Goal: Task Accomplishment & Management: Manage account settings

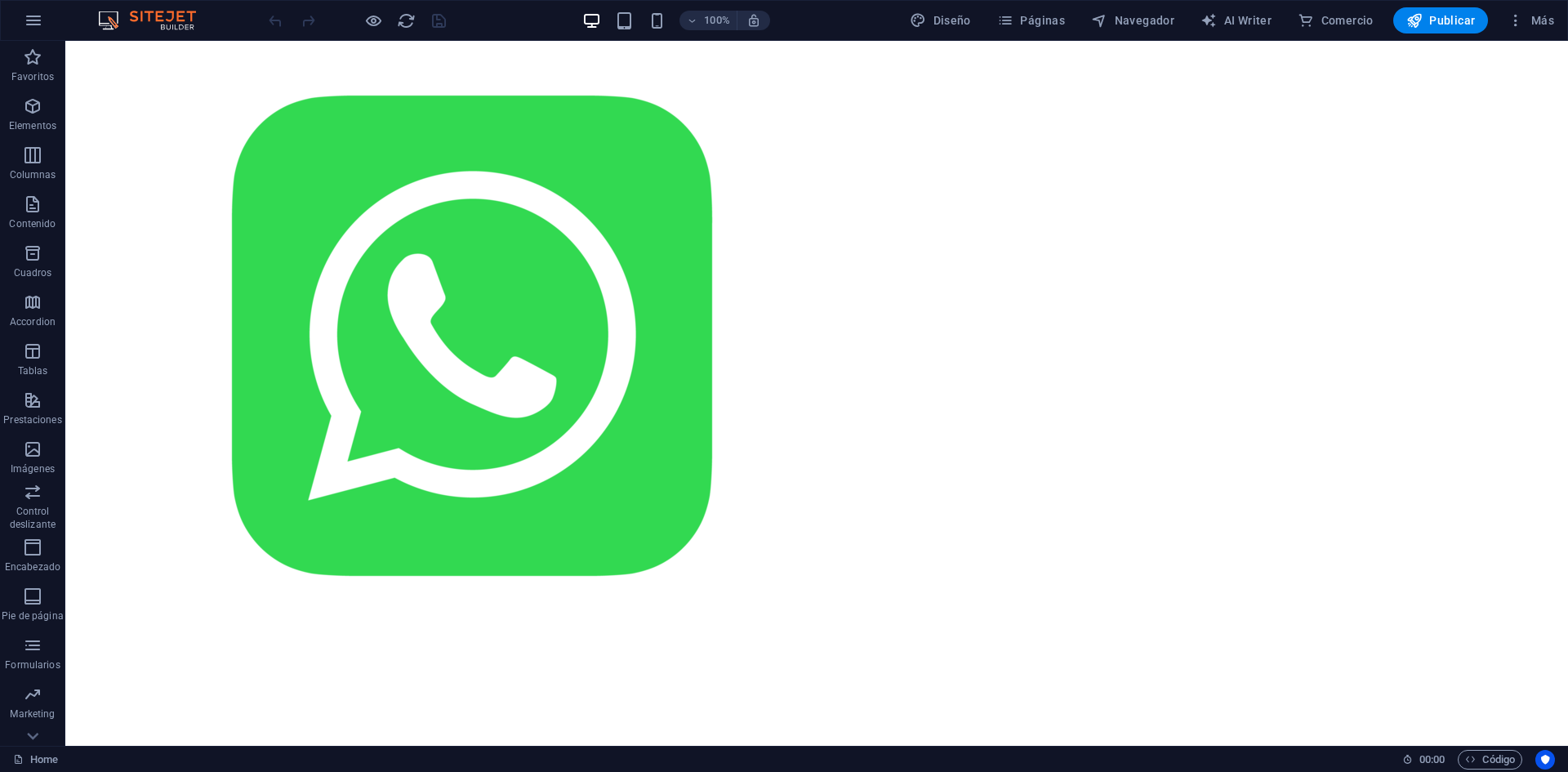
scroll to position [2168, 0]
click at [1513, 26] on icon "button" at bounding box center [1516, 21] width 16 height 16
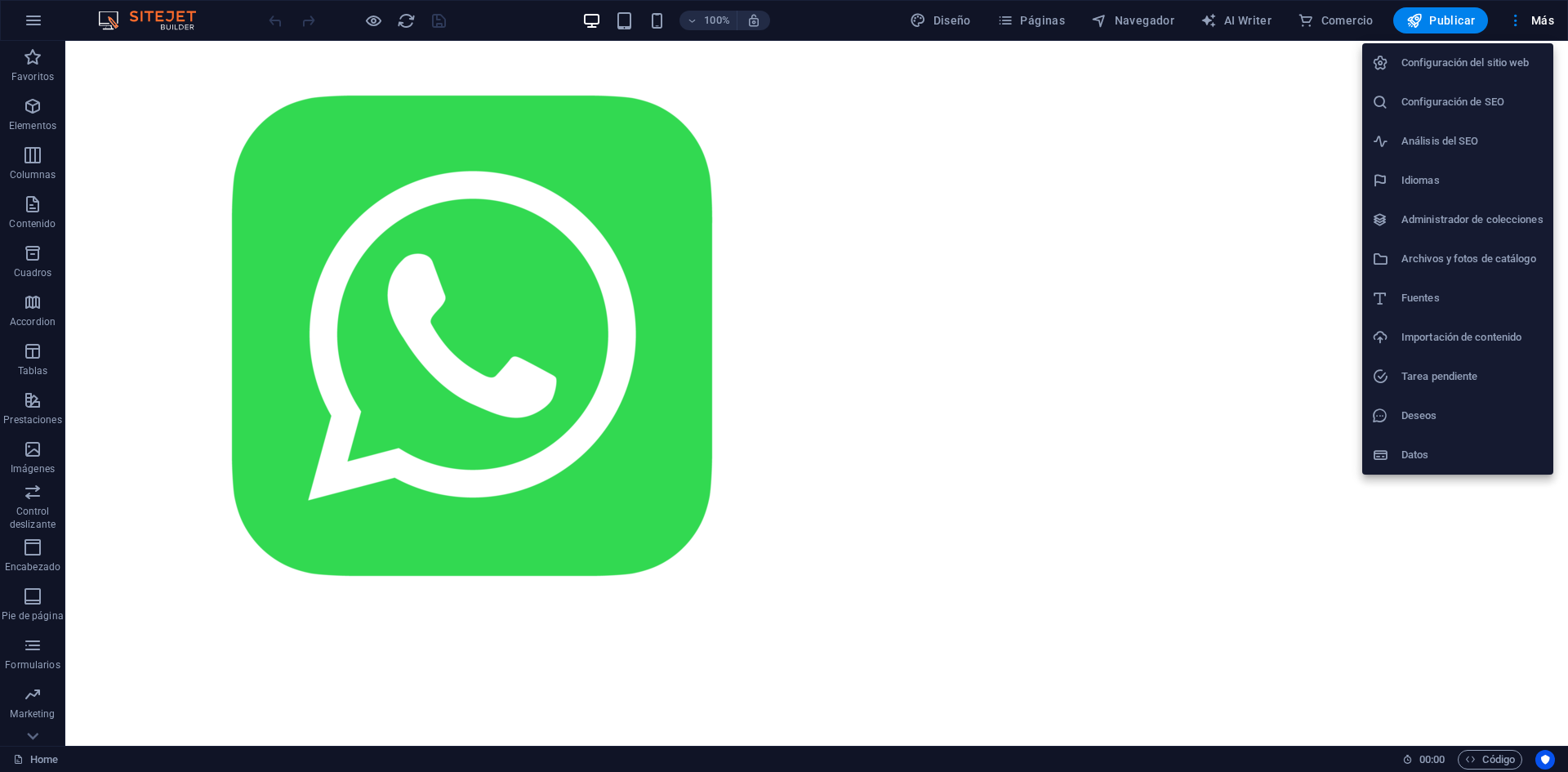
click at [1497, 767] on div at bounding box center [784, 386] width 1568 height 772
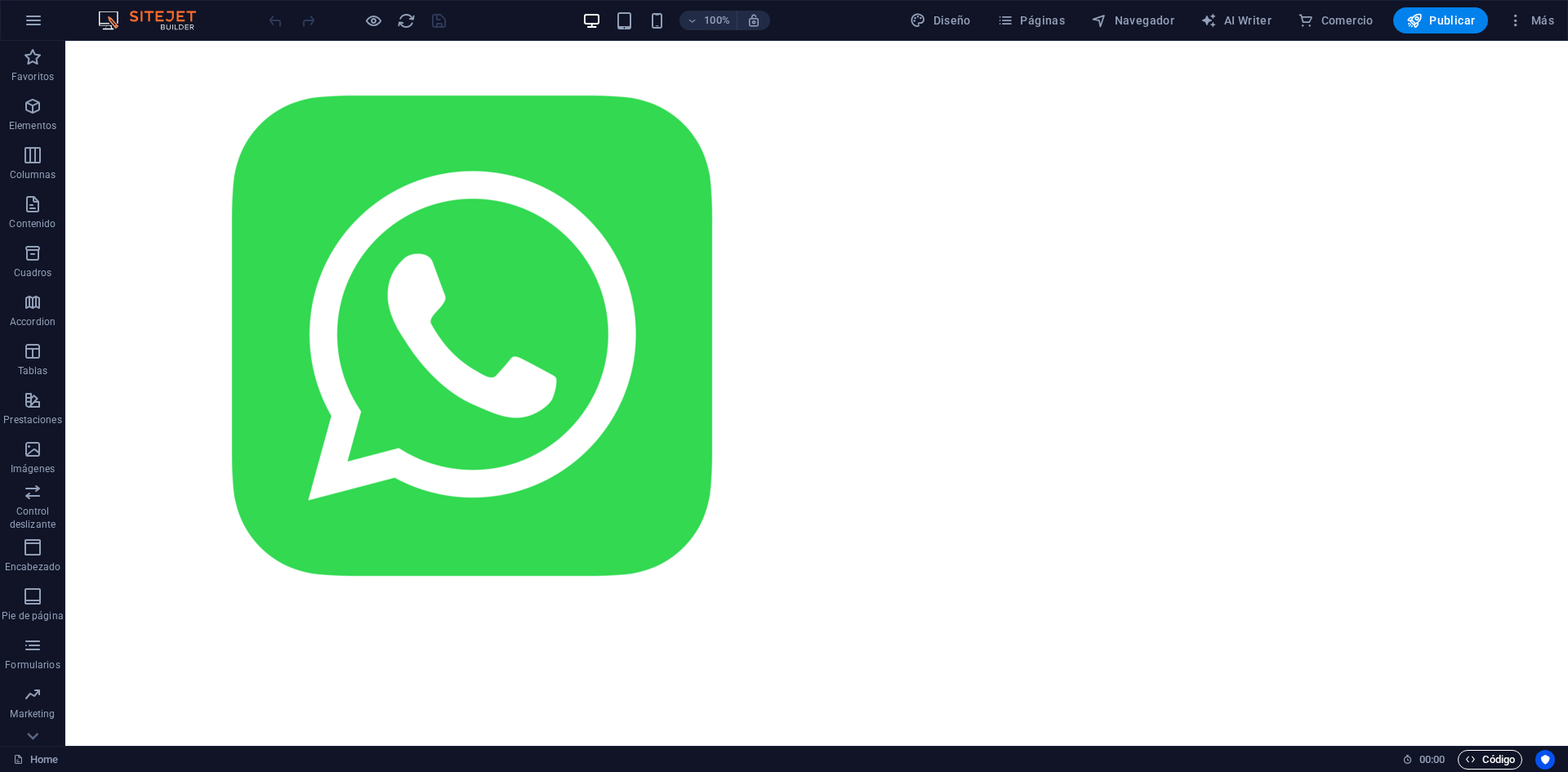
click at [1484, 757] on span "Código" at bounding box center [1490, 760] width 50 height 20
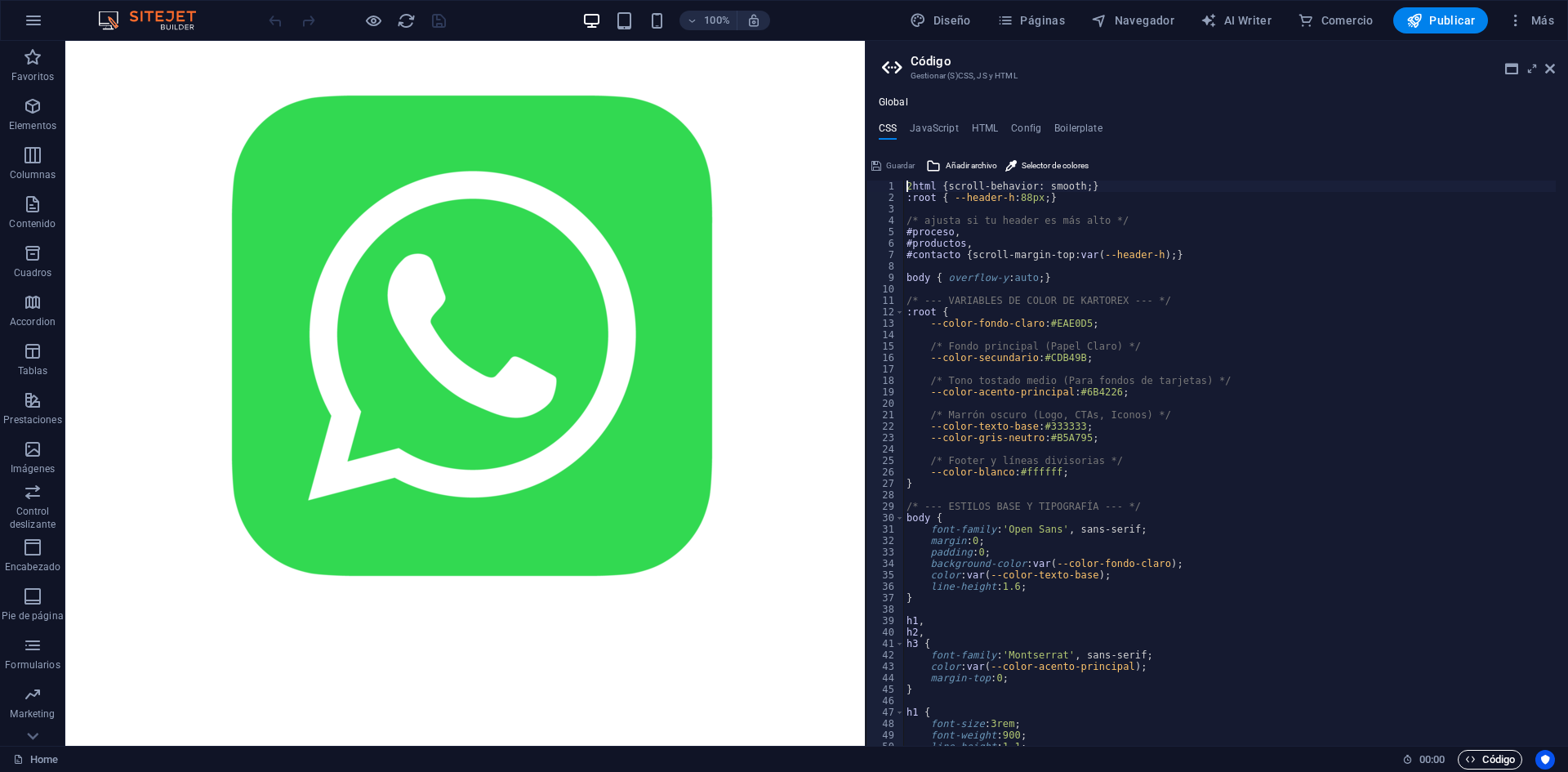
scroll to position [2927, 0]
click at [1513, 69] on icon at bounding box center [1512, 68] width 13 height 13
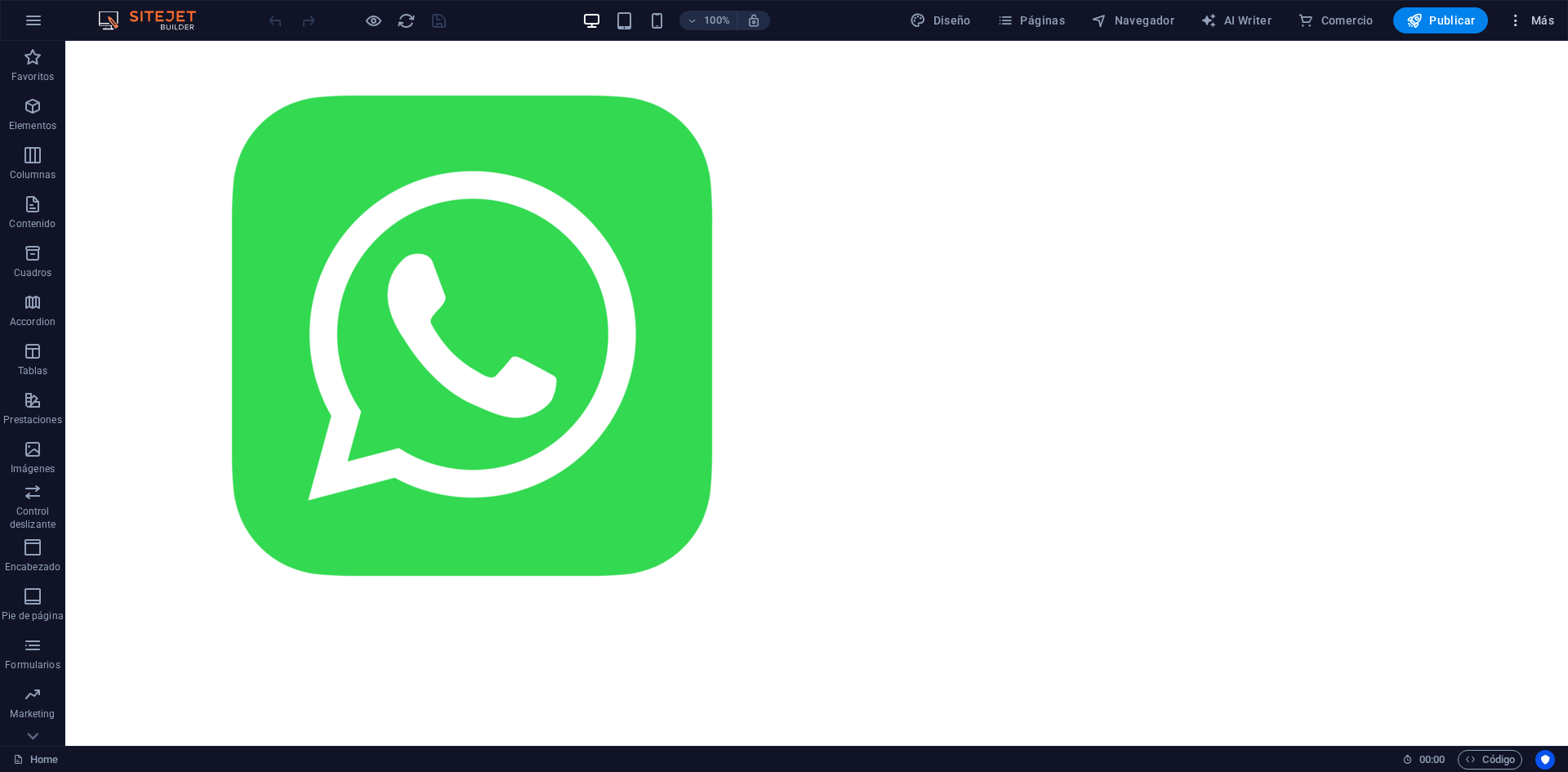
click at [1522, 23] on icon "button" at bounding box center [1516, 21] width 16 height 16
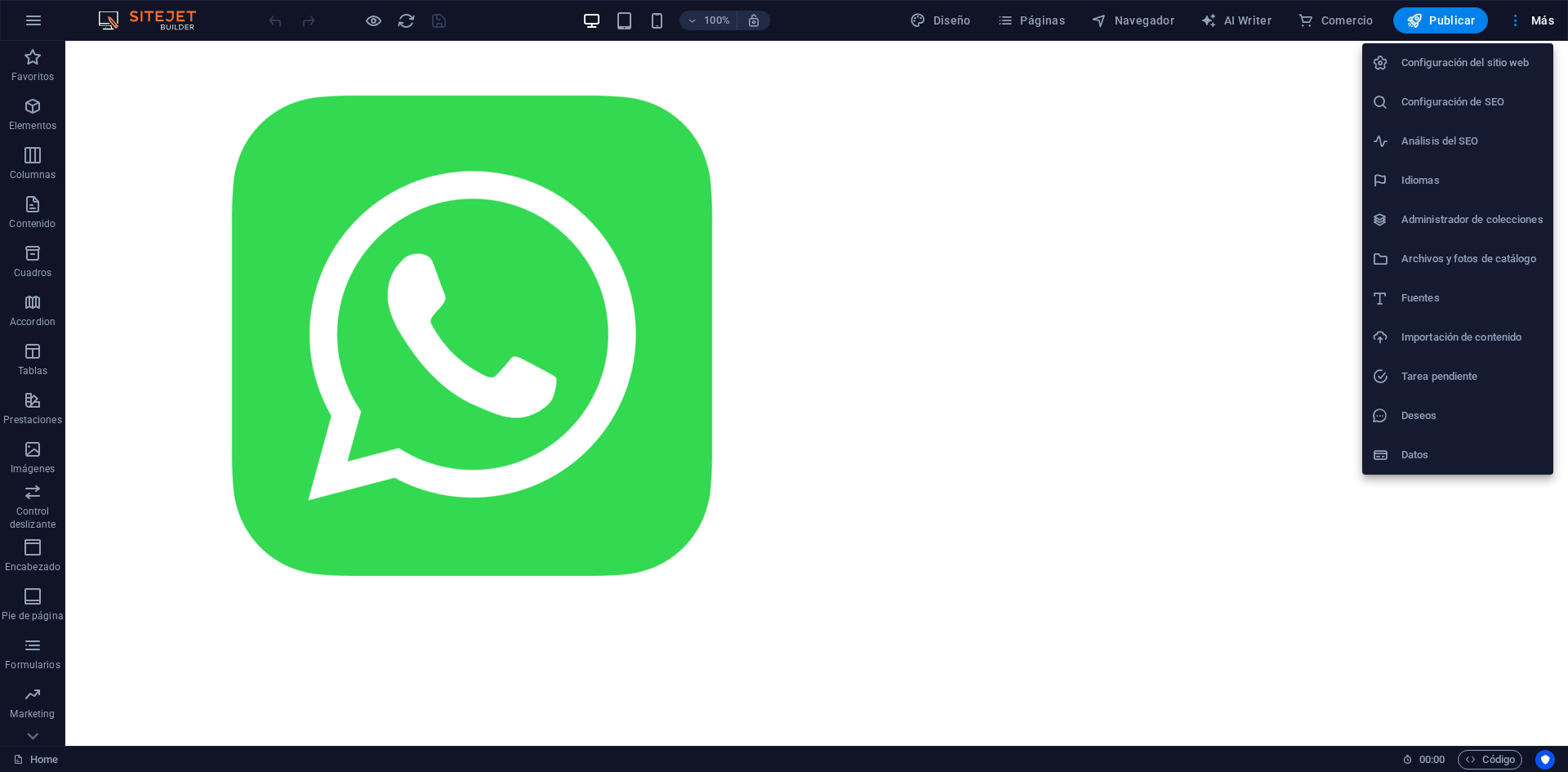
click at [1441, 183] on h6 "Idiomas" at bounding box center [1472, 180] width 142 height 20
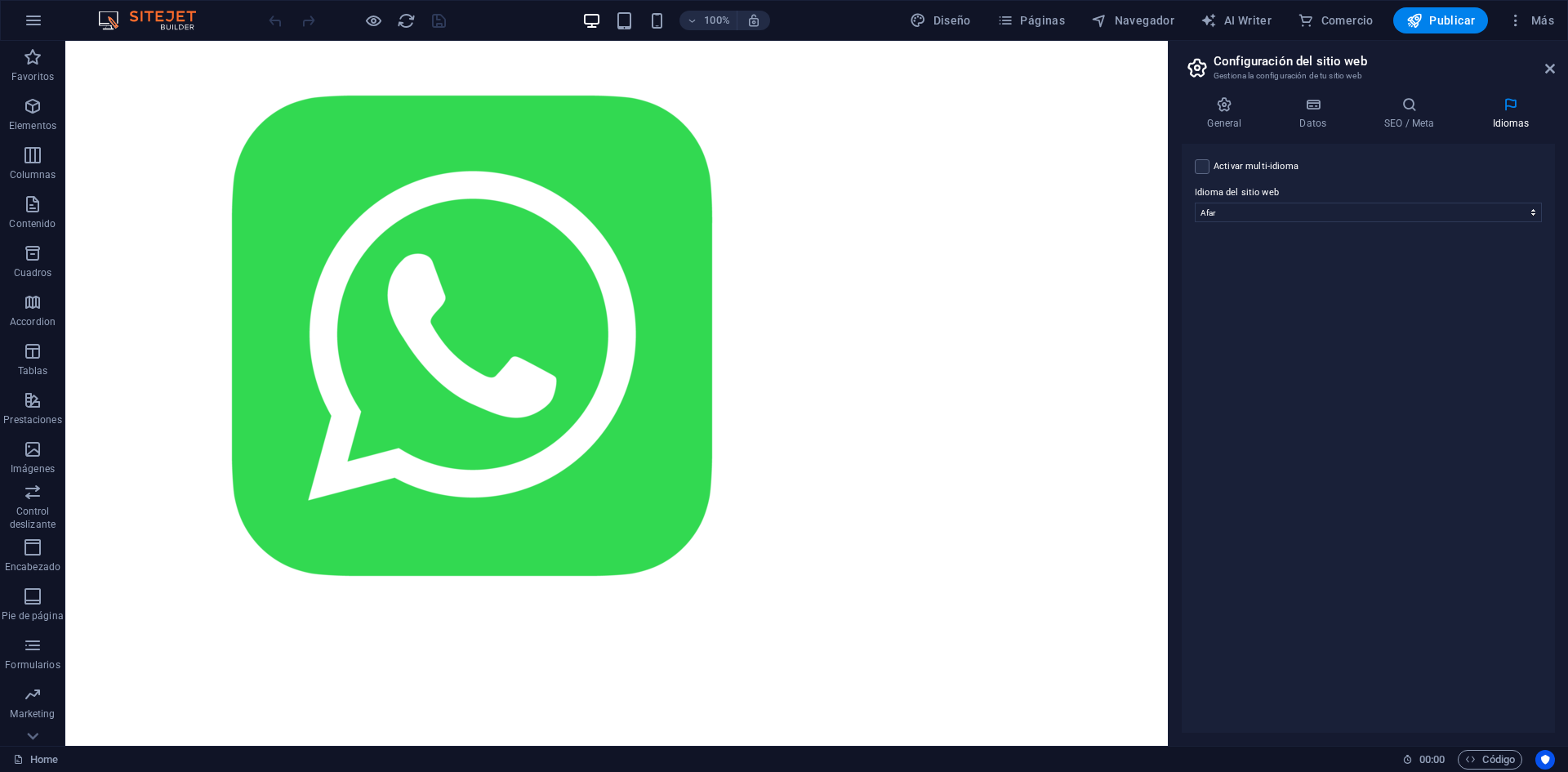
scroll to position [2102, 0]
click at [1272, 213] on select "Abkhazian Afar Afrikaans Akan Albanés Alemán Amharic Árabe Aragonese Armenian A…" at bounding box center [1369, 213] width 348 height 20
select select "2"
click at [1195, 203] on select "Abkhazian Afar Afrikaans Akan Albanés Alemán Amharic Árabe Aragonese Armenian A…" at bounding box center [1369, 213] width 348 height 20
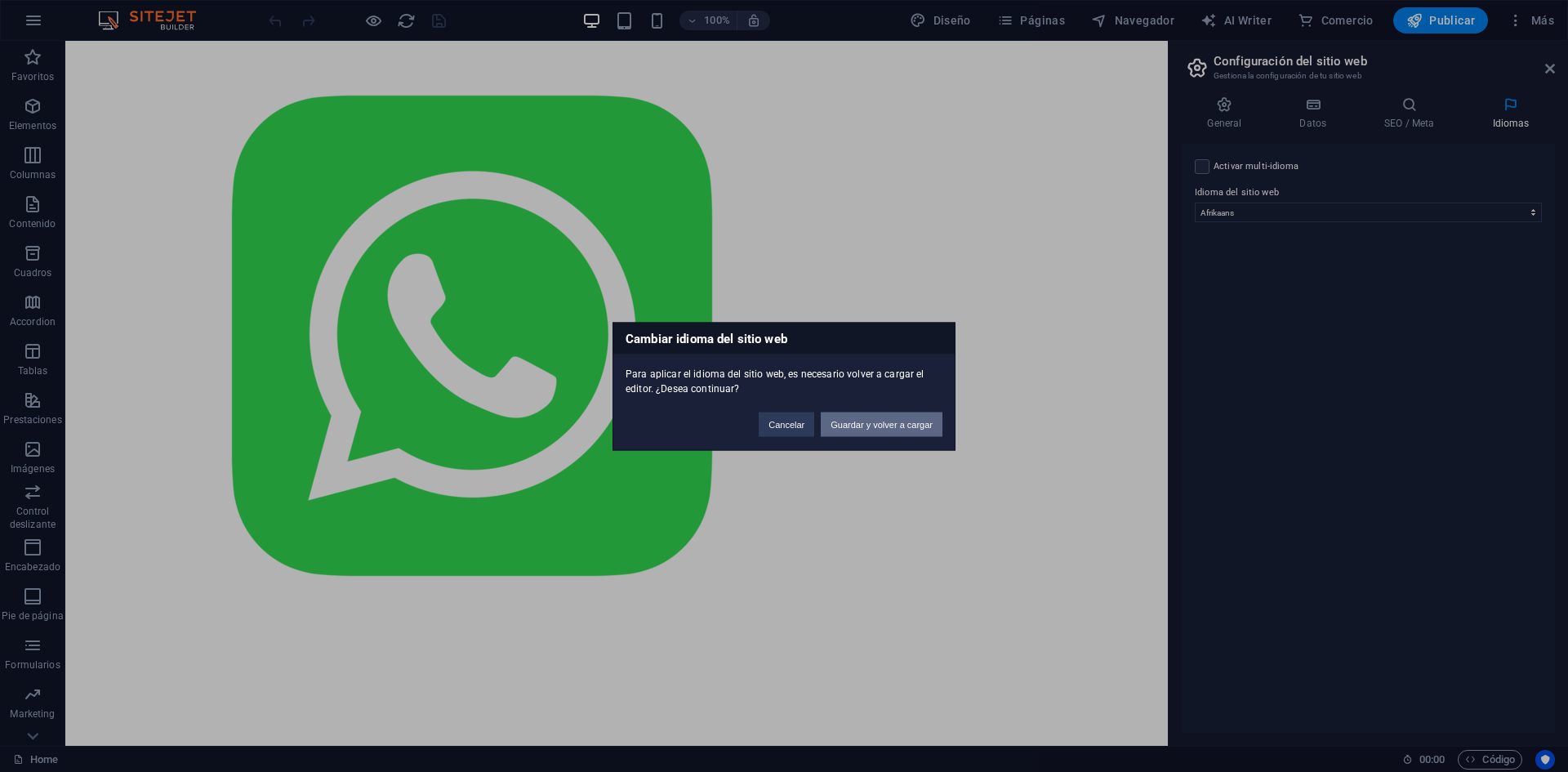
click at [855, 433] on button "Guardar y volver a cargar" at bounding box center [882, 424] width 122 height 25
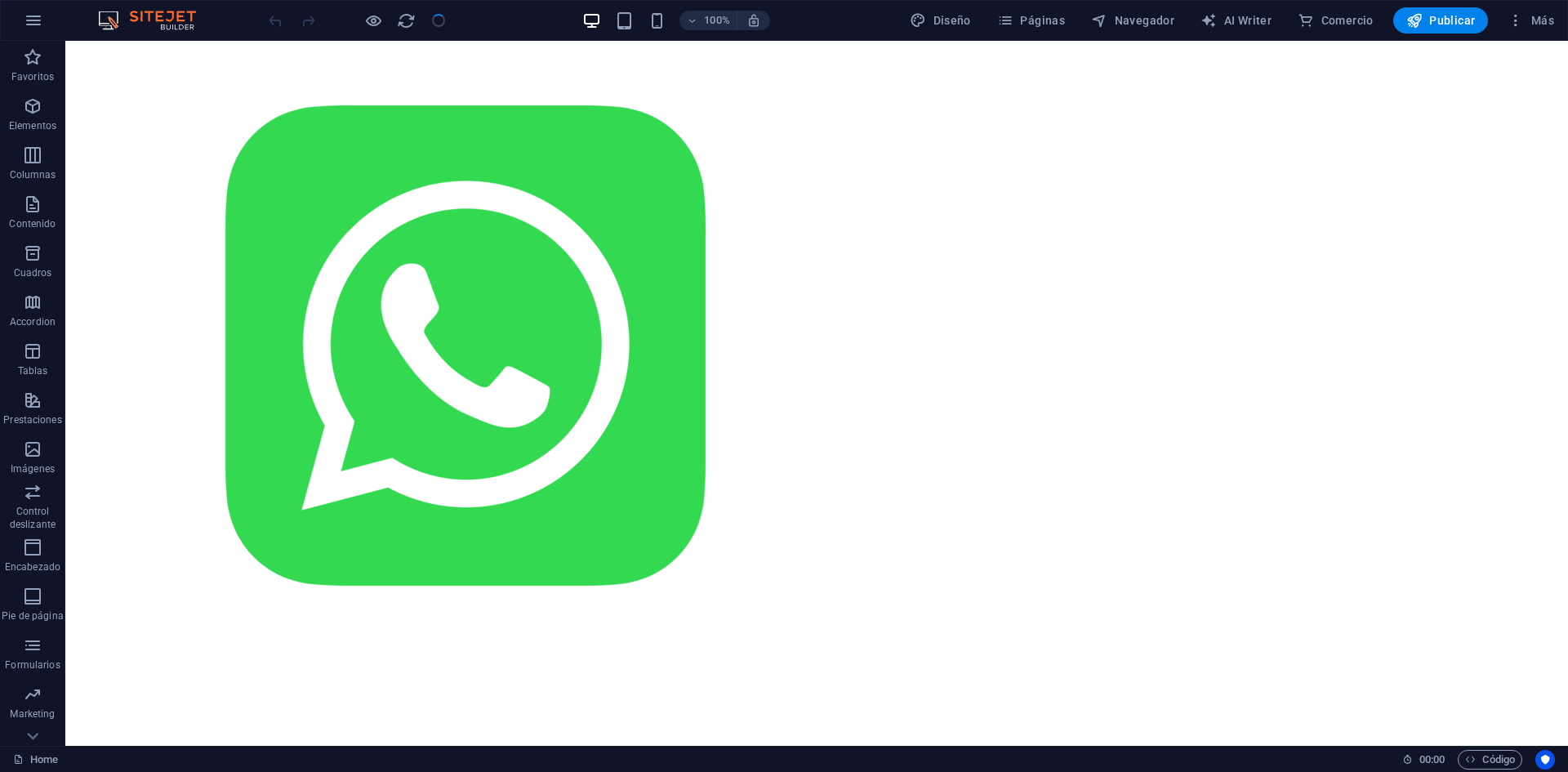
scroll to position [1401, 0]
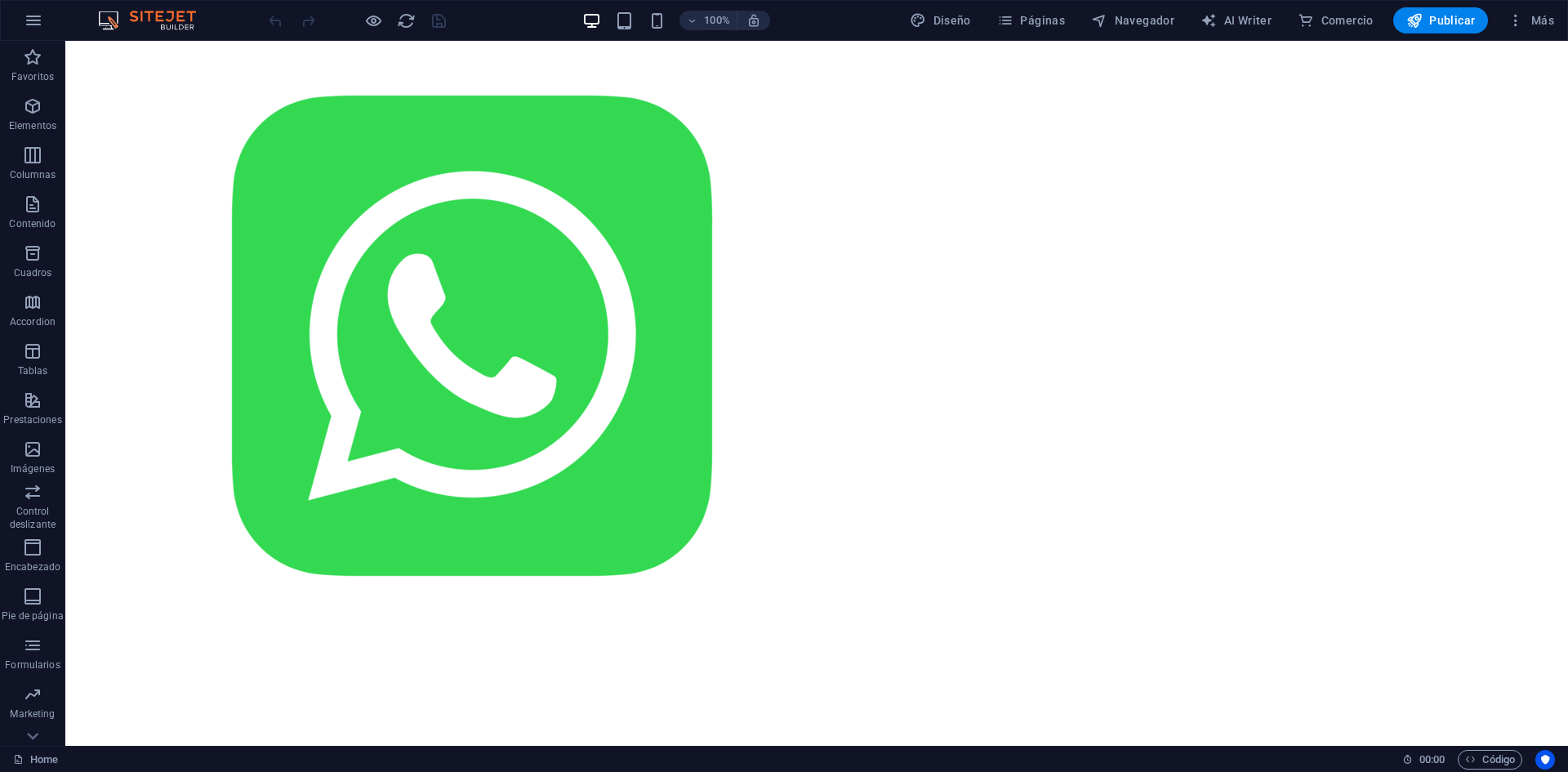
scroll to position [2168, 0]
click at [1510, 26] on icon "button" at bounding box center [1516, 21] width 16 height 16
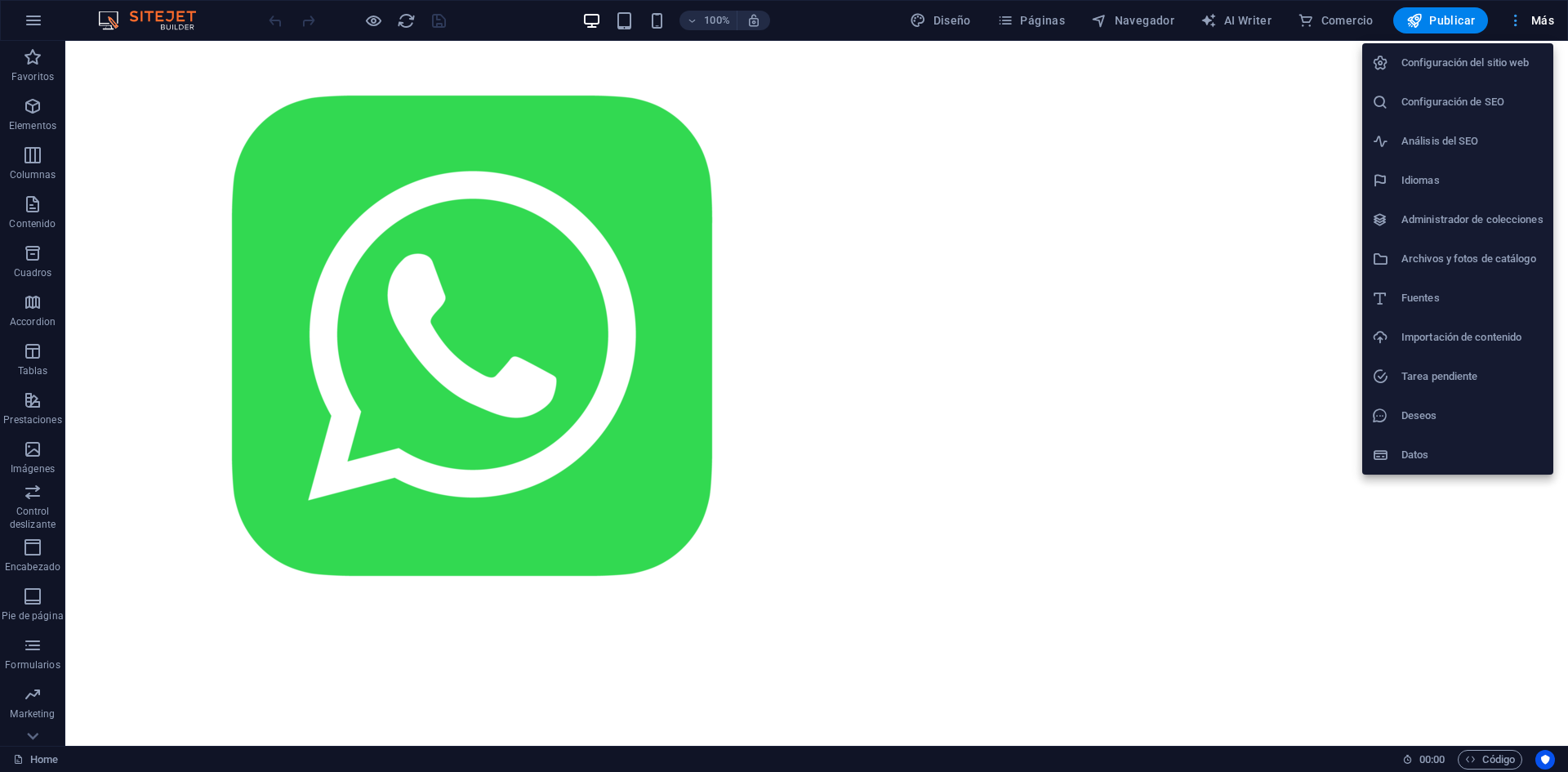
click at [1510, 26] on div at bounding box center [784, 386] width 1568 height 772
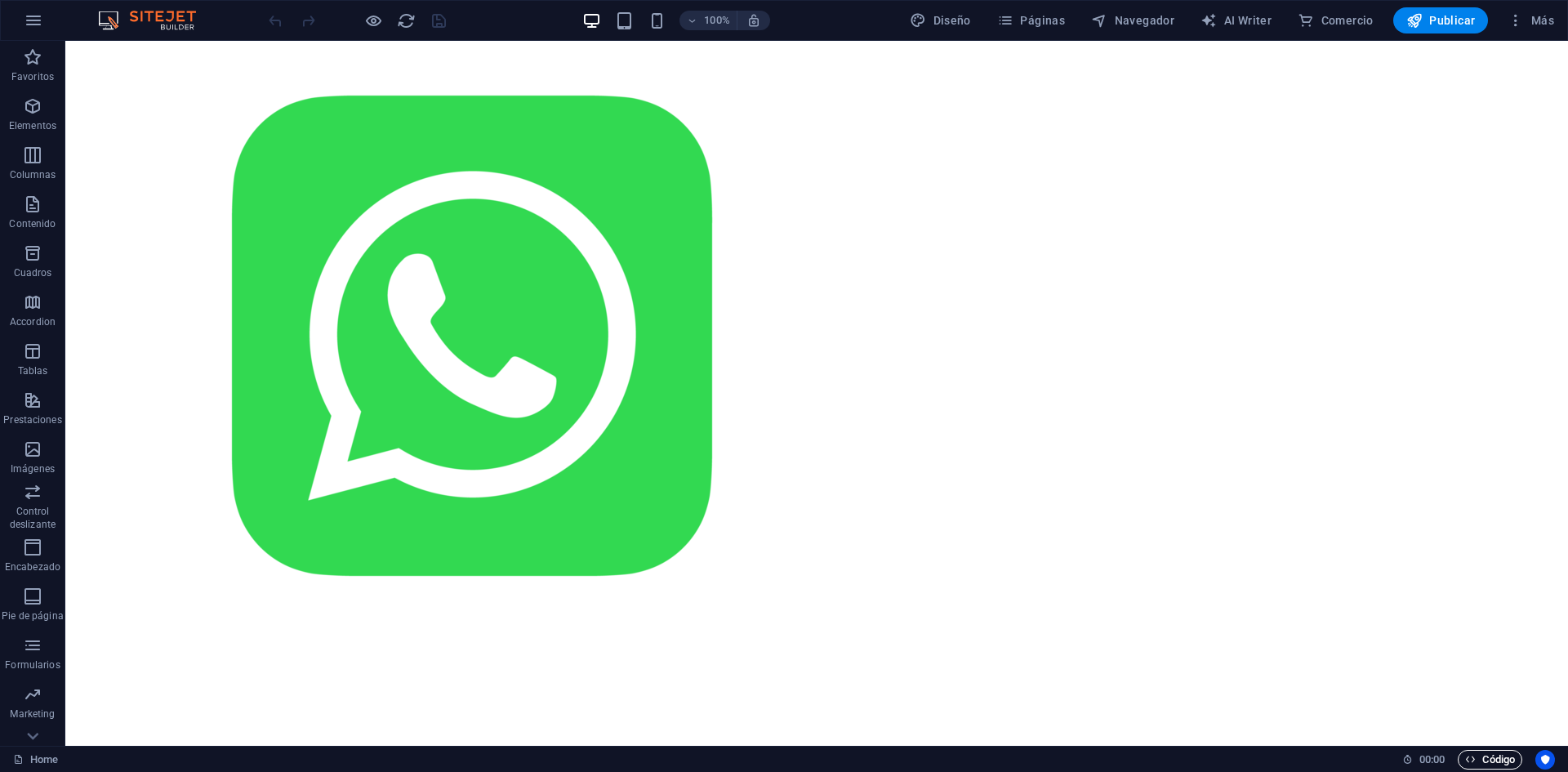
click at [1484, 760] on span "Código" at bounding box center [1490, 760] width 50 height 20
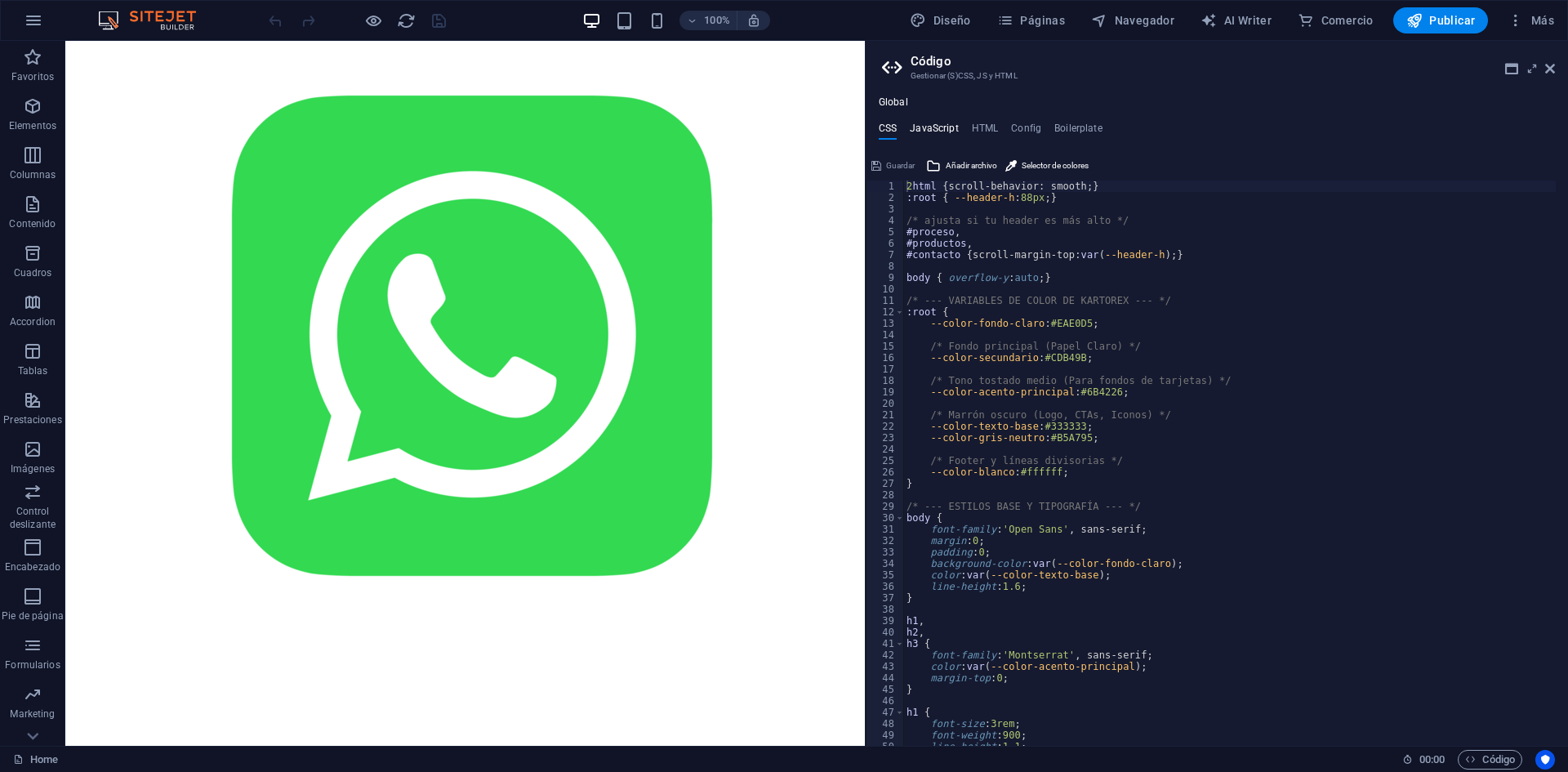
click at [928, 129] on h4 "JavaScript" at bounding box center [934, 132] width 49 height 18
type textarea "// Scroll con compensación por header fijo"
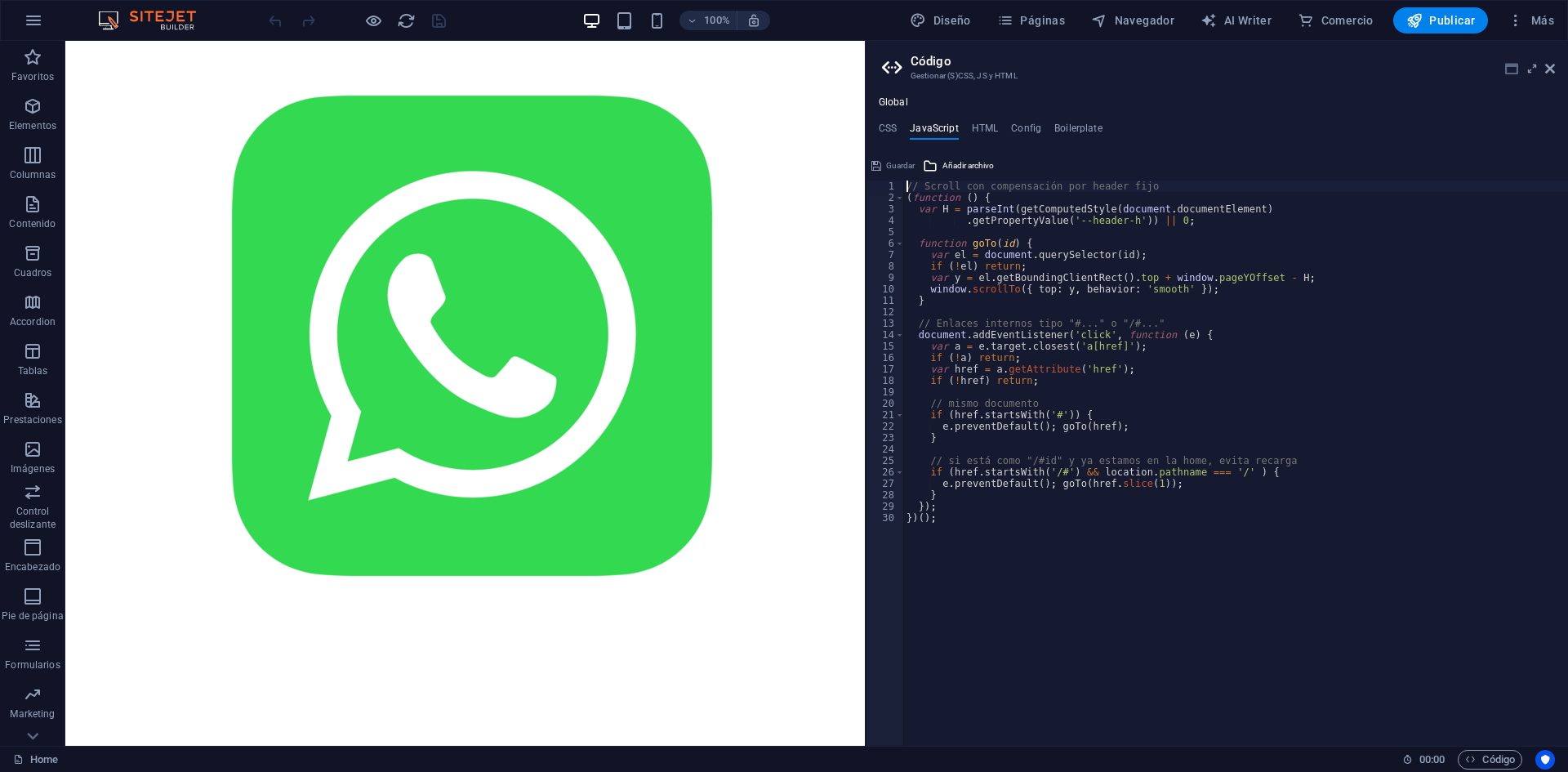
click at [1506, 63] on header "Código Gestionar (S)CSS, JS y HTML" at bounding box center [1218, 63] width 673 height 43
click at [1506, 63] on icon at bounding box center [1512, 68] width 13 height 13
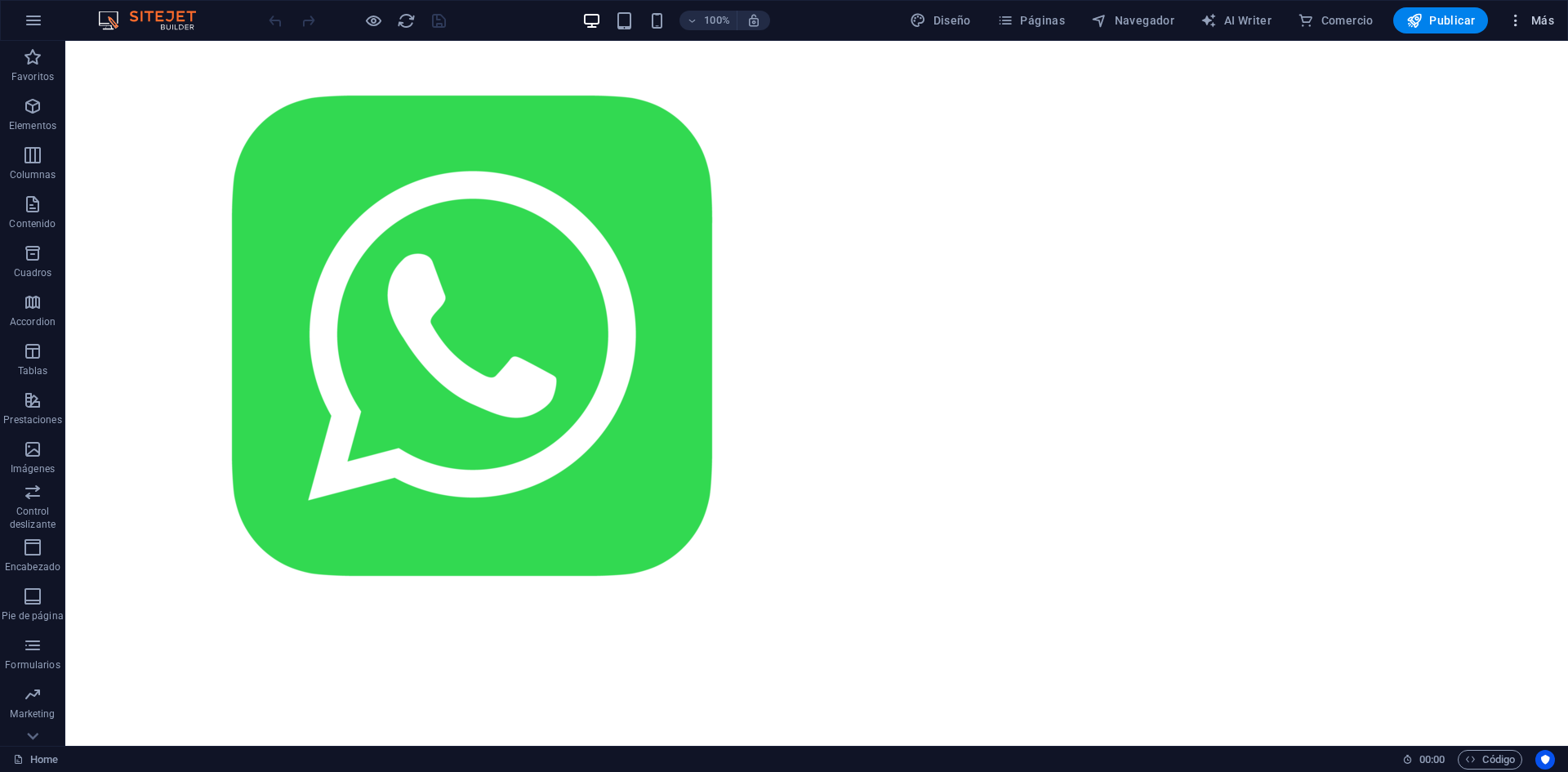
click at [1527, 28] on span "Más" at bounding box center [1531, 21] width 47 height 16
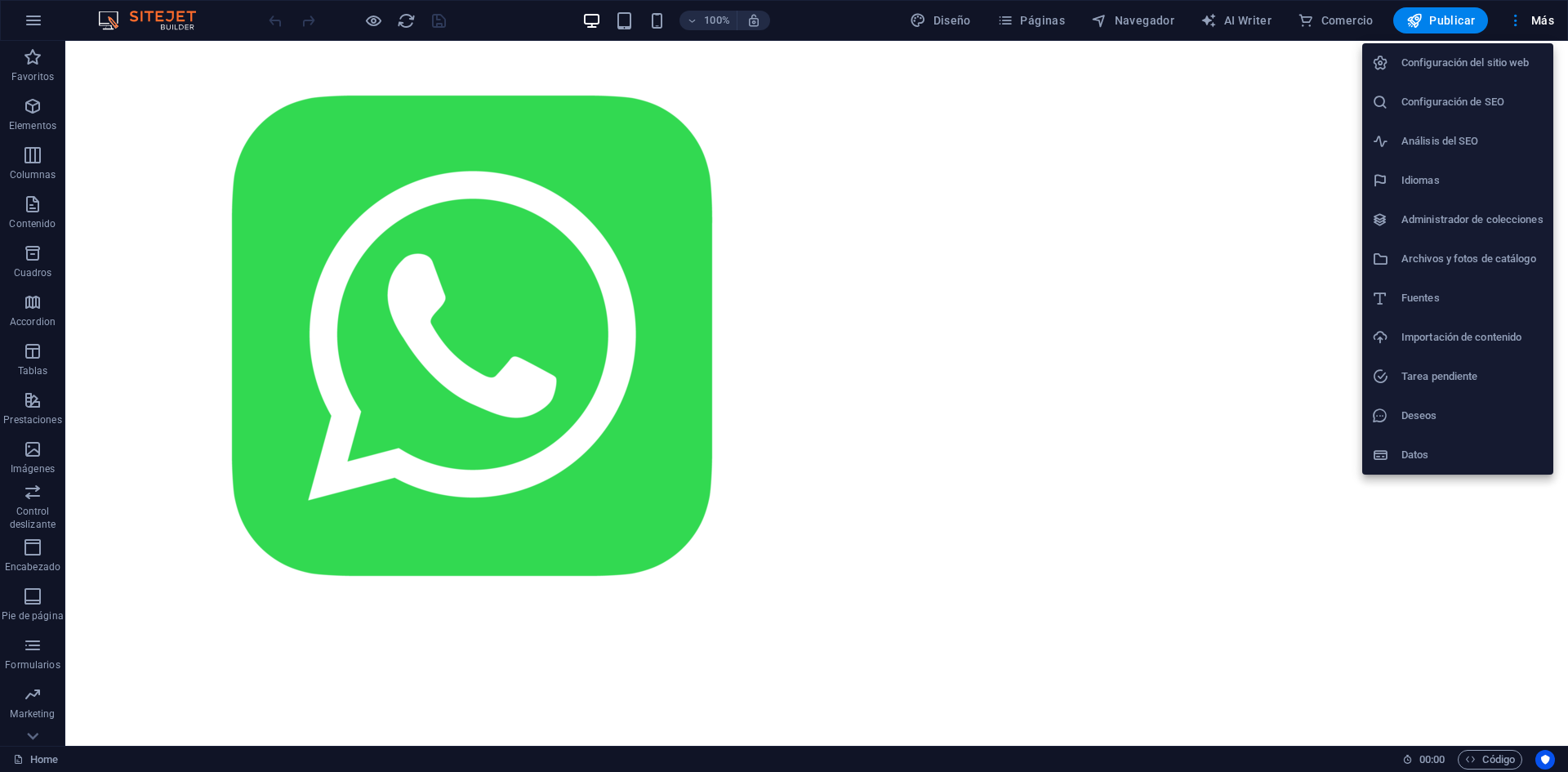
click at [1467, 168] on li "Idiomas" at bounding box center [1458, 180] width 191 height 40
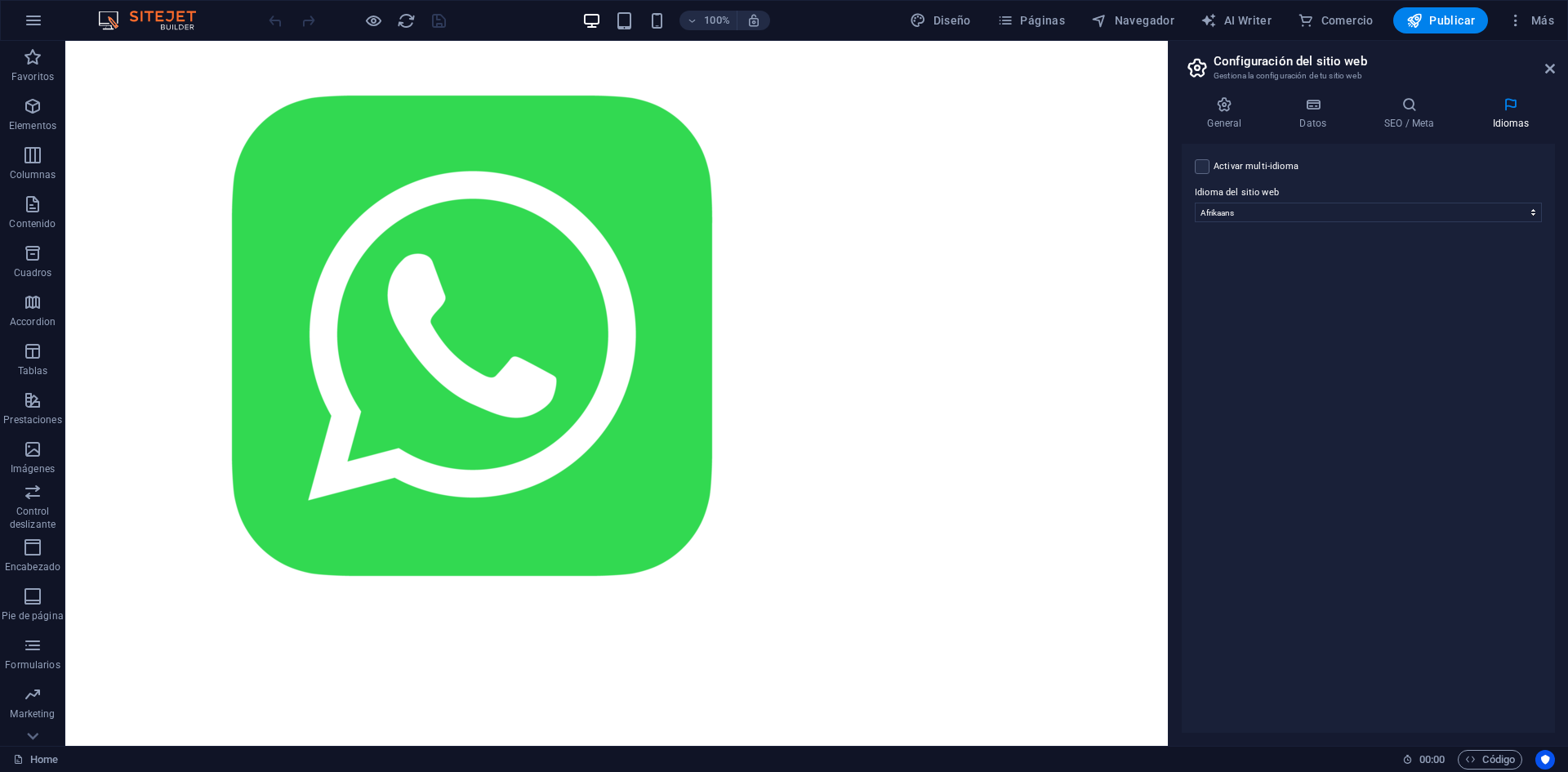
scroll to position [2102, 0]
click at [1288, 206] on select "Abkhazian Afar Afrikaans Akan Albanés Alemán Amharic Árabe Aragonese Armenian A…" at bounding box center [1369, 213] width 348 height 20
select select "0"
click at [1195, 203] on select "Abkhazian Afar Afrikaans Akan Albanés Alemán Amharic Árabe Aragonese Armenian A…" at bounding box center [1369, 213] width 348 height 20
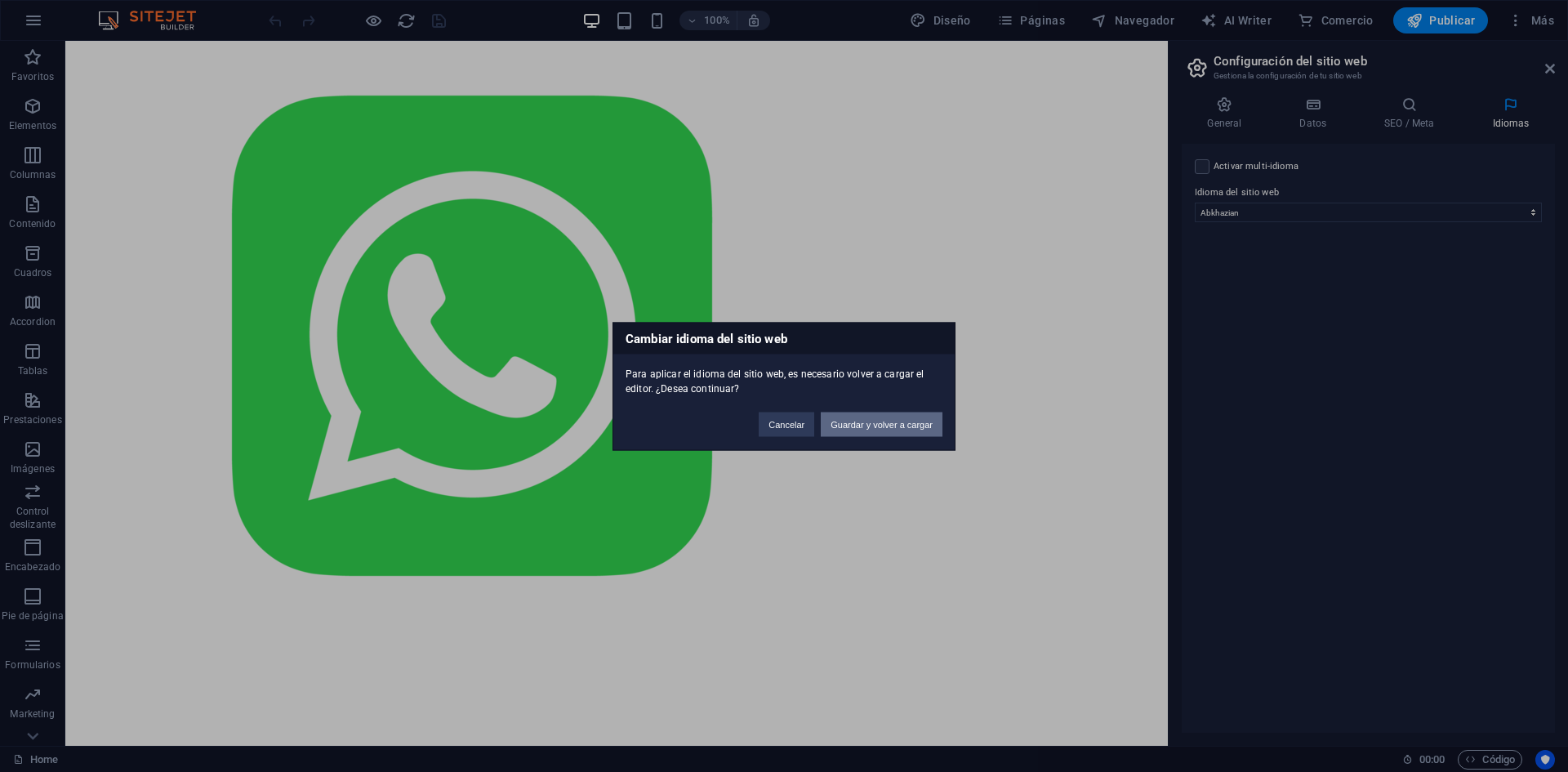
click at [825, 422] on button "Guardar y volver a cargar" at bounding box center [882, 424] width 122 height 25
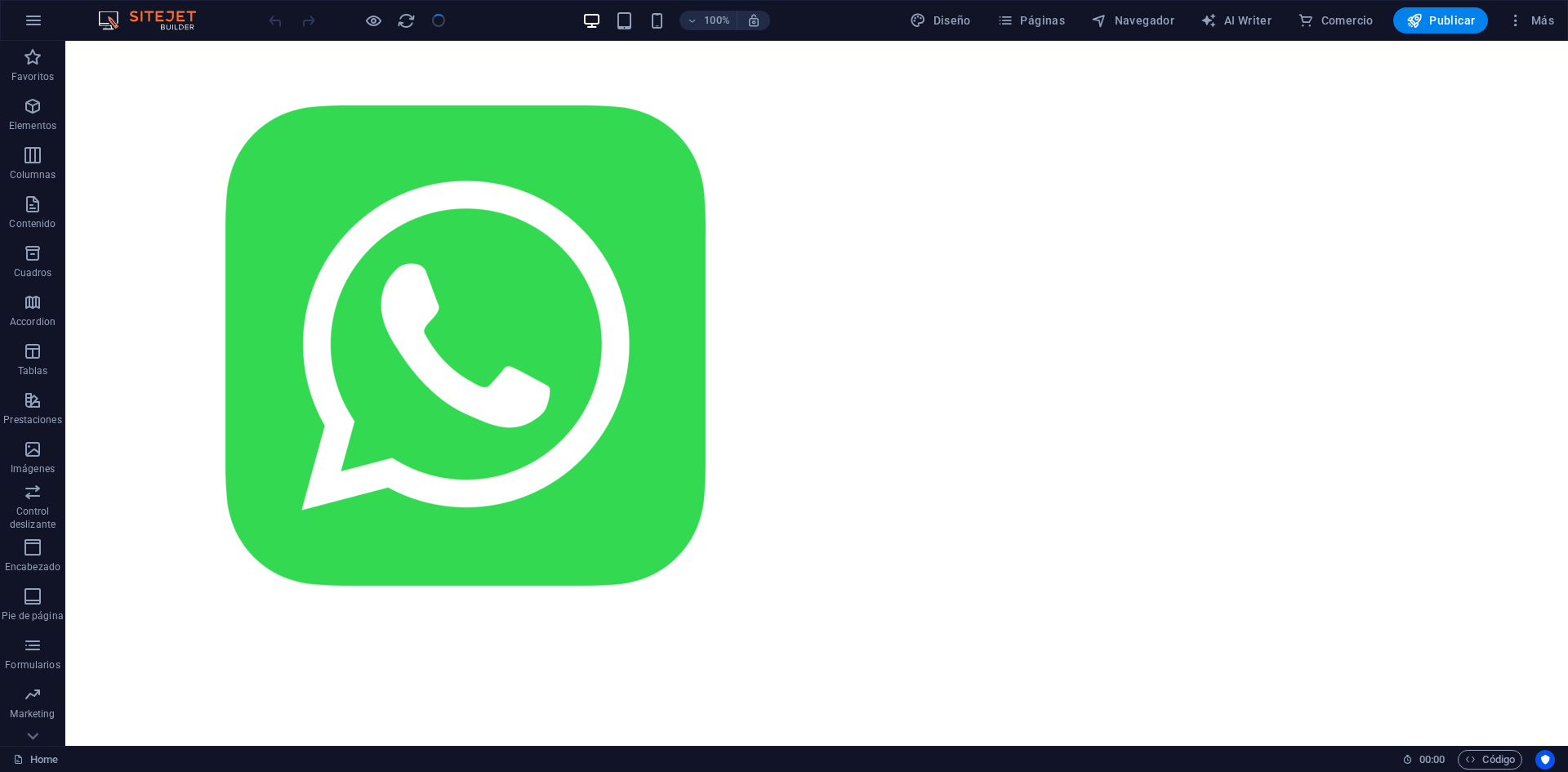
scroll to position [1401, 0]
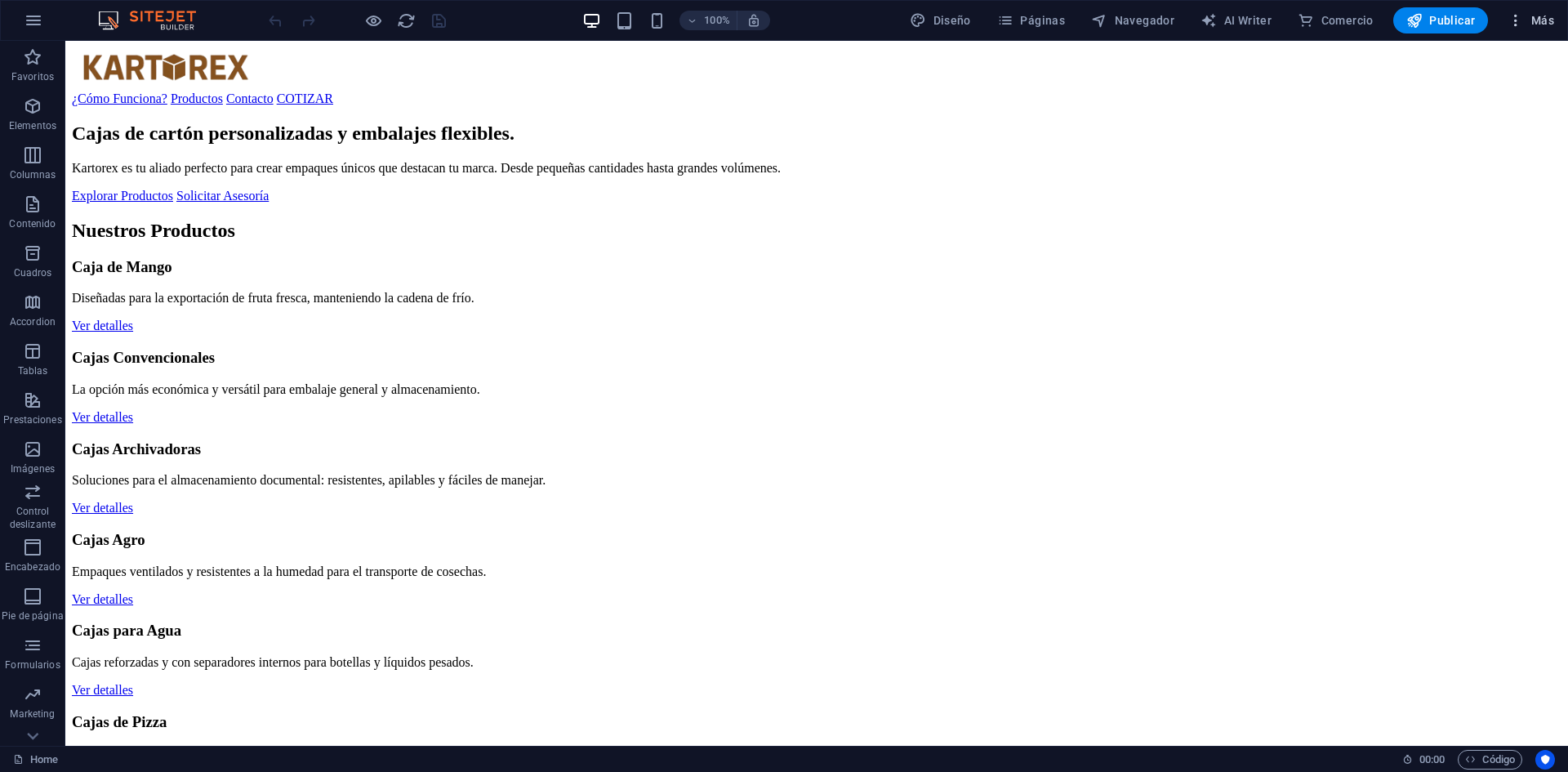
click at [1502, 11] on button "Más" at bounding box center [1531, 21] width 59 height 26
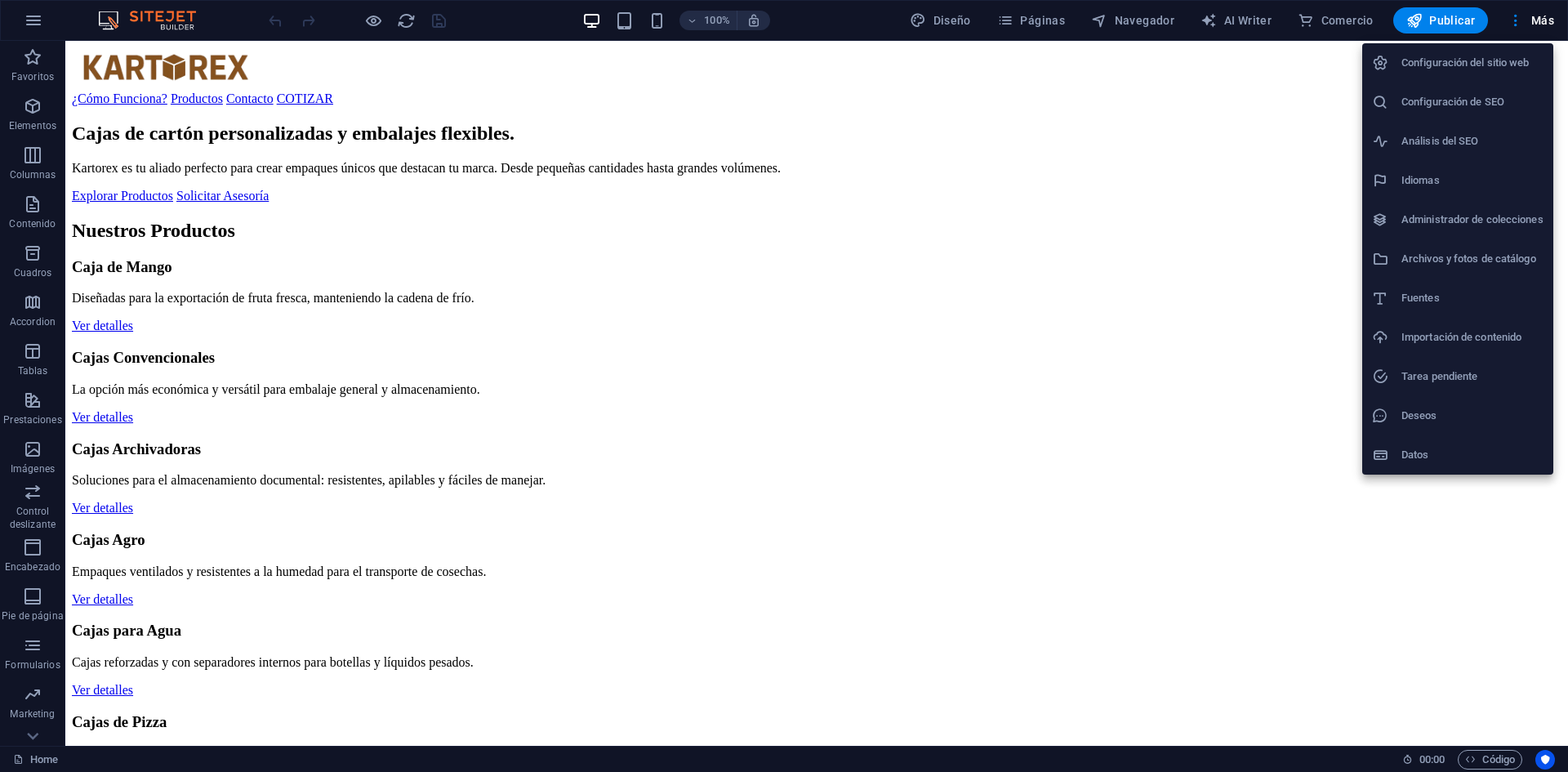
click at [1510, 753] on div at bounding box center [784, 386] width 1568 height 772
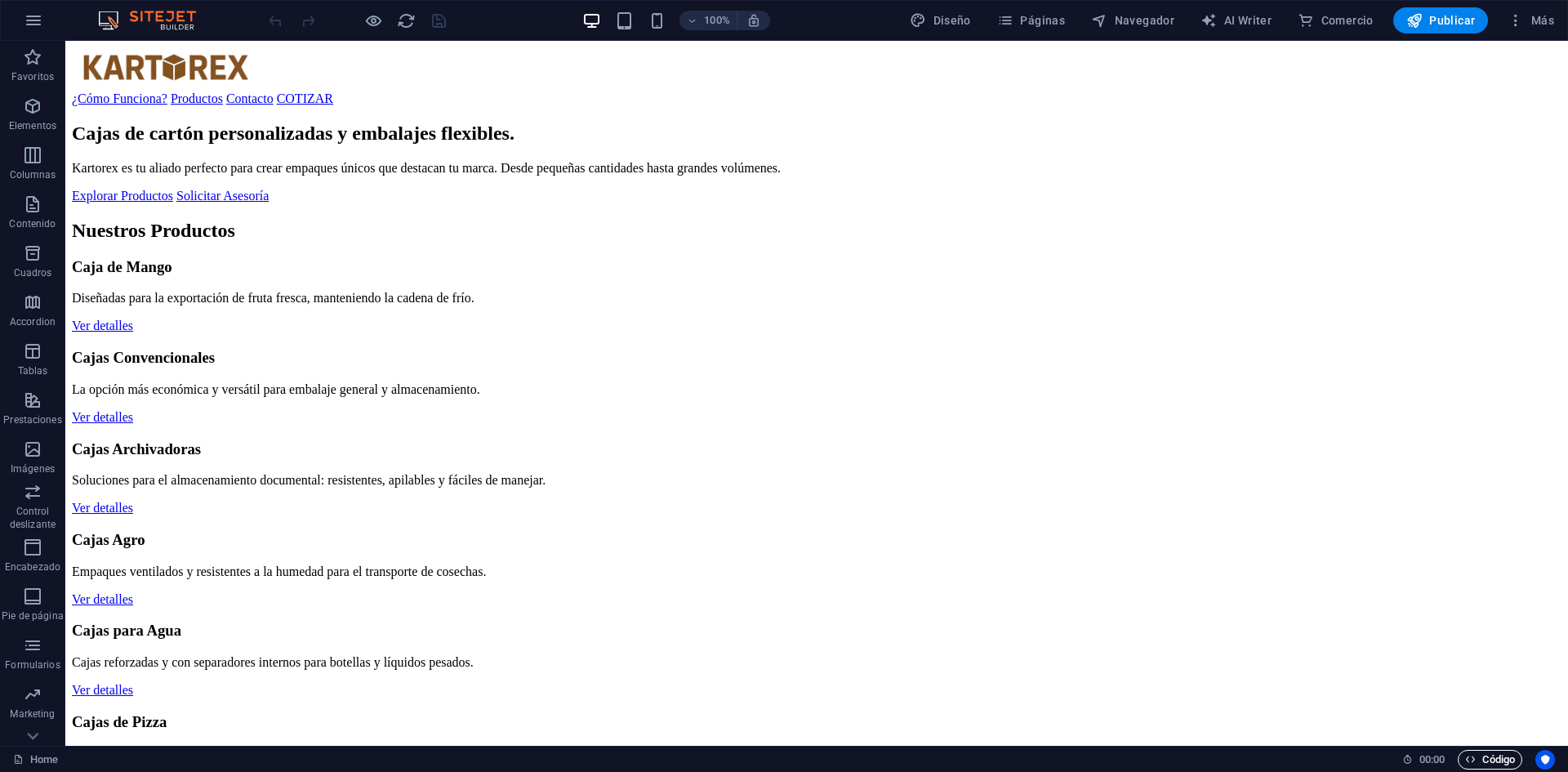
click at [1502, 761] on span "Código" at bounding box center [1490, 760] width 50 height 20
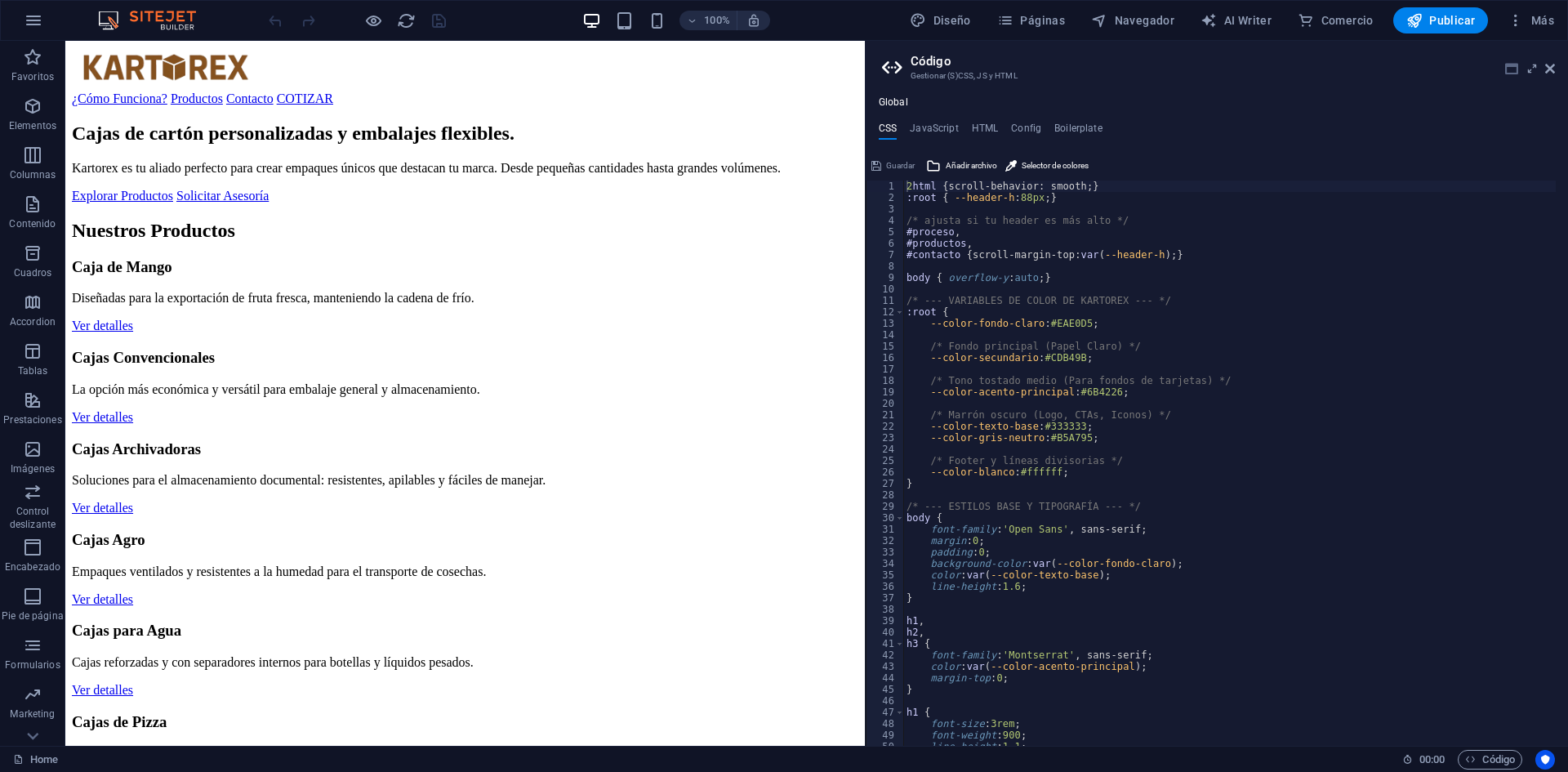
click at [1514, 62] on icon at bounding box center [1512, 68] width 13 height 13
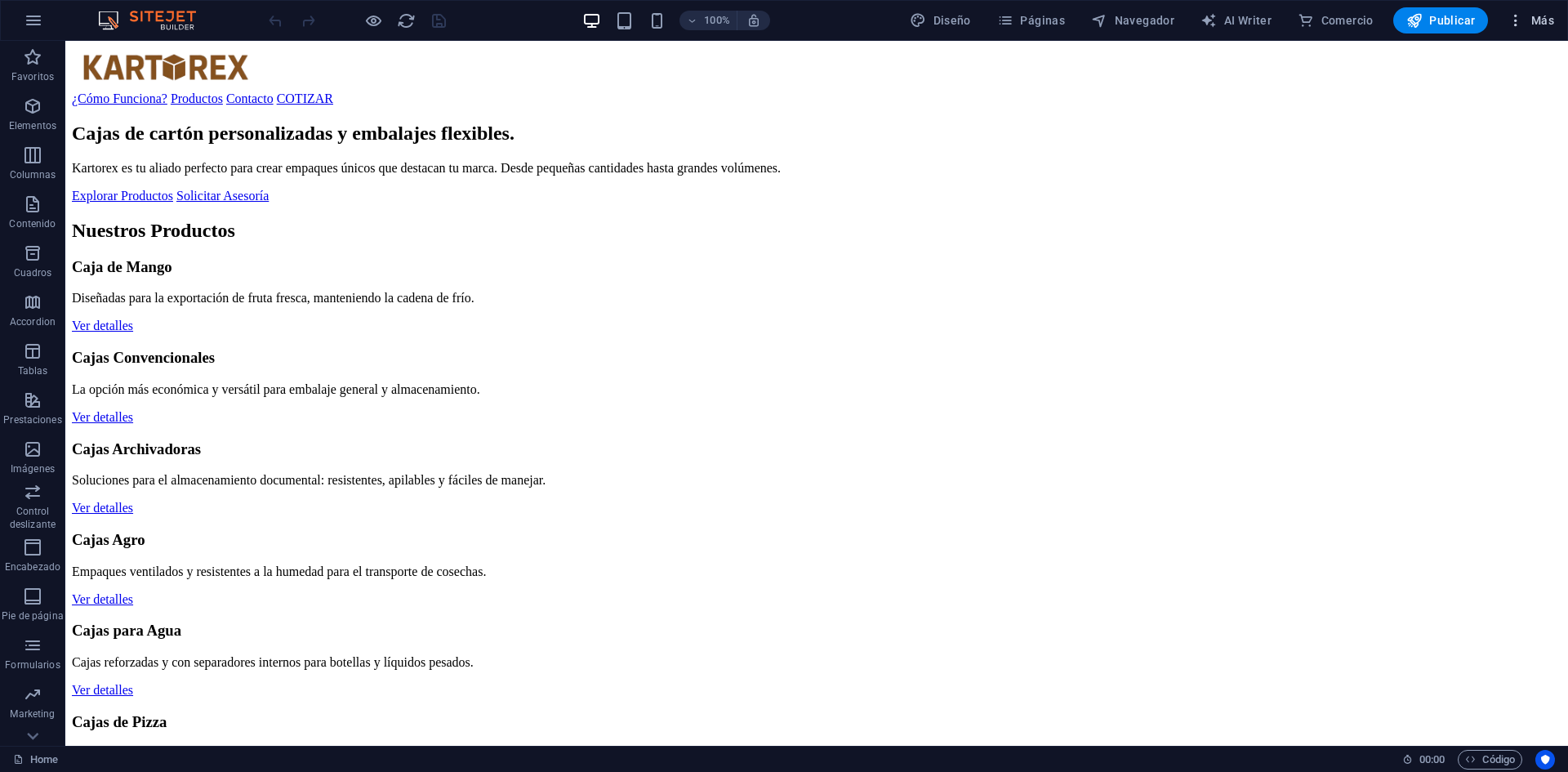
click at [1525, 21] on span "Más" at bounding box center [1531, 21] width 47 height 16
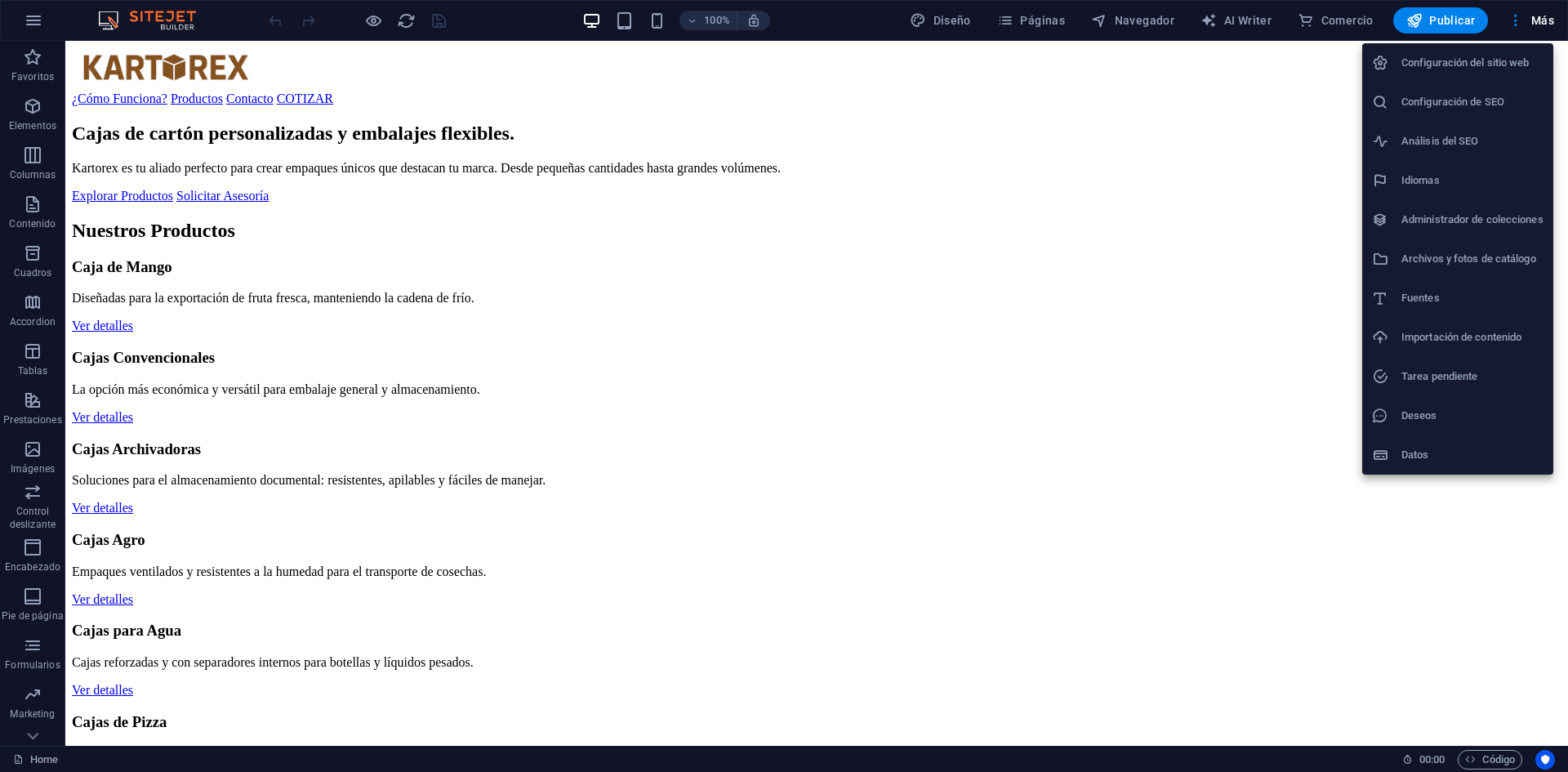
click at [1461, 178] on h6 "Idiomas" at bounding box center [1472, 180] width 142 height 20
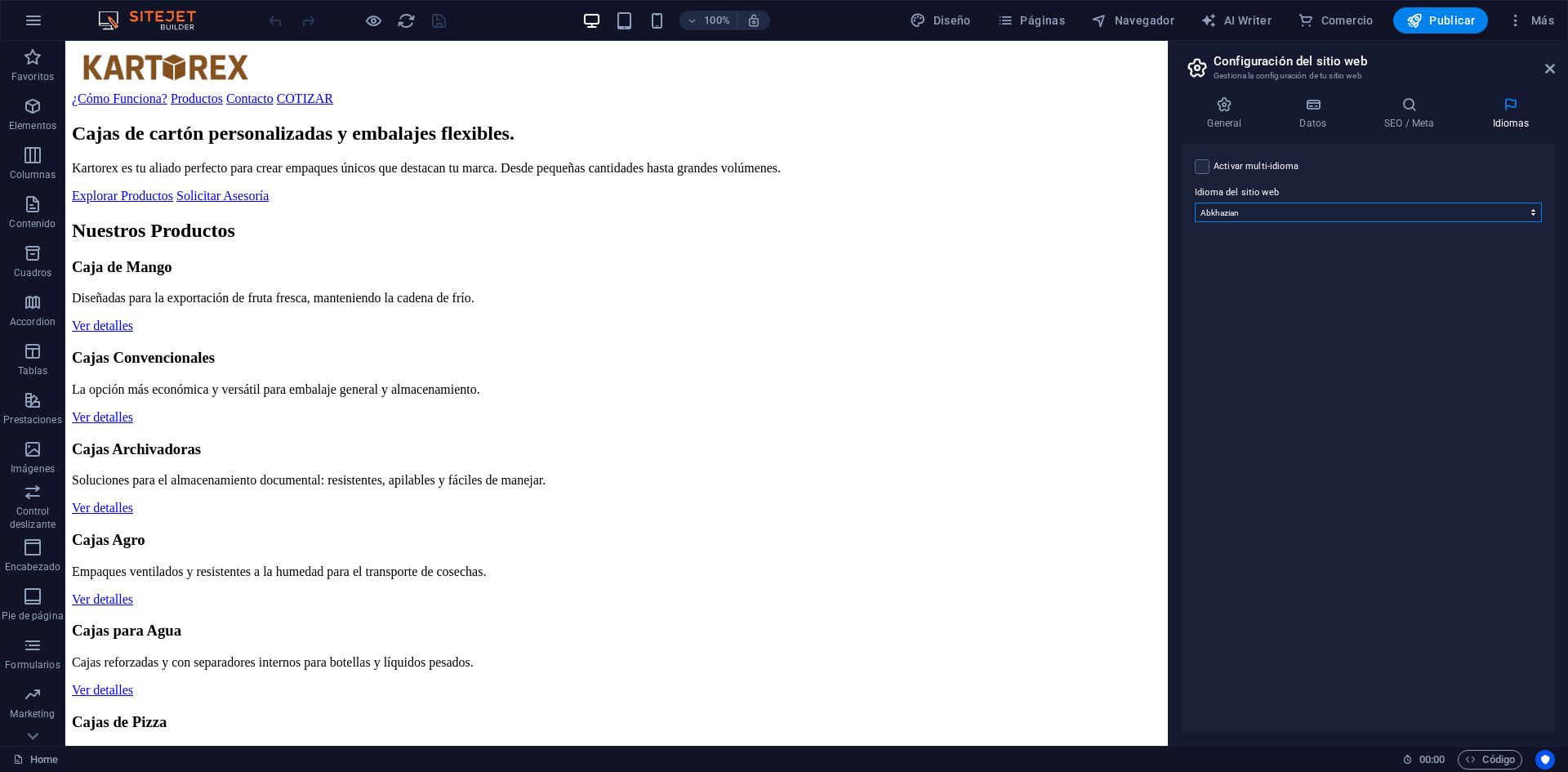
click at [1277, 212] on select "Abkhazian Afar Afrikaans Akan Albanés Alemán Amharic Árabe Aragonese Armenian A…" at bounding box center [1369, 213] width 348 height 20
select select "1"
click at [1195, 203] on select "Abkhazian Afar Afrikaans Akan Albanés Alemán Amharic Árabe Aragonese Armenian A…" at bounding box center [1369, 213] width 348 height 20
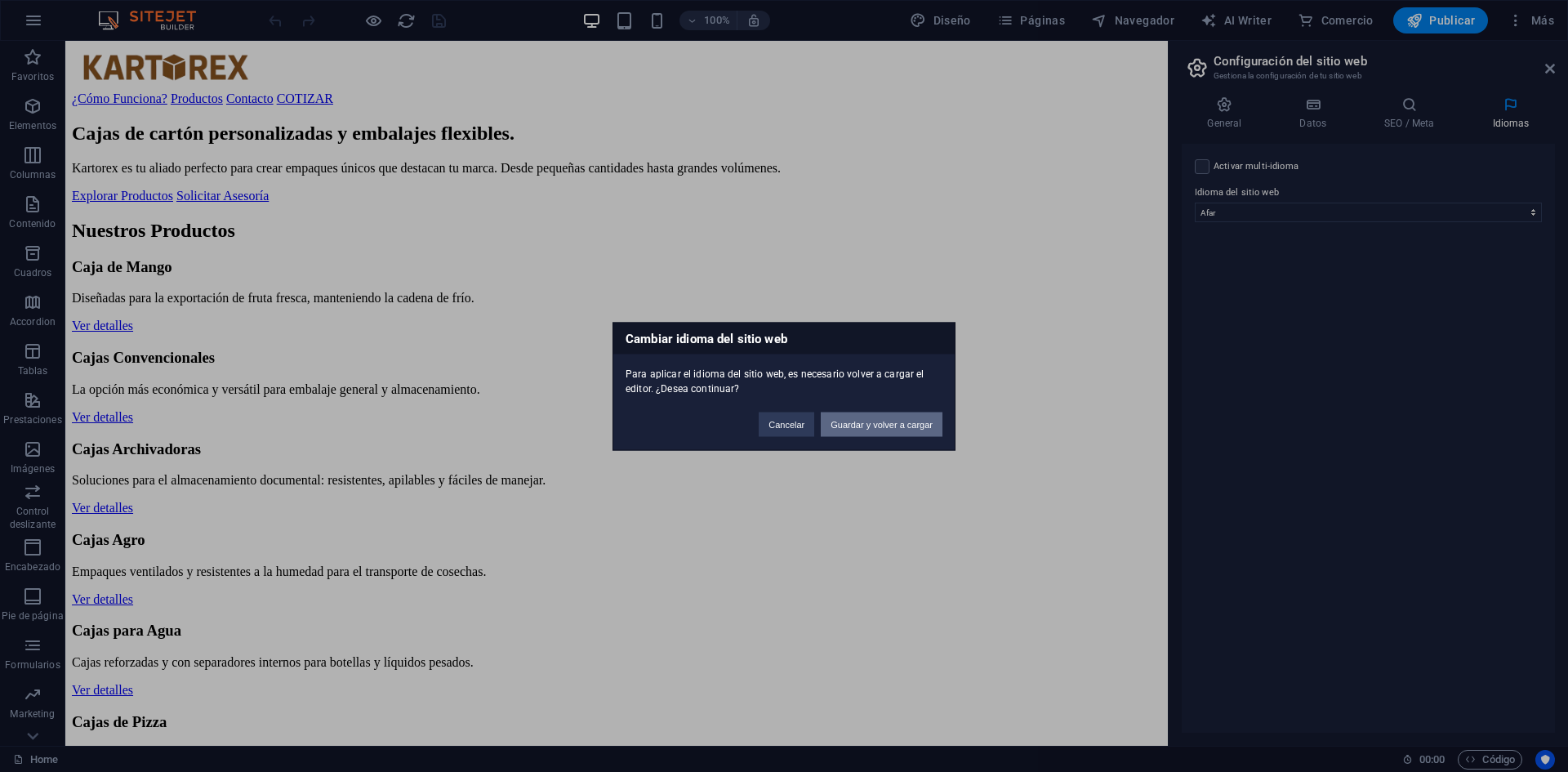
click at [889, 417] on button "Guardar y volver a cargar" at bounding box center [882, 424] width 122 height 25
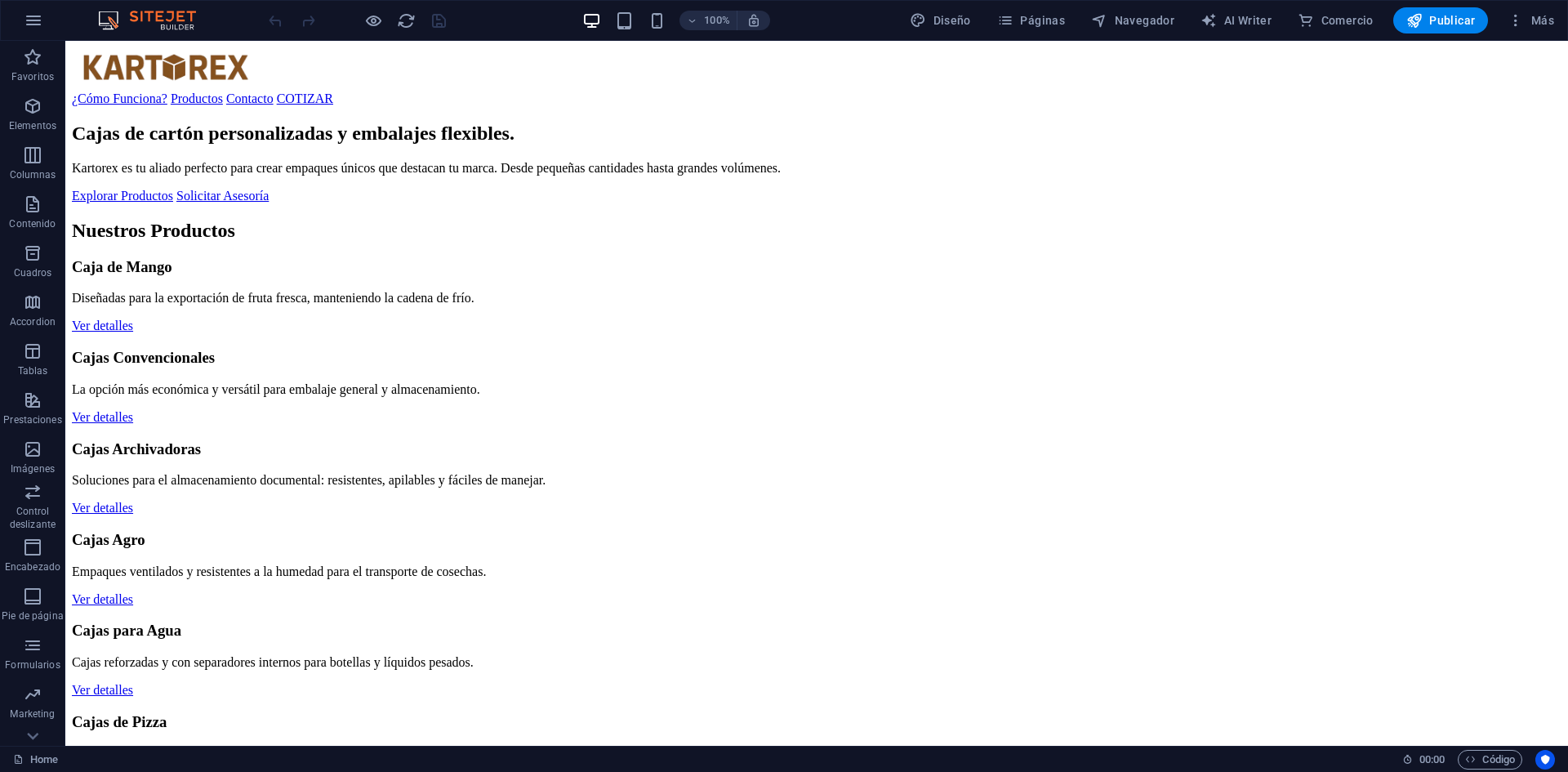
click at [334, 91] on link "COTIZAR" at bounding box center [305, 98] width 56 height 14
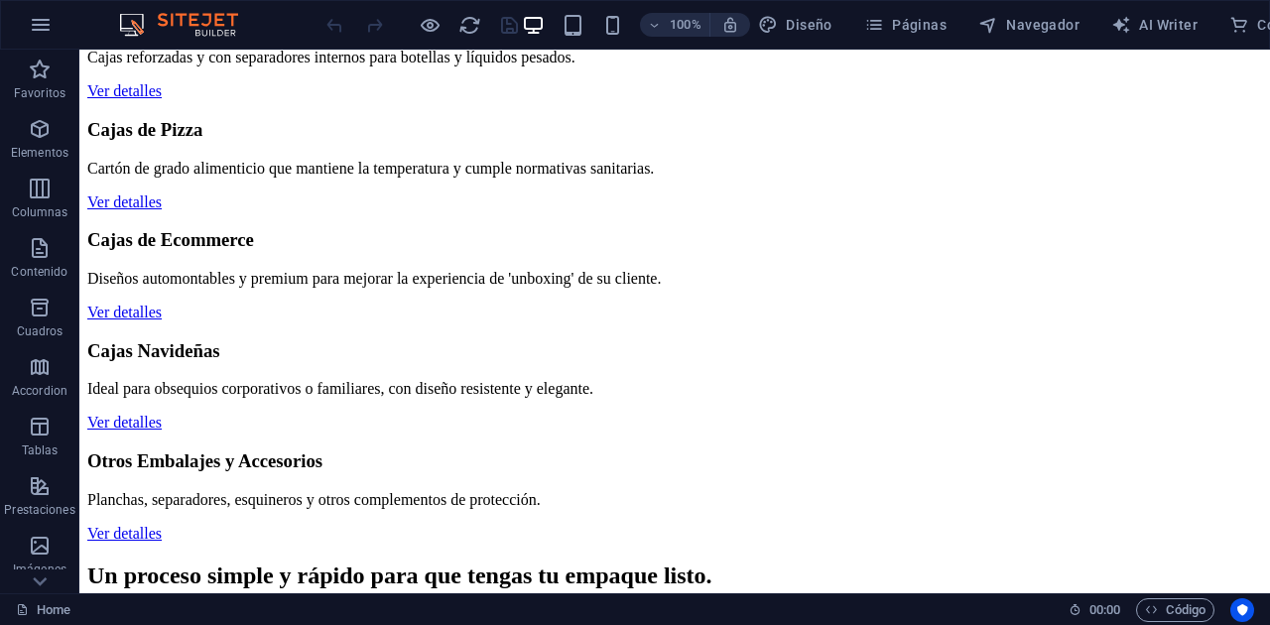
scroll to position [746, 0]
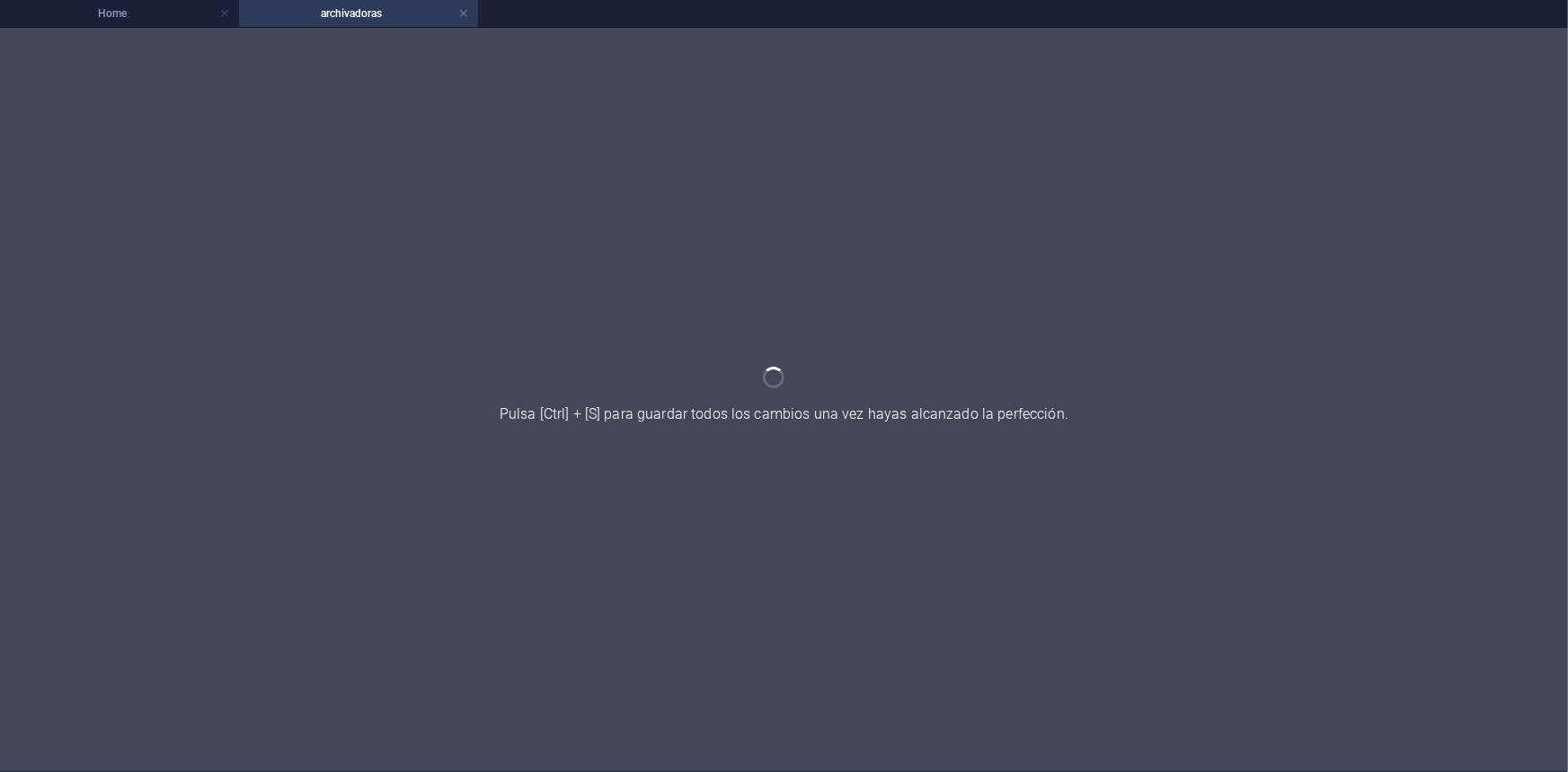
scroll to position [0, 0]
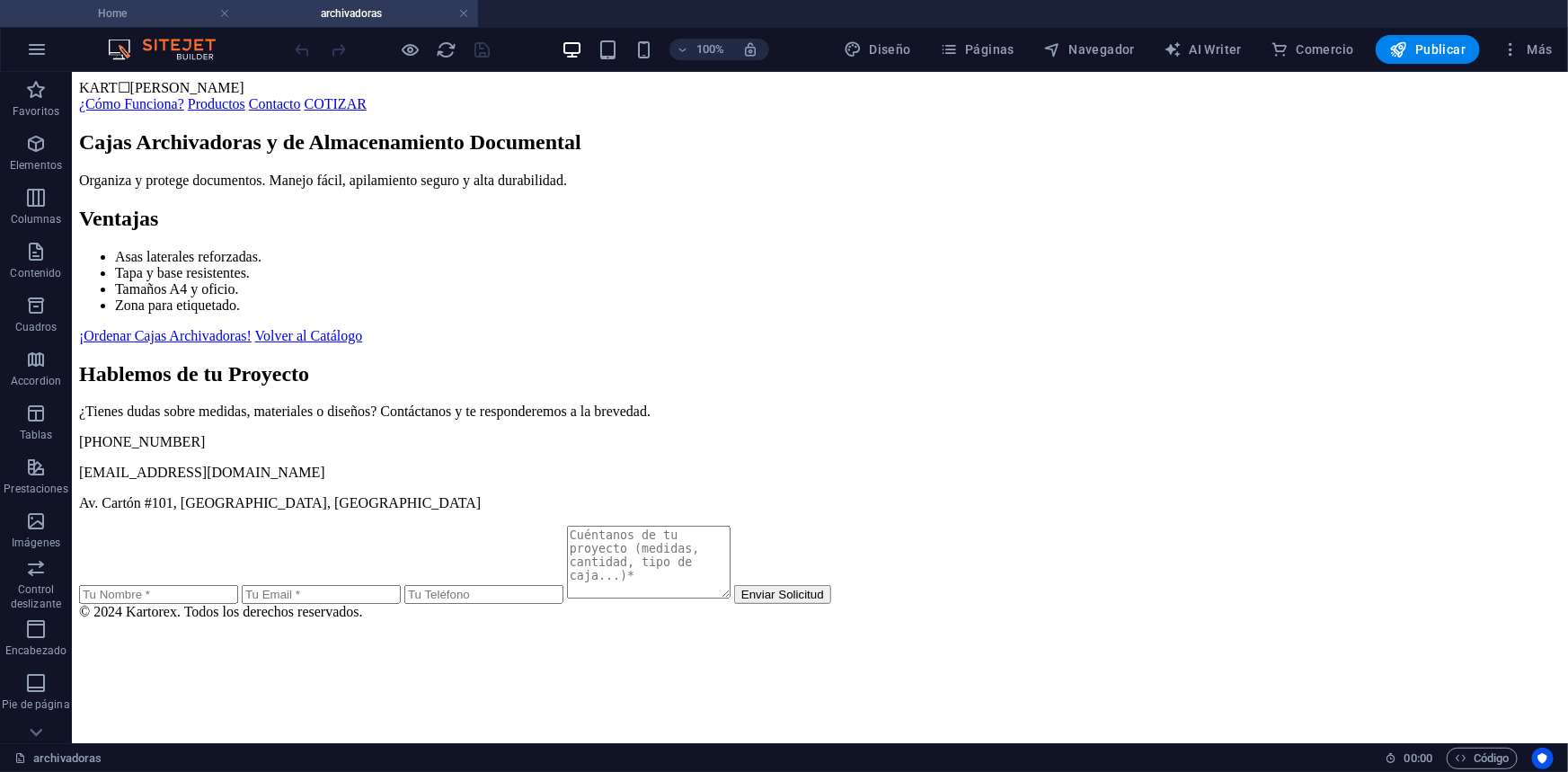
click at [166, 7] on h4 "Home" at bounding box center [120, 14] width 239 height 20
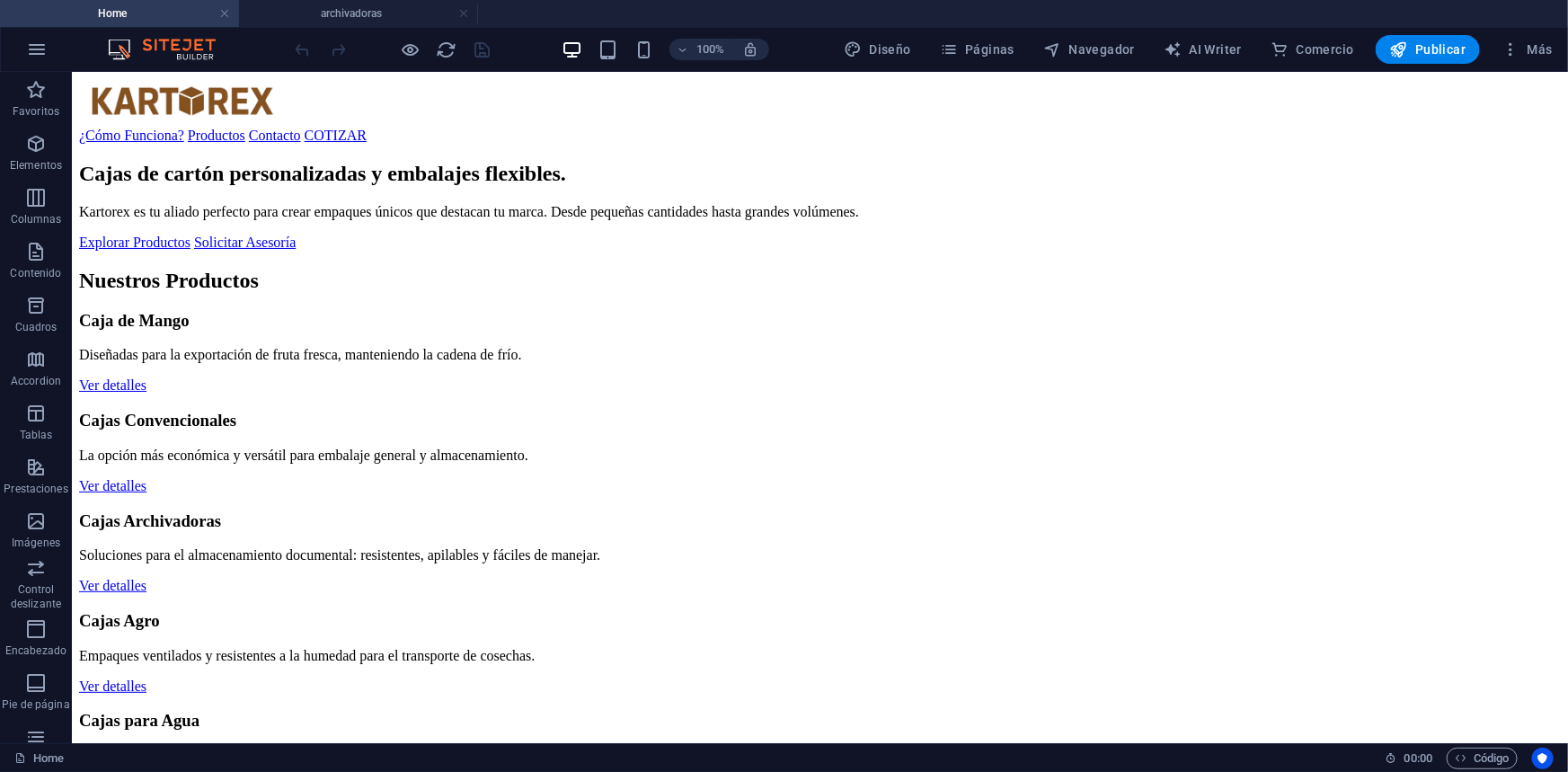
scroll to position [676, 0]
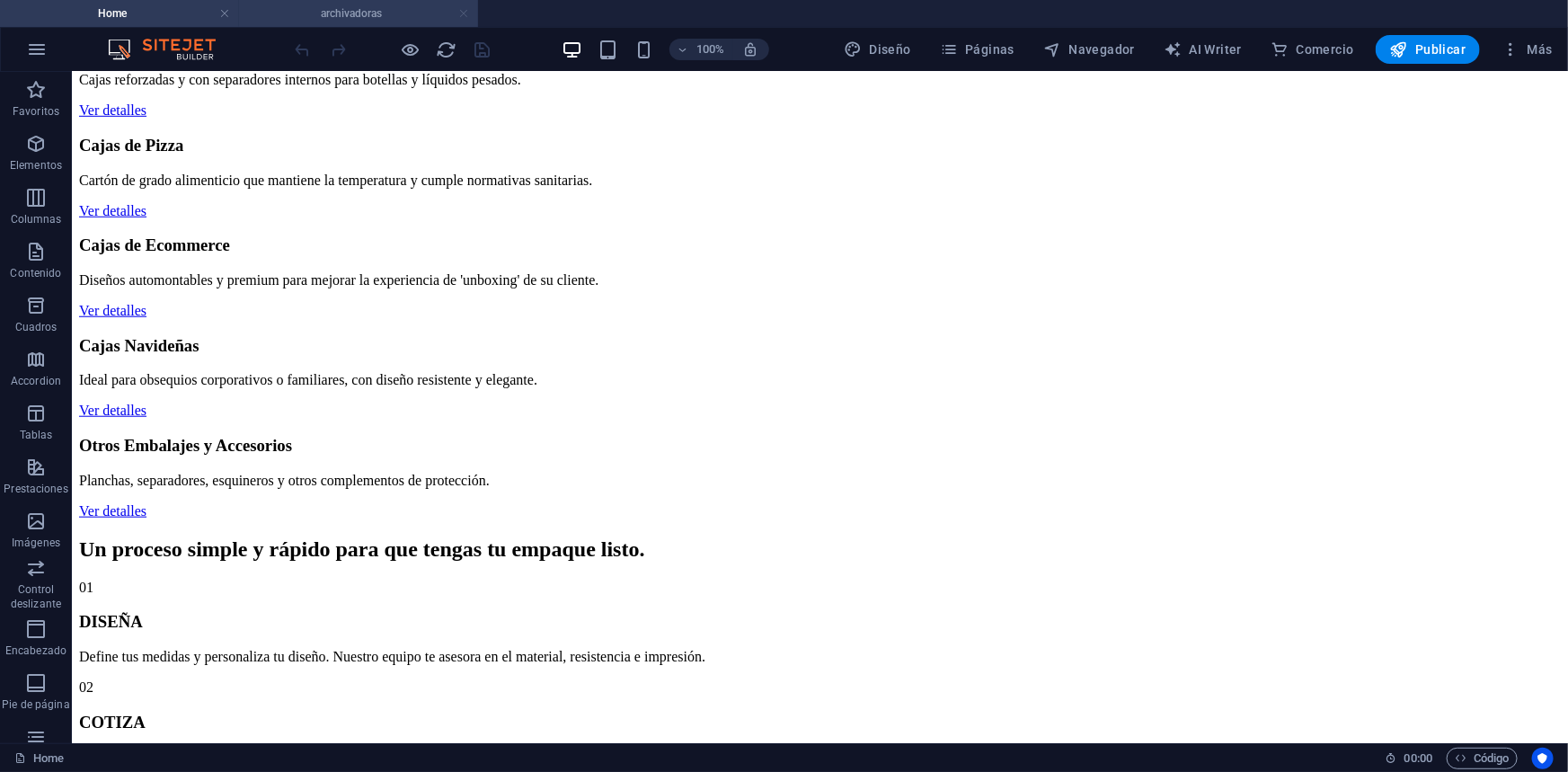
click at [465, 18] on link at bounding box center [464, 14] width 11 height 17
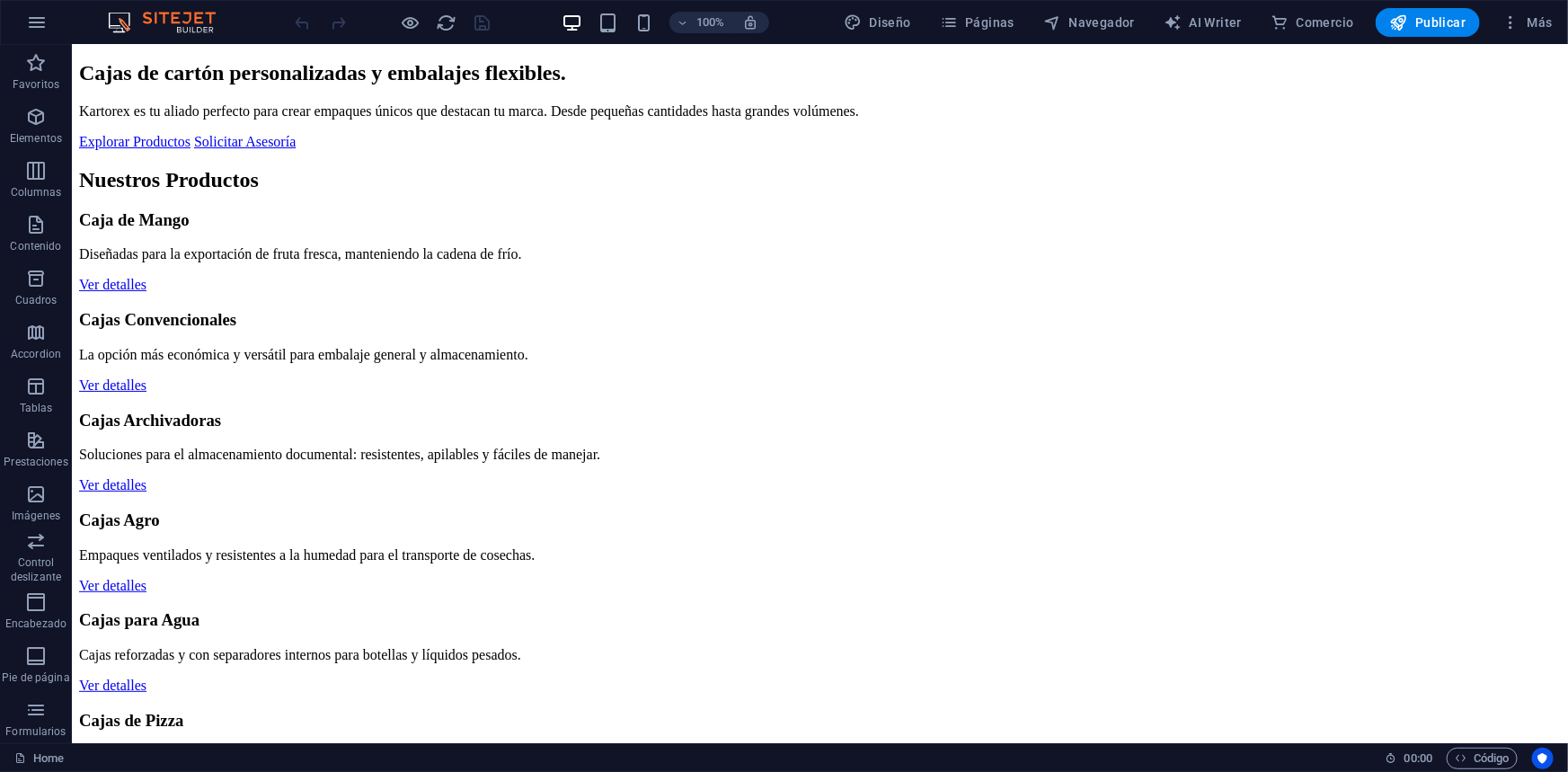
scroll to position [0, 0]
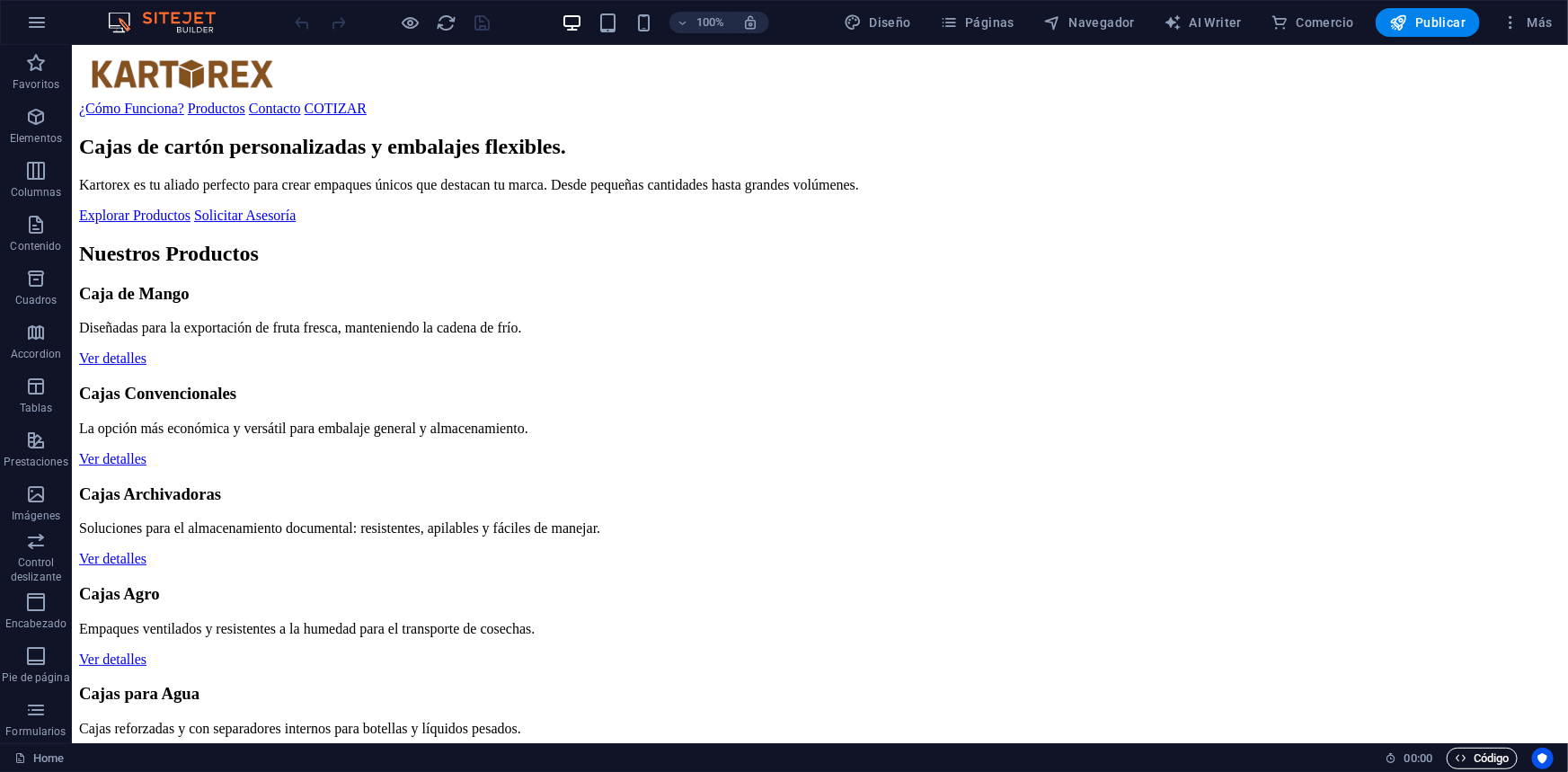
click at [1475, 757] on span "Código" at bounding box center [1482, 758] width 55 height 22
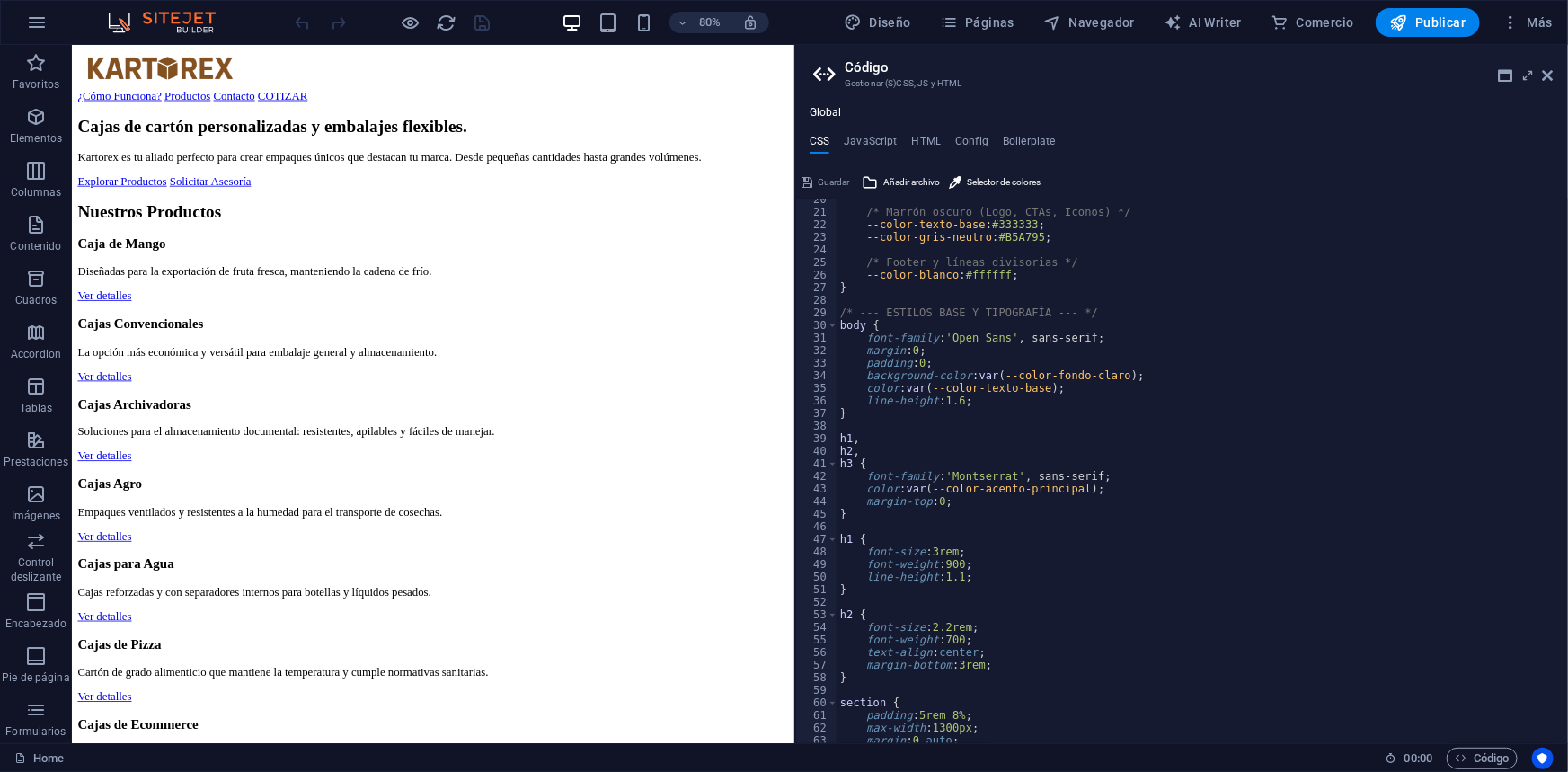
scroll to position [538, 0]
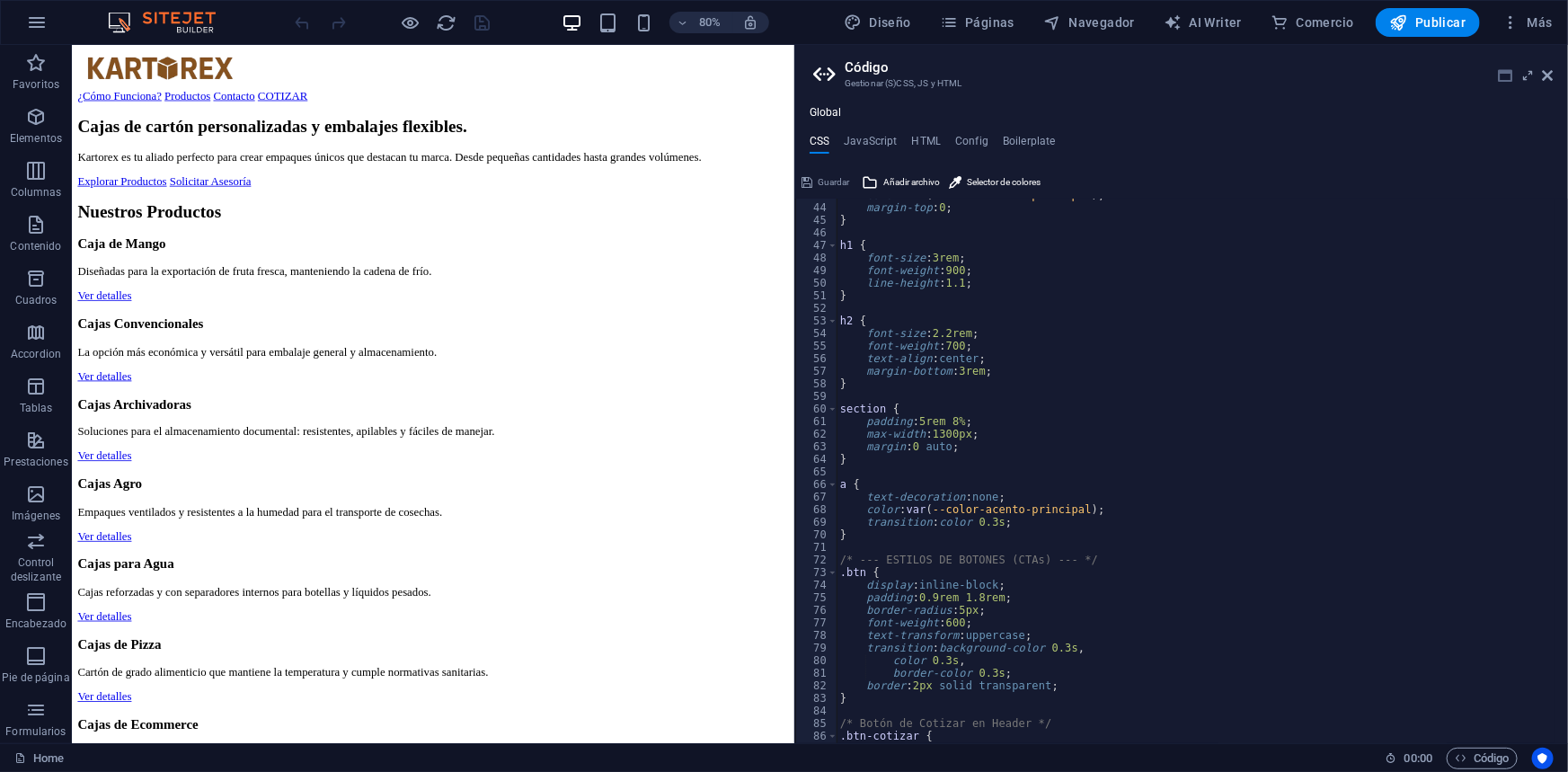
click at [1505, 73] on icon at bounding box center [1505, 75] width 14 height 14
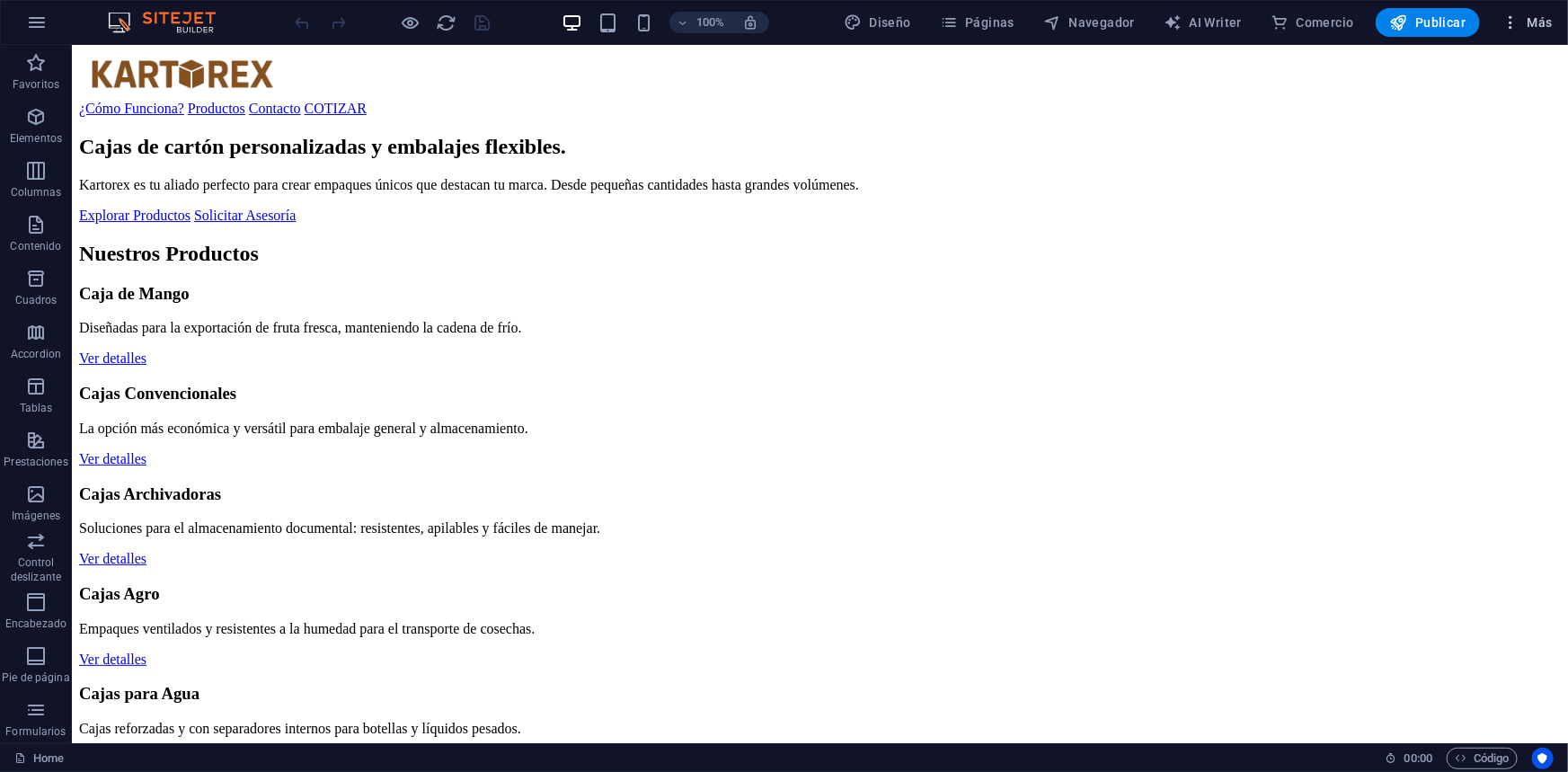
click at [1505, 20] on icon "button" at bounding box center [1510, 23] width 18 height 18
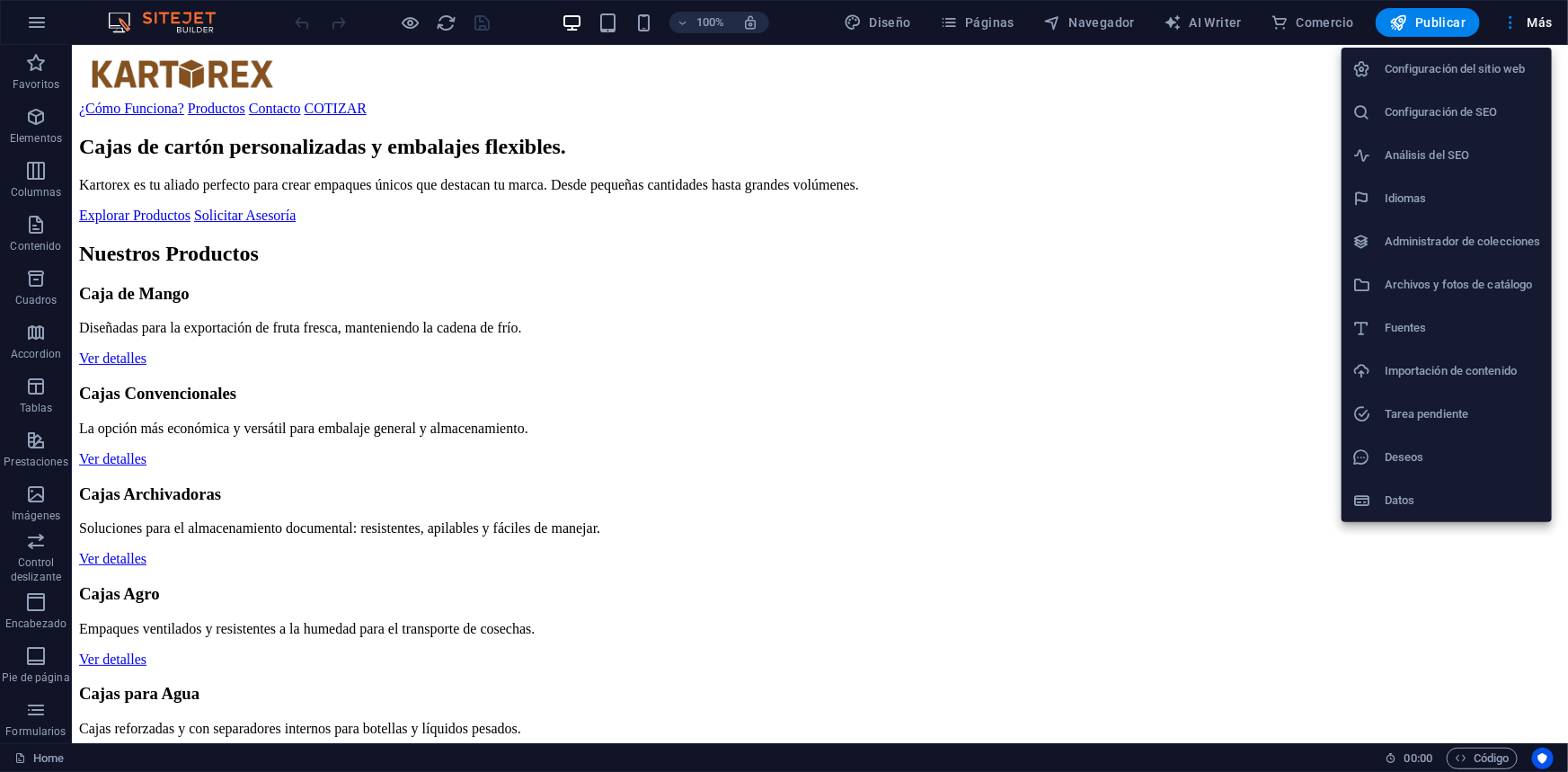
click at [1433, 190] on h6 "Idiomas" at bounding box center [1462, 198] width 157 height 22
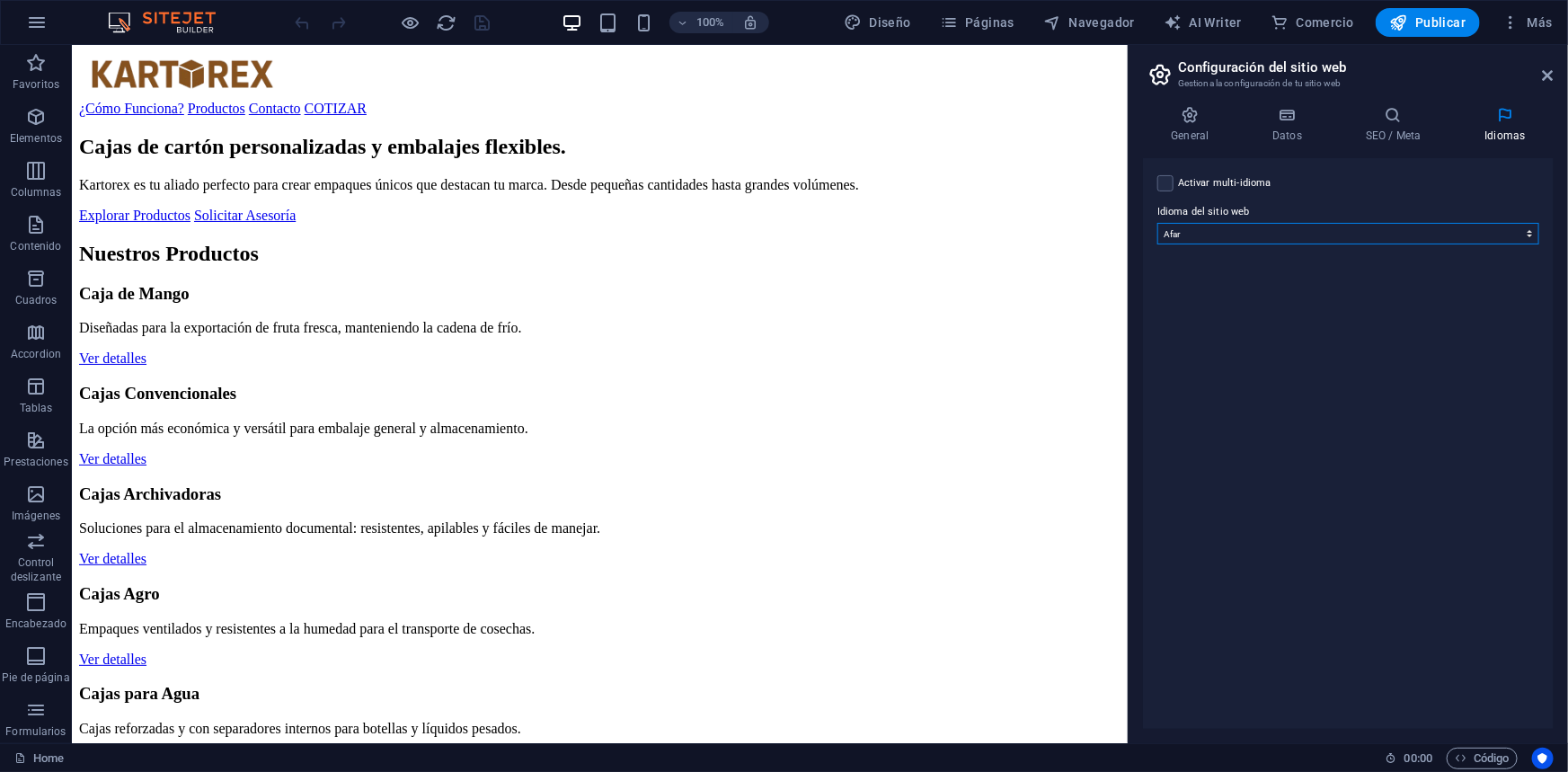
click at [1314, 233] on select "Abkhazian Afar Afrikaans Akan Albanés Alemán Amharic Árabe Aragonese Armenian A…" at bounding box center [1349, 234] width 382 height 22
select select "0"
click at [1158, 223] on select "Abkhazian Afar Afrikaans Akan Albanés Alemán Amharic Árabe Aragonese Armenian A…" at bounding box center [1349, 234] width 382 height 22
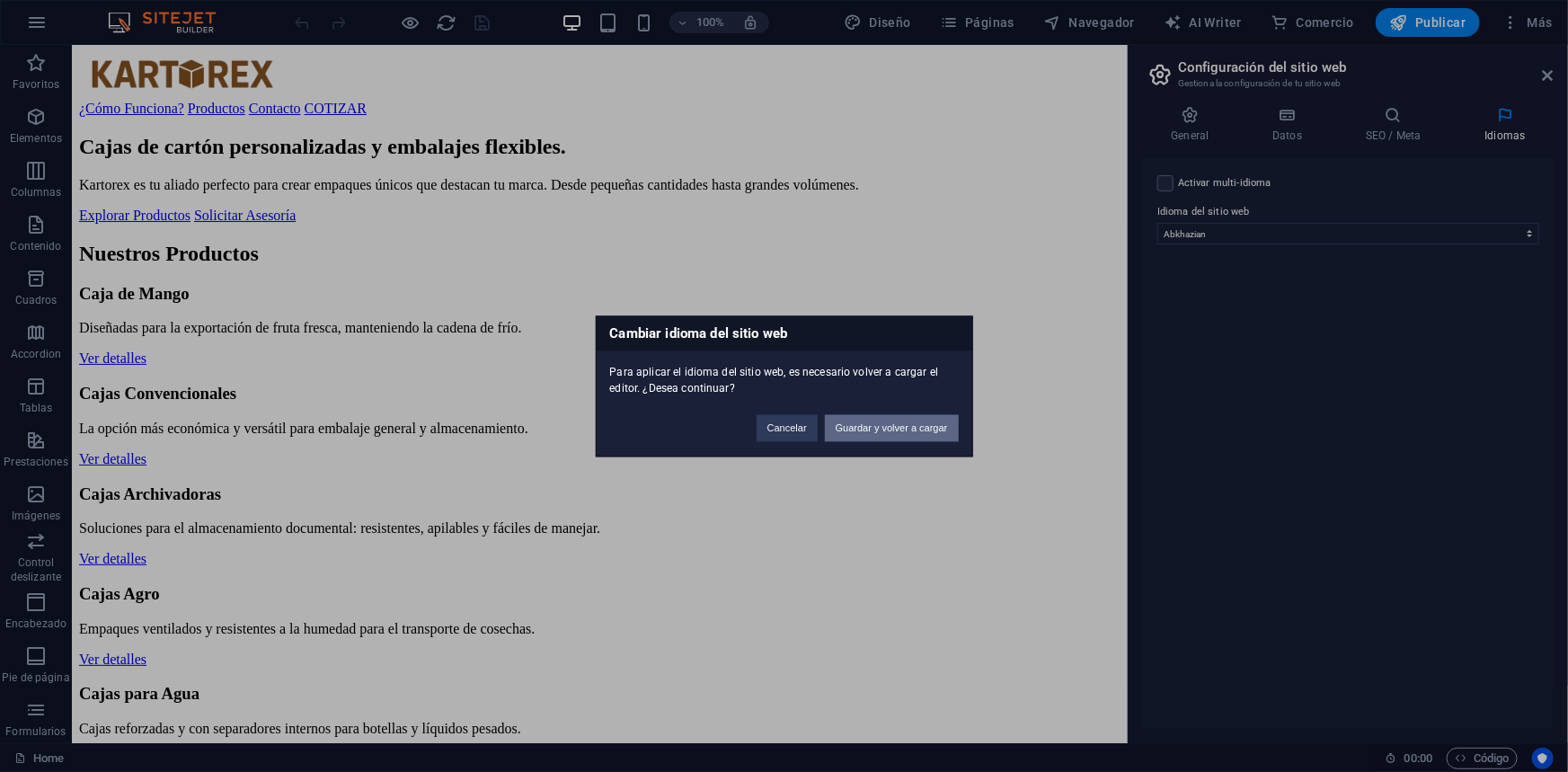
click at [897, 423] on button "Guardar y volver a cargar" at bounding box center [892, 428] width 134 height 27
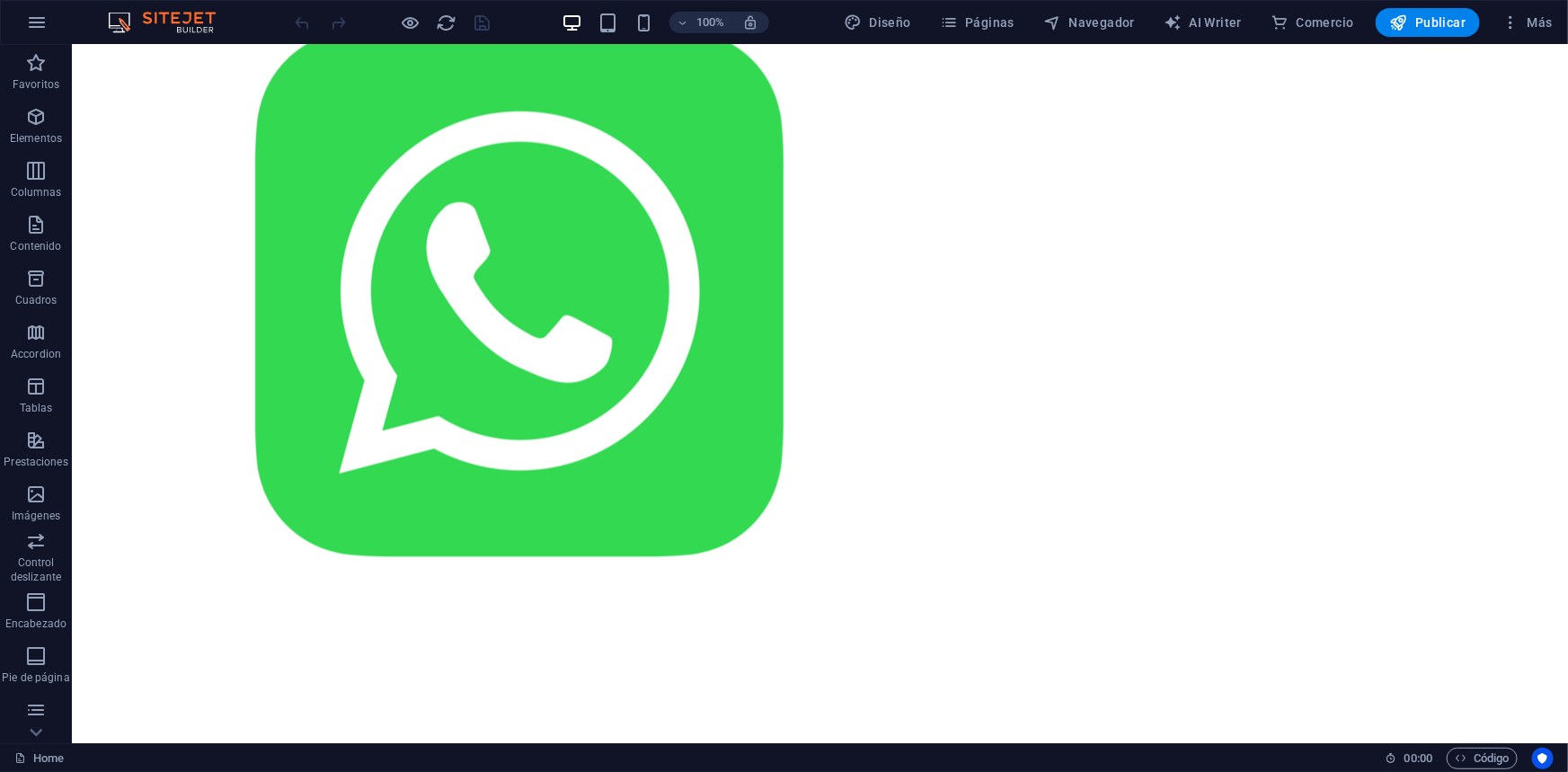
scroll to position [2287, 0]
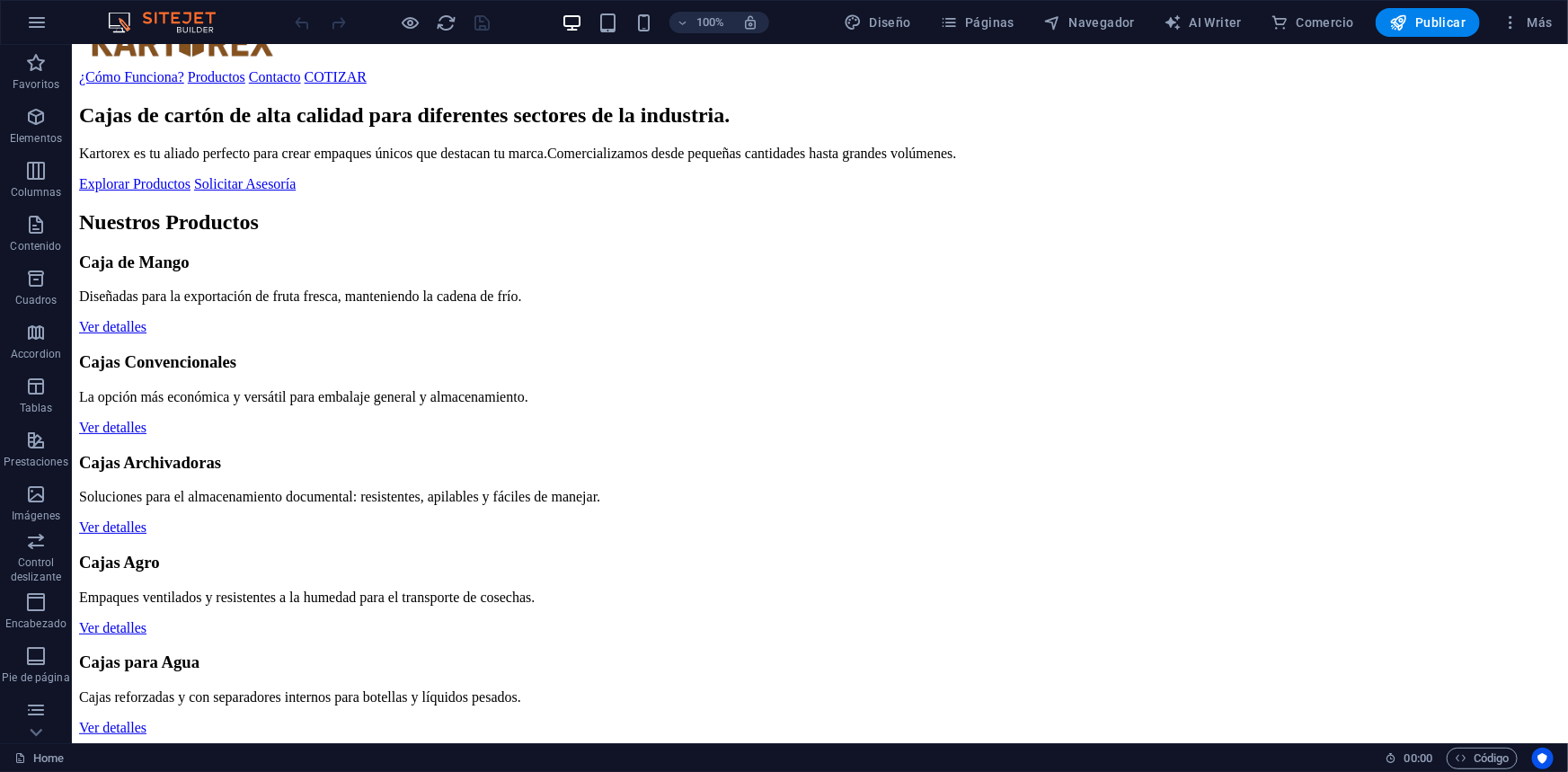
scroll to position [0, 0]
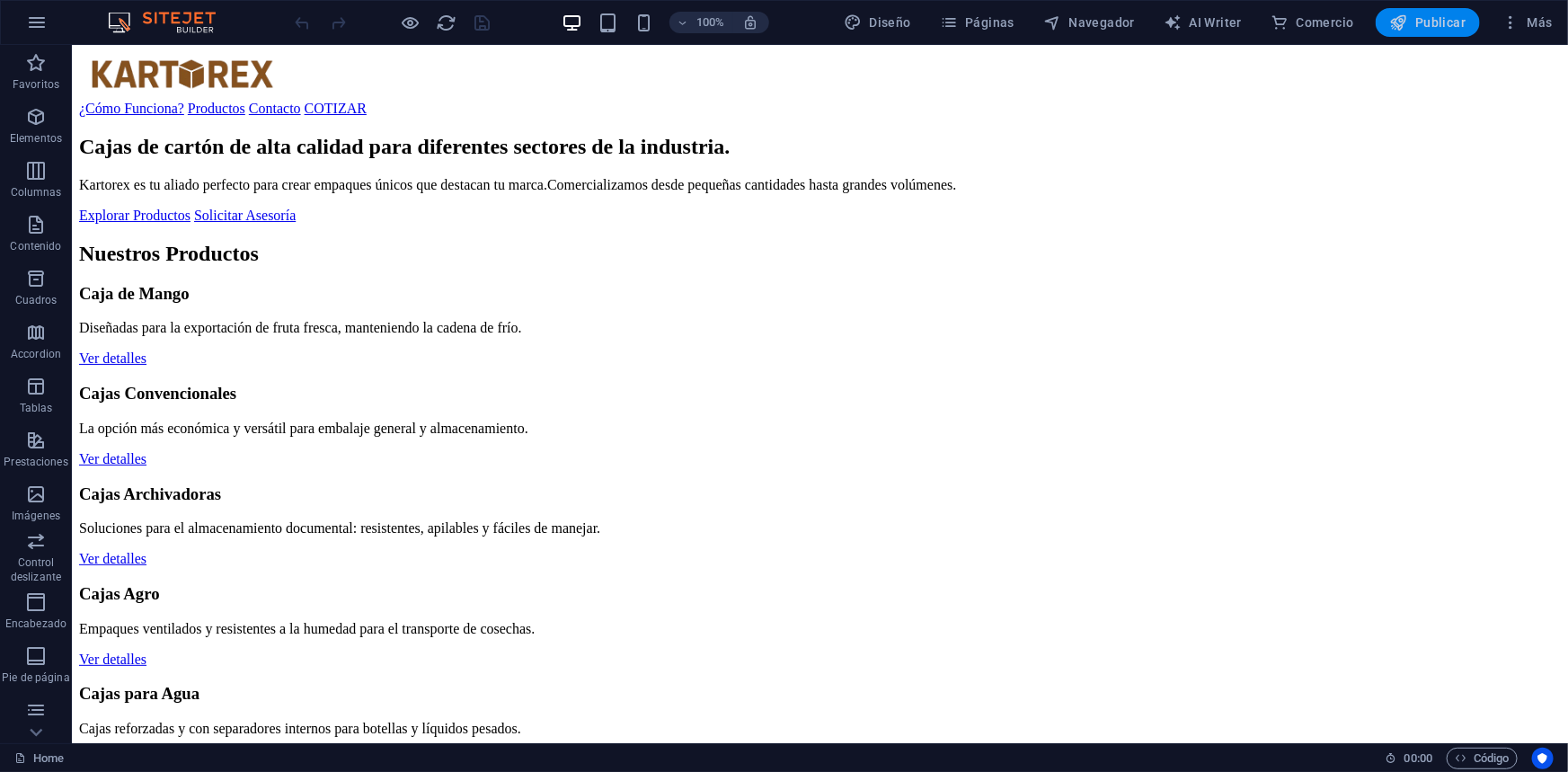
click at [1468, 13] on button "Publicar" at bounding box center [1429, 23] width 105 height 29
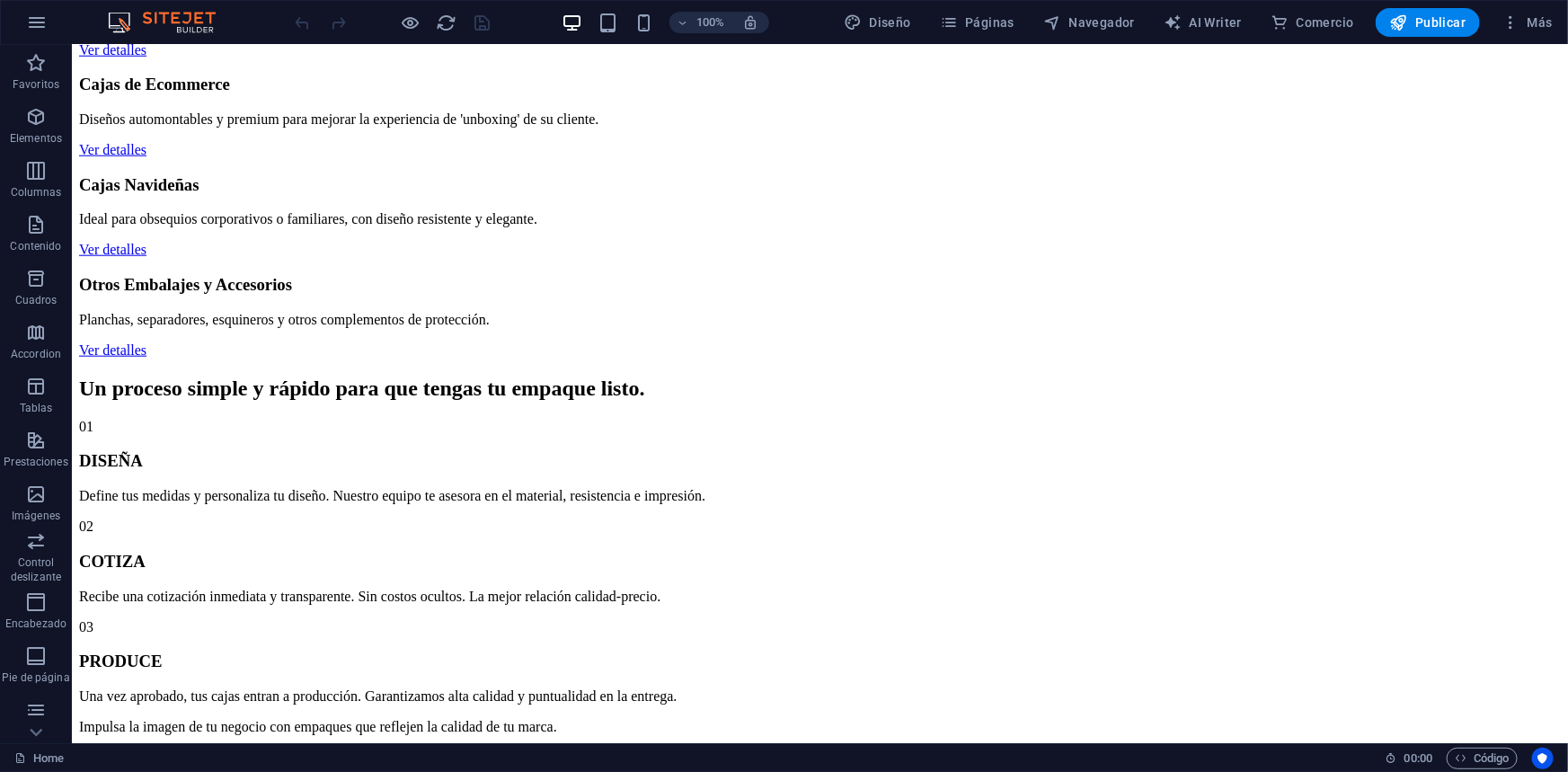
scroll to position [899, 0]
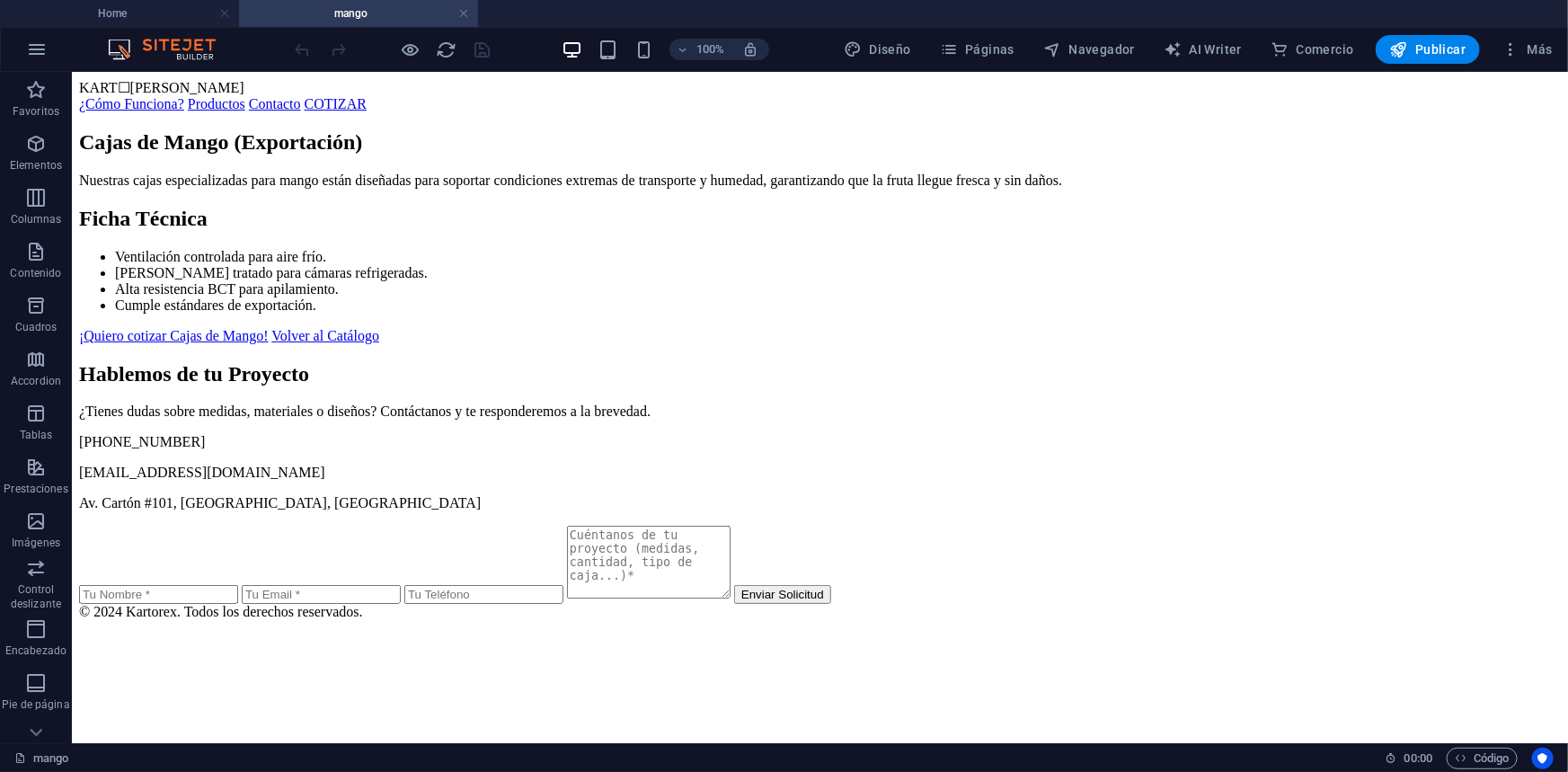
scroll to position [0, 0]
click at [1490, 750] on span "Código" at bounding box center [1482, 758] width 55 height 22
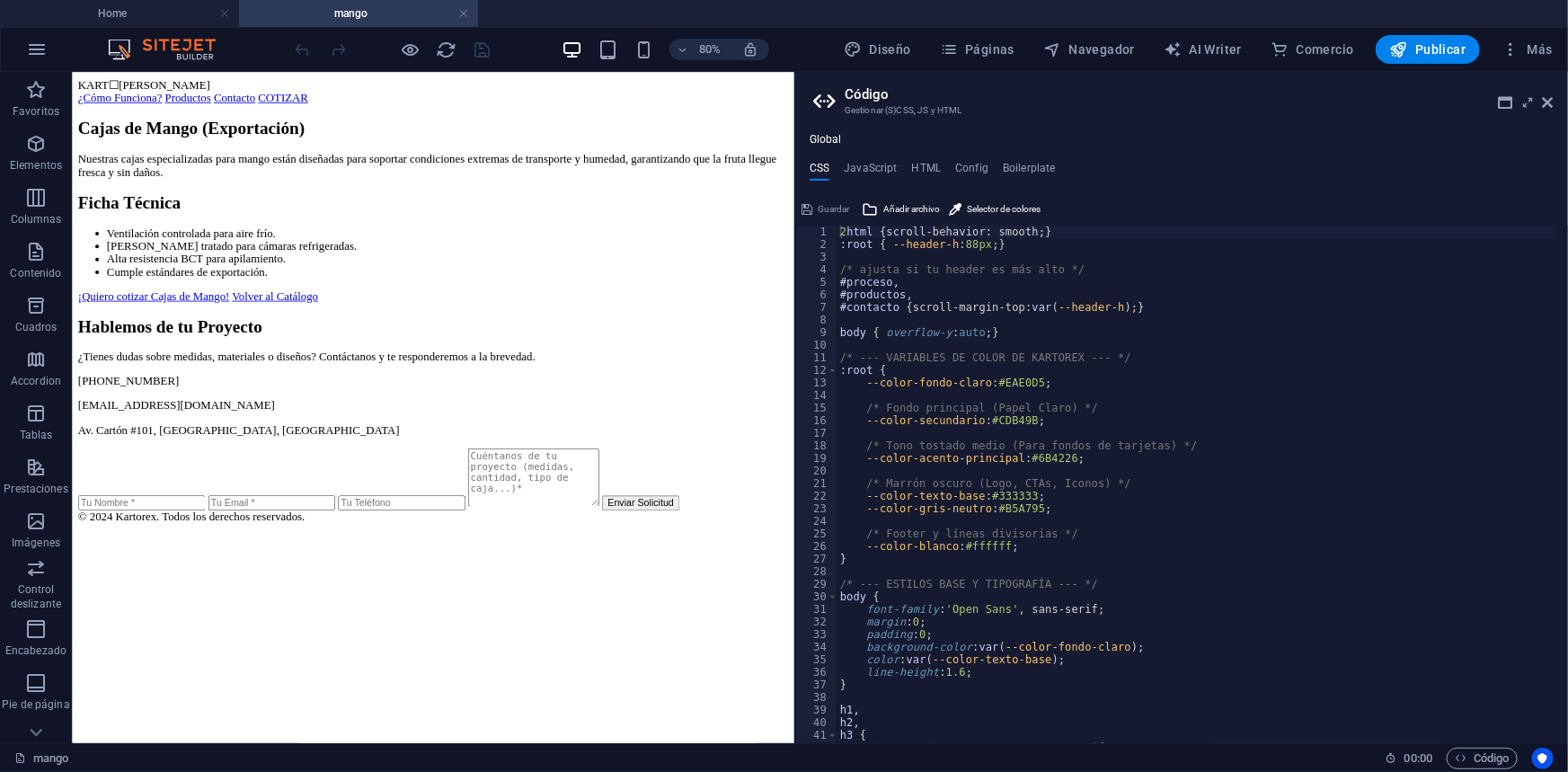
click at [818, 140] on h4 "Global" at bounding box center [826, 140] width 33 height 14
click at [890, 113] on h3 "Gestionar (S)CSS, JS y HTML" at bounding box center [1180, 111] width 673 height 16
drag, startPoint x: 894, startPoint y: 106, endPoint x: 882, endPoint y: 92, distance: 18.4
click at [893, 98] on header "Código Gestionar (S)CSS, JS y HTML" at bounding box center [1183, 95] width 740 height 47
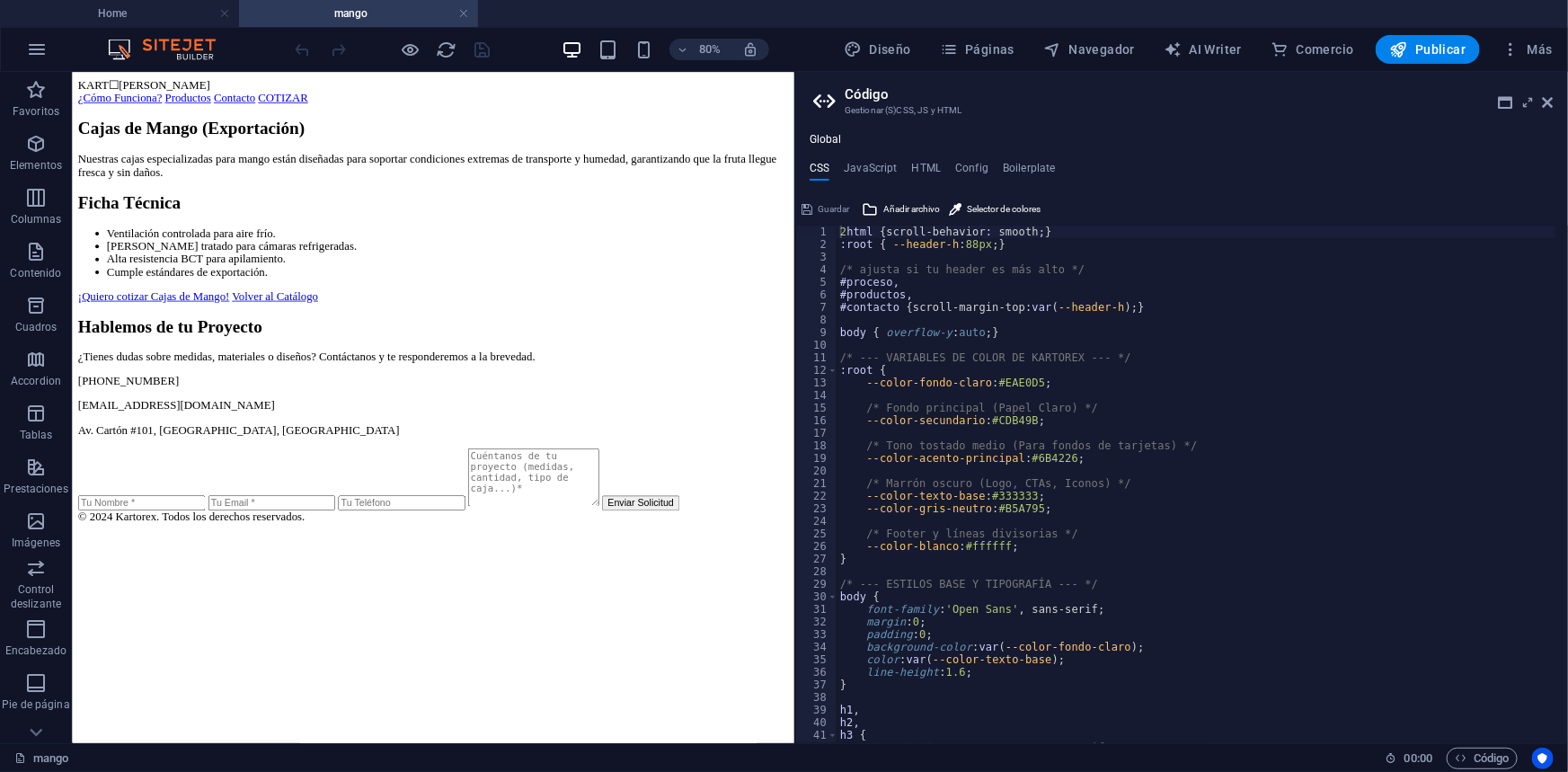
click at [835, 98] on icon at bounding box center [827, 101] width 27 height 25
click at [830, 101] on icon at bounding box center [827, 101] width 27 height 25
click at [803, 101] on aside "Código Gestionar (S)CSS, JS y HTML Global CSS JavaScript HTML Config Boilerplat…" at bounding box center [1181, 407] width 774 height 671
click at [814, 101] on icon at bounding box center [827, 101] width 27 height 25
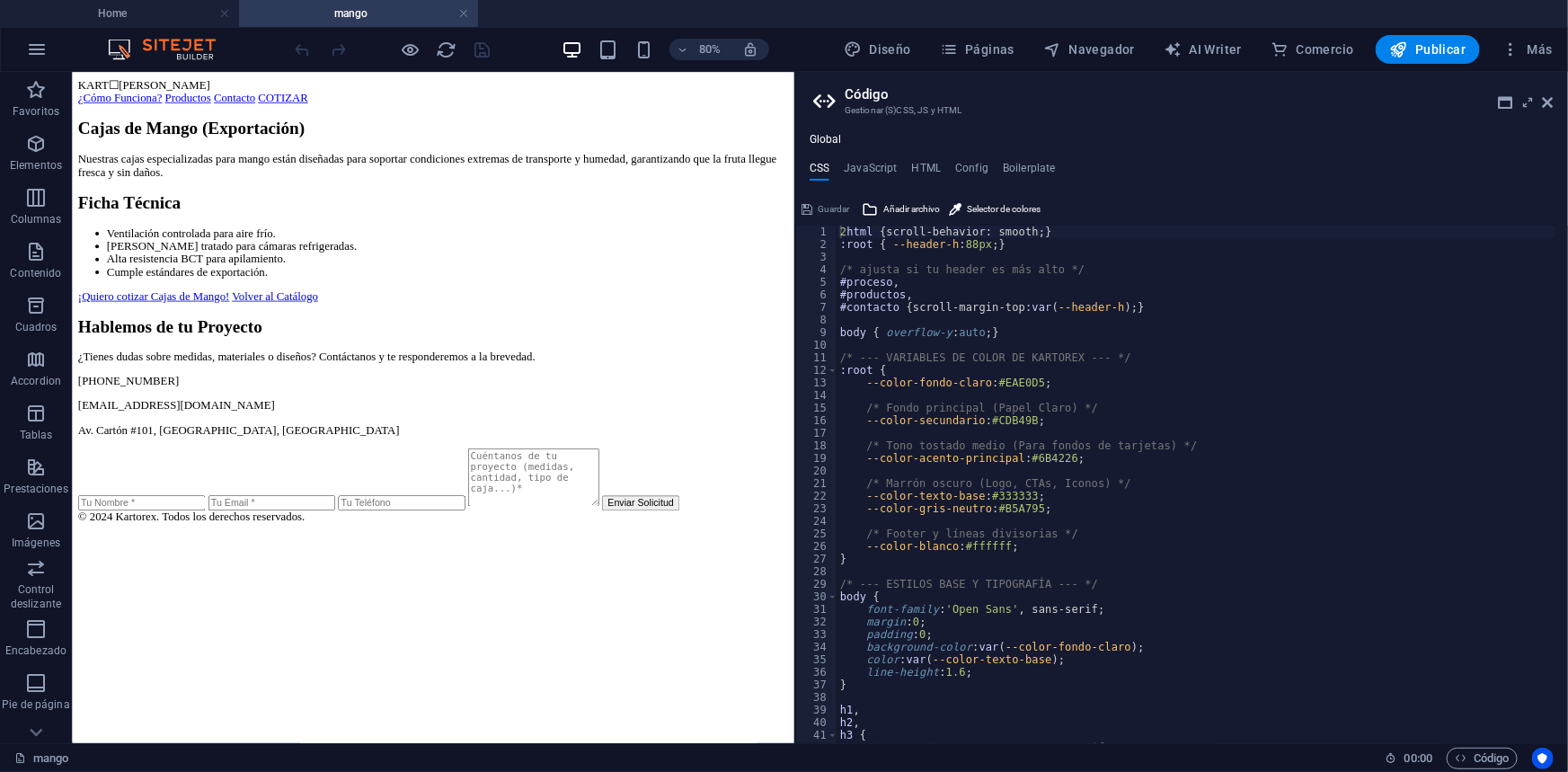
click at [814, 101] on icon at bounding box center [827, 101] width 27 height 25
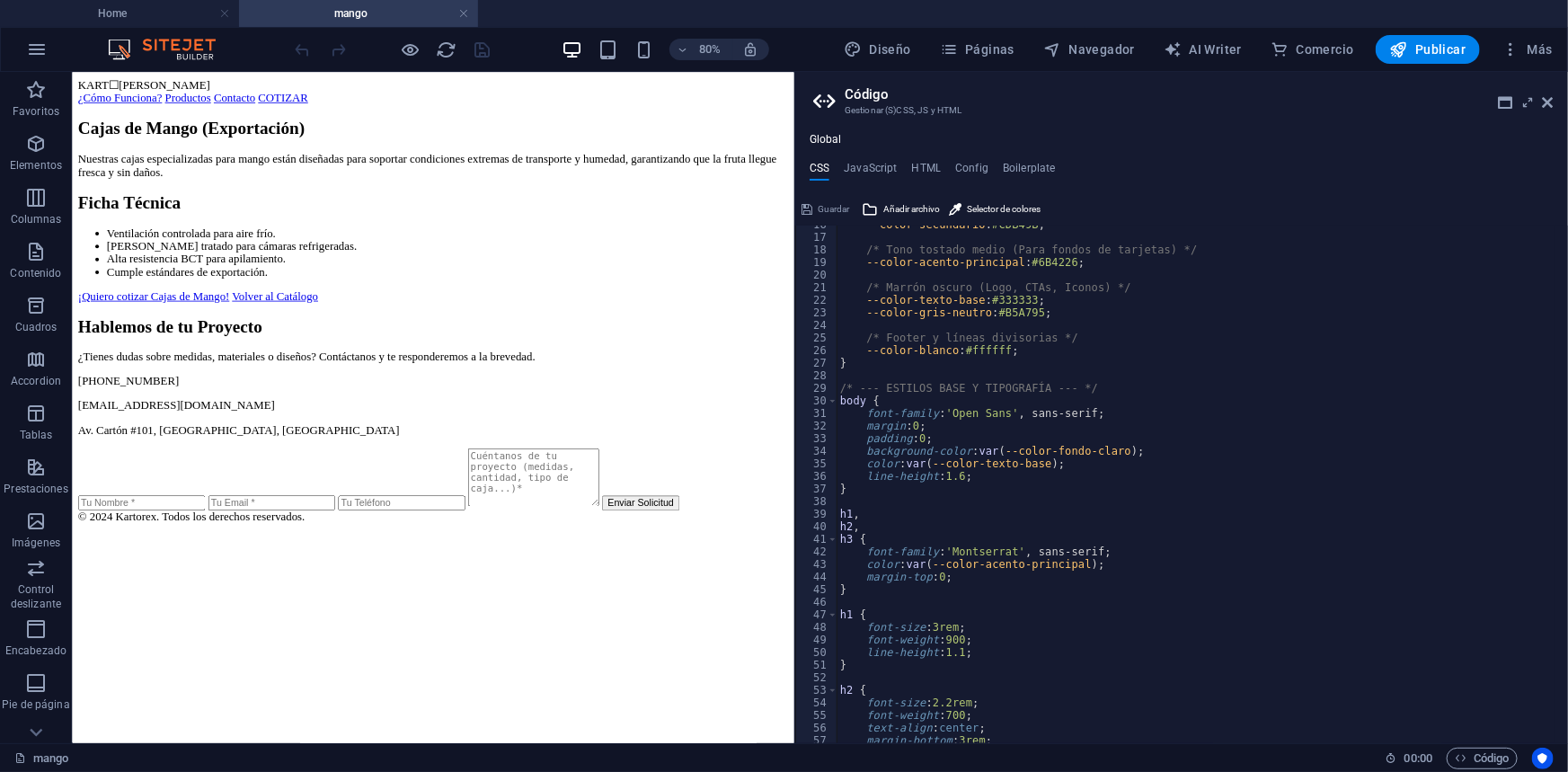
scroll to position [490, 0]
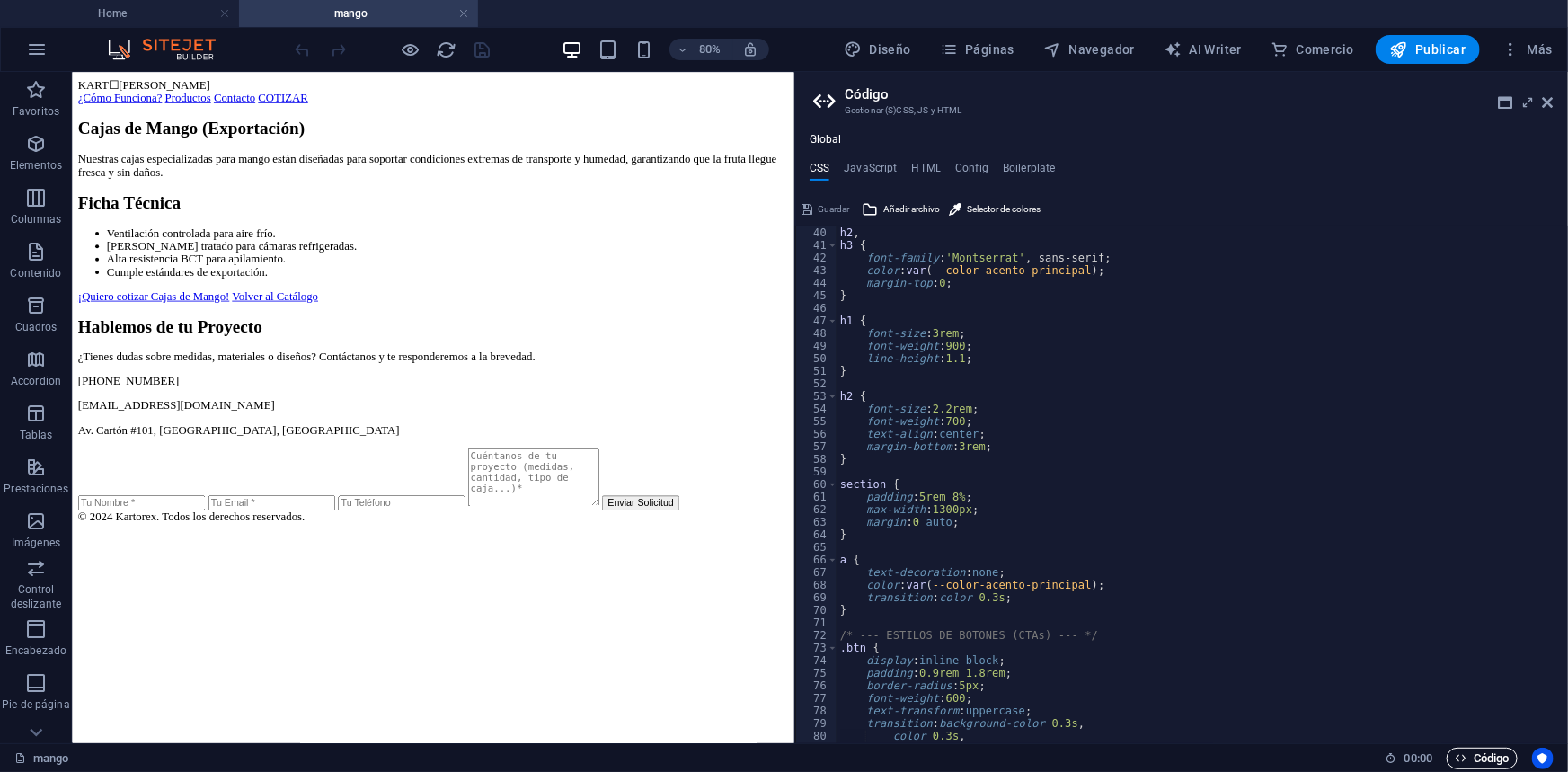
click at [1472, 757] on span "Código" at bounding box center [1482, 758] width 55 height 22
click at [1503, 104] on icon at bounding box center [1505, 102] width 14 height 14
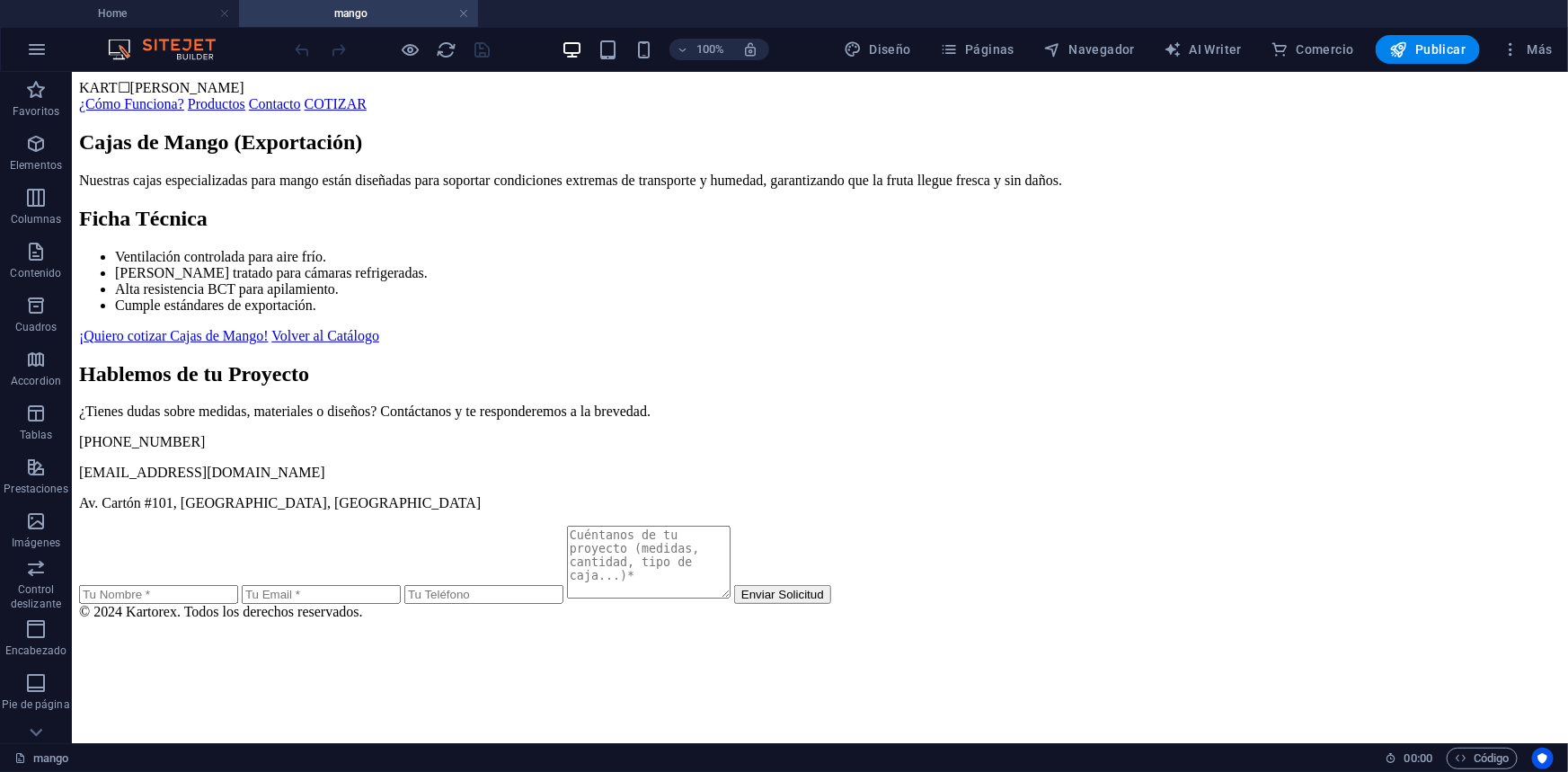
scroll to position [0, 0]
click at [1504, 55] on icon "button" at bounding box center [1510, 50] width 18 height 18
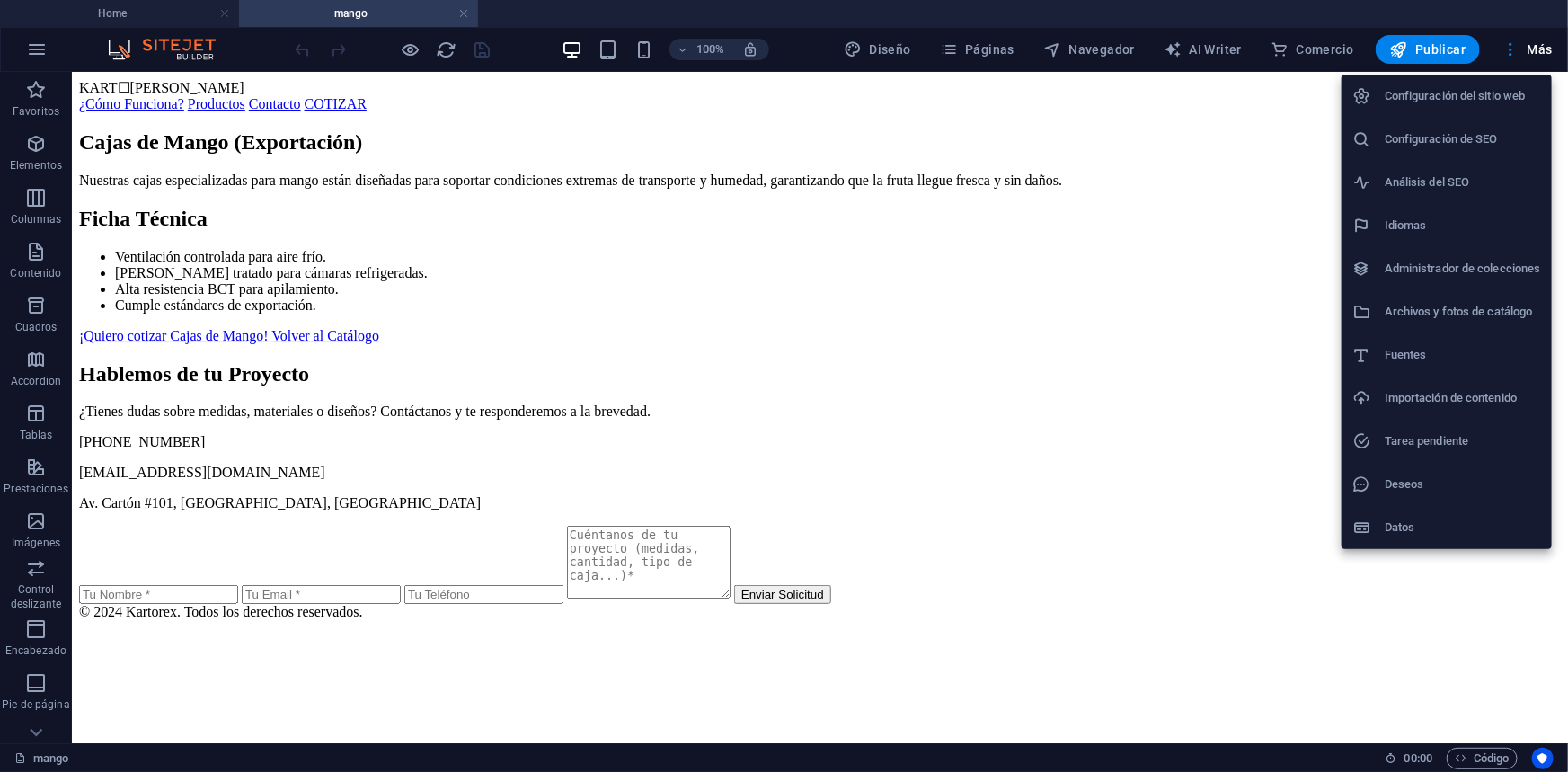
click at [1456, 306] on h6 "Archivos y fotos de catálogo" at bounding box center [1462, 312] width 157 height 22
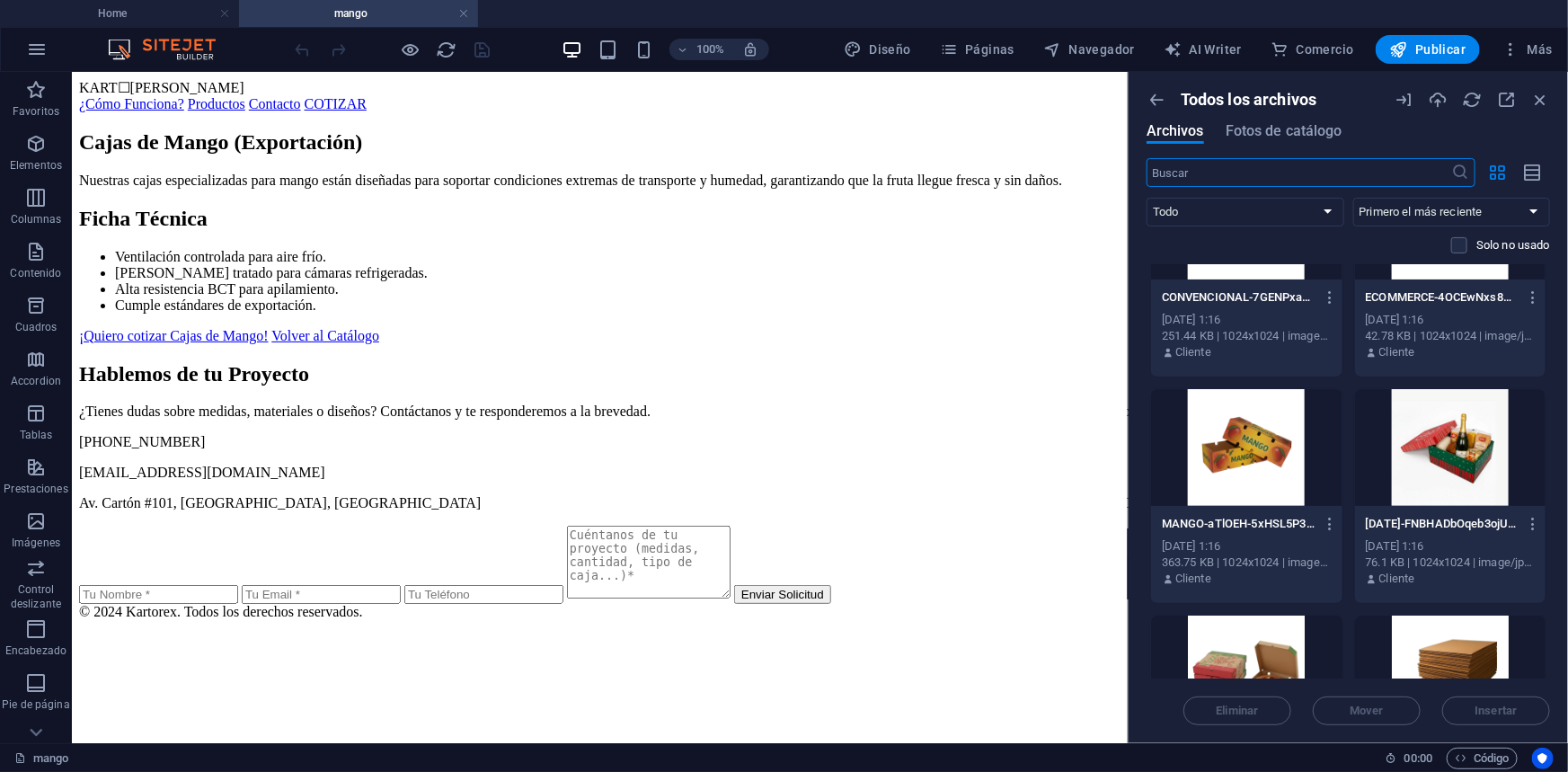
scroll to position [817, 0]
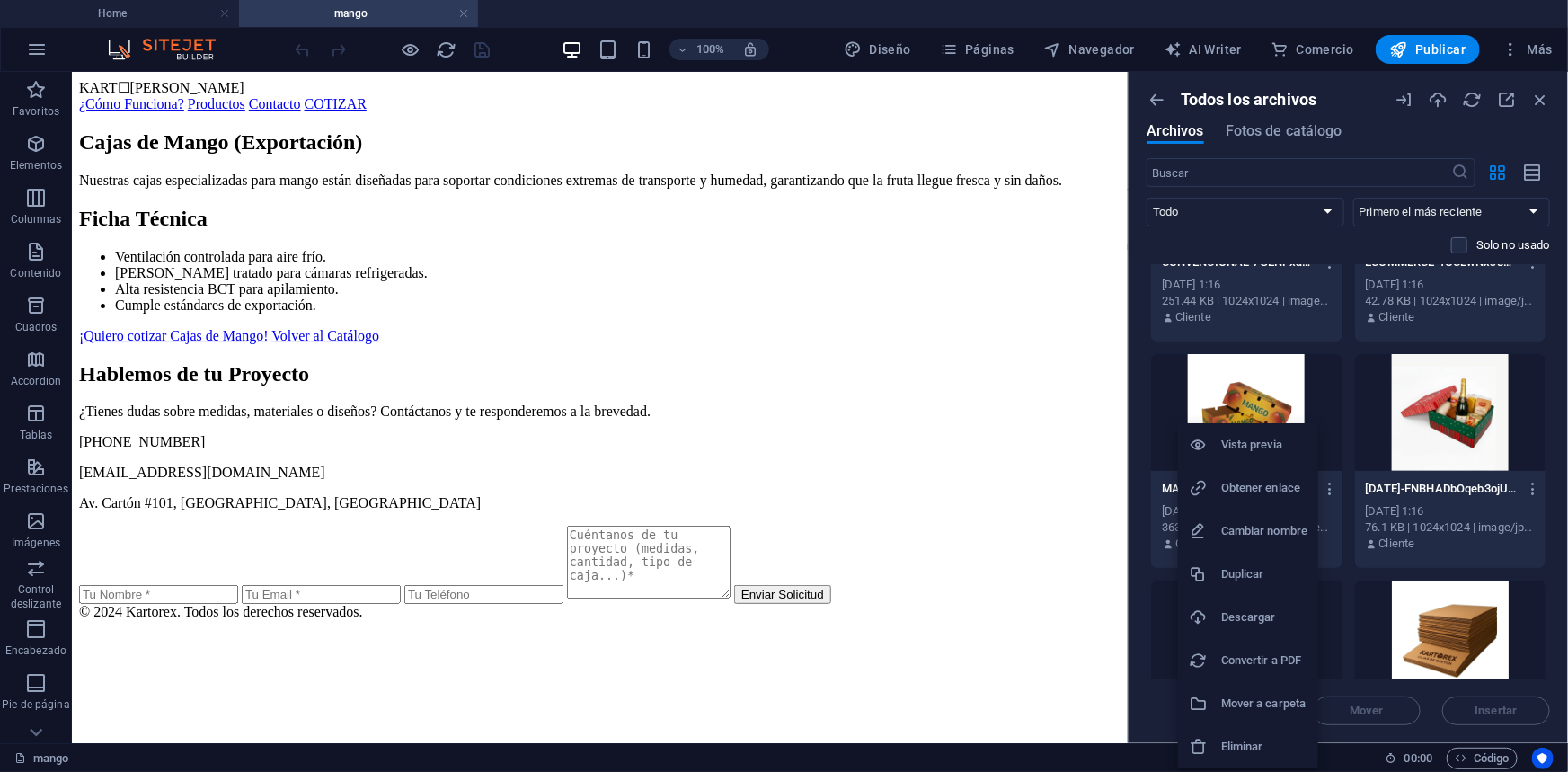
click at [1267, 490] on h6 "Obtener enlace" at bounding box center [1264, 488] width 86 height 22
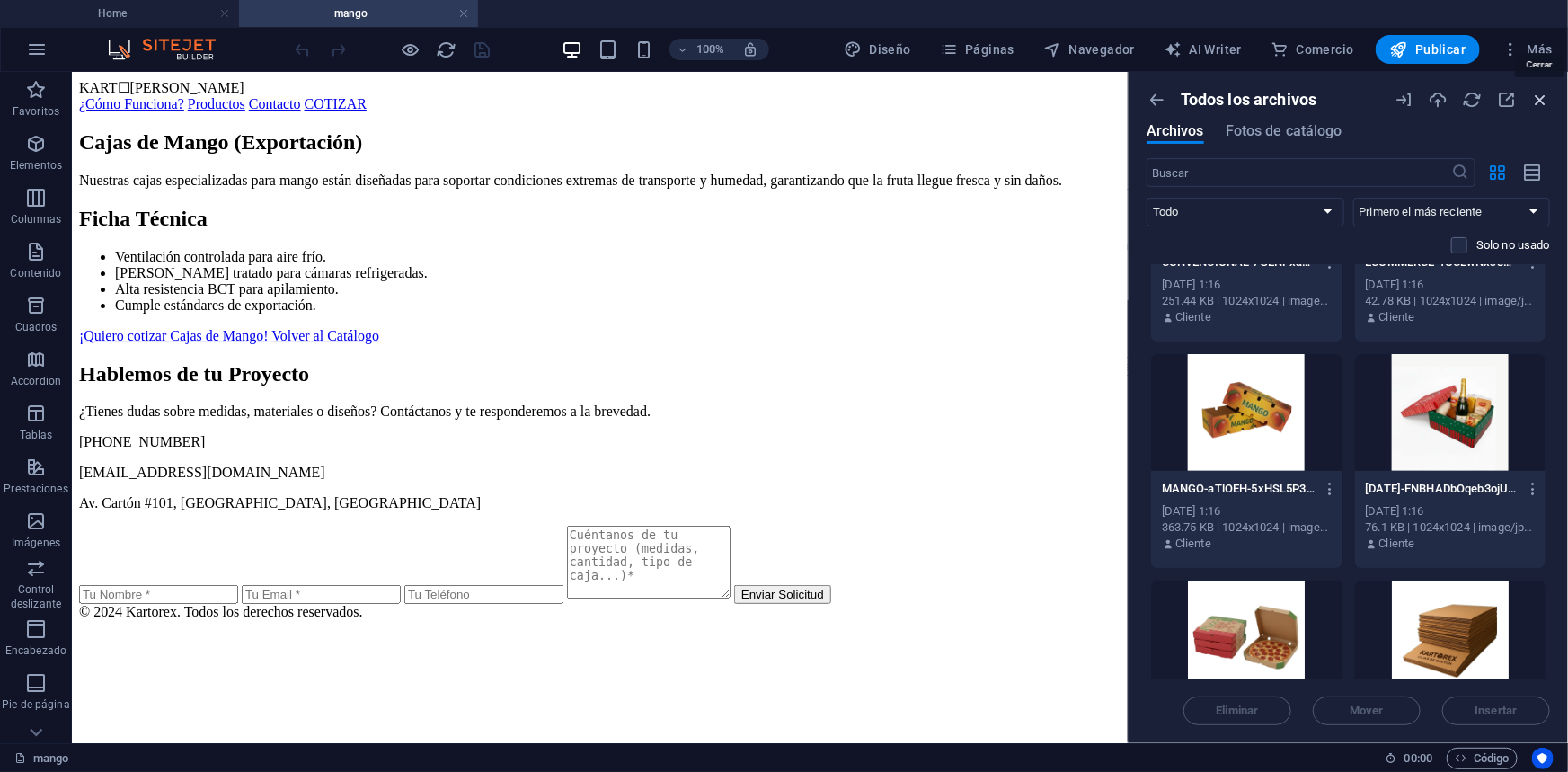
click at [1544, 90] on icon "button" at bounding box center [1540, 100] width 20 height 20
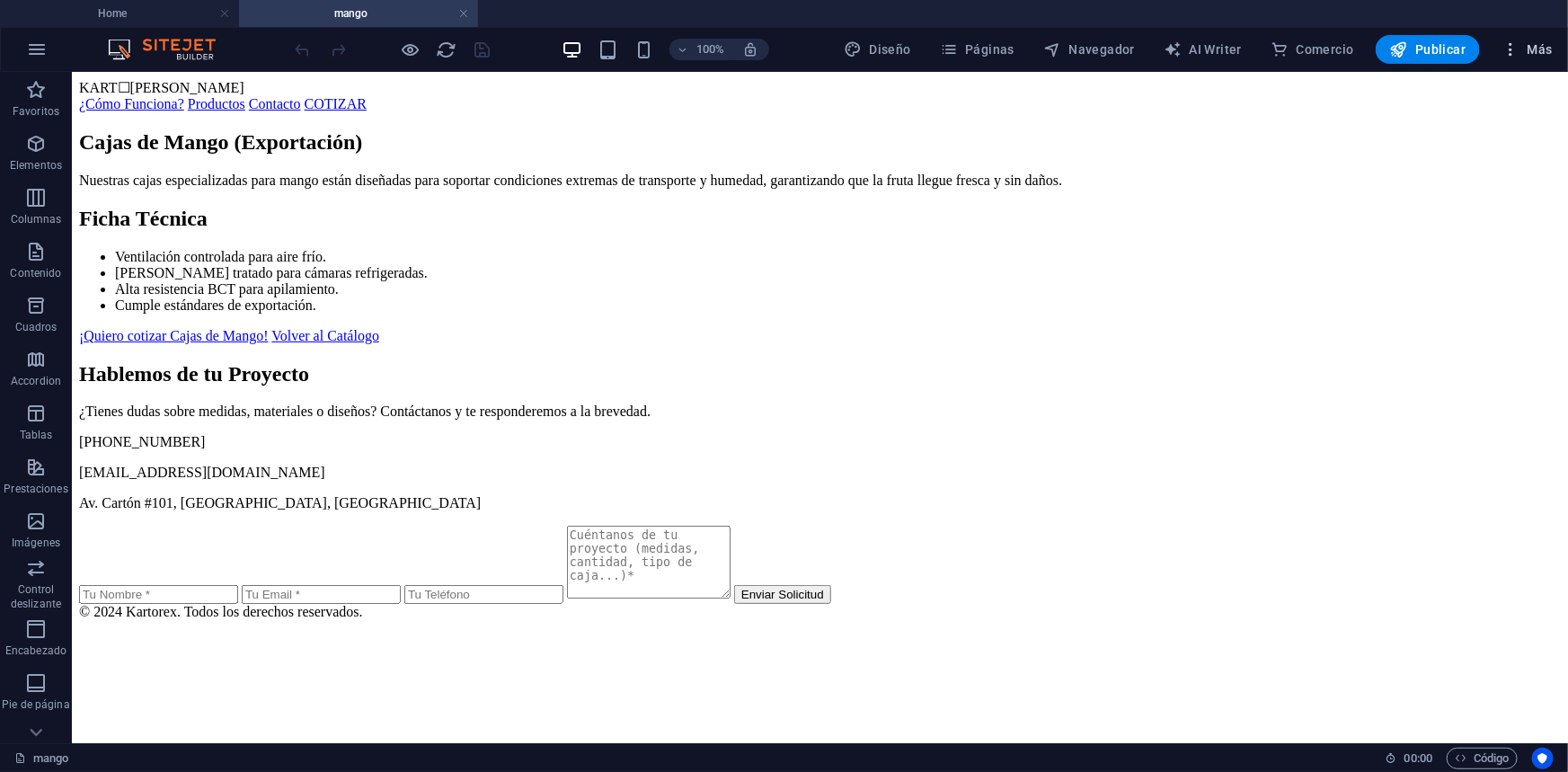
click at [1512, 46] on icon "button" at bounding box center [1510, 50] width 18 height 18
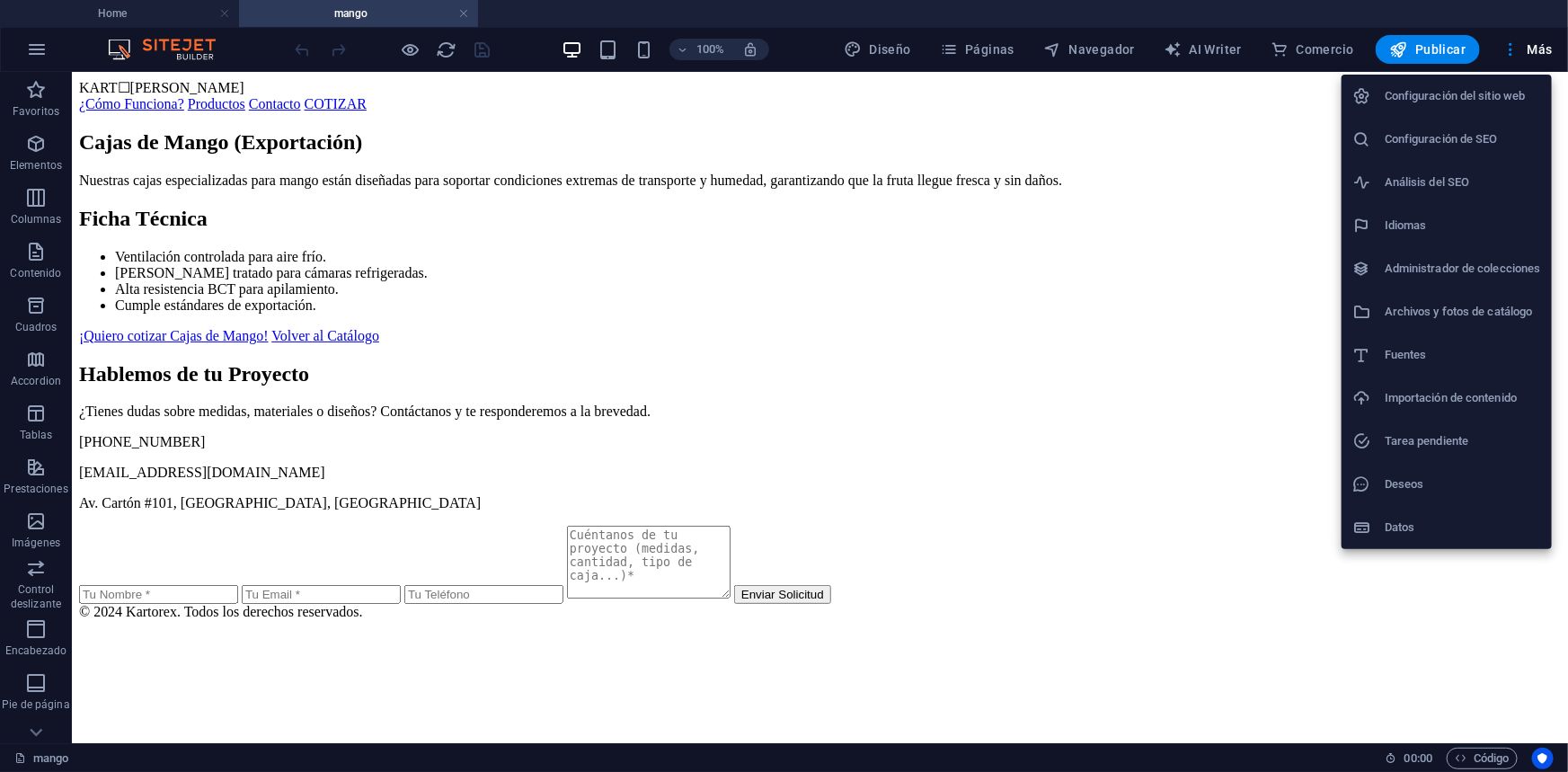
click at [1418, 218] on h6 "Idiomas" at bounding box center [1462, 226] width 157 height 22
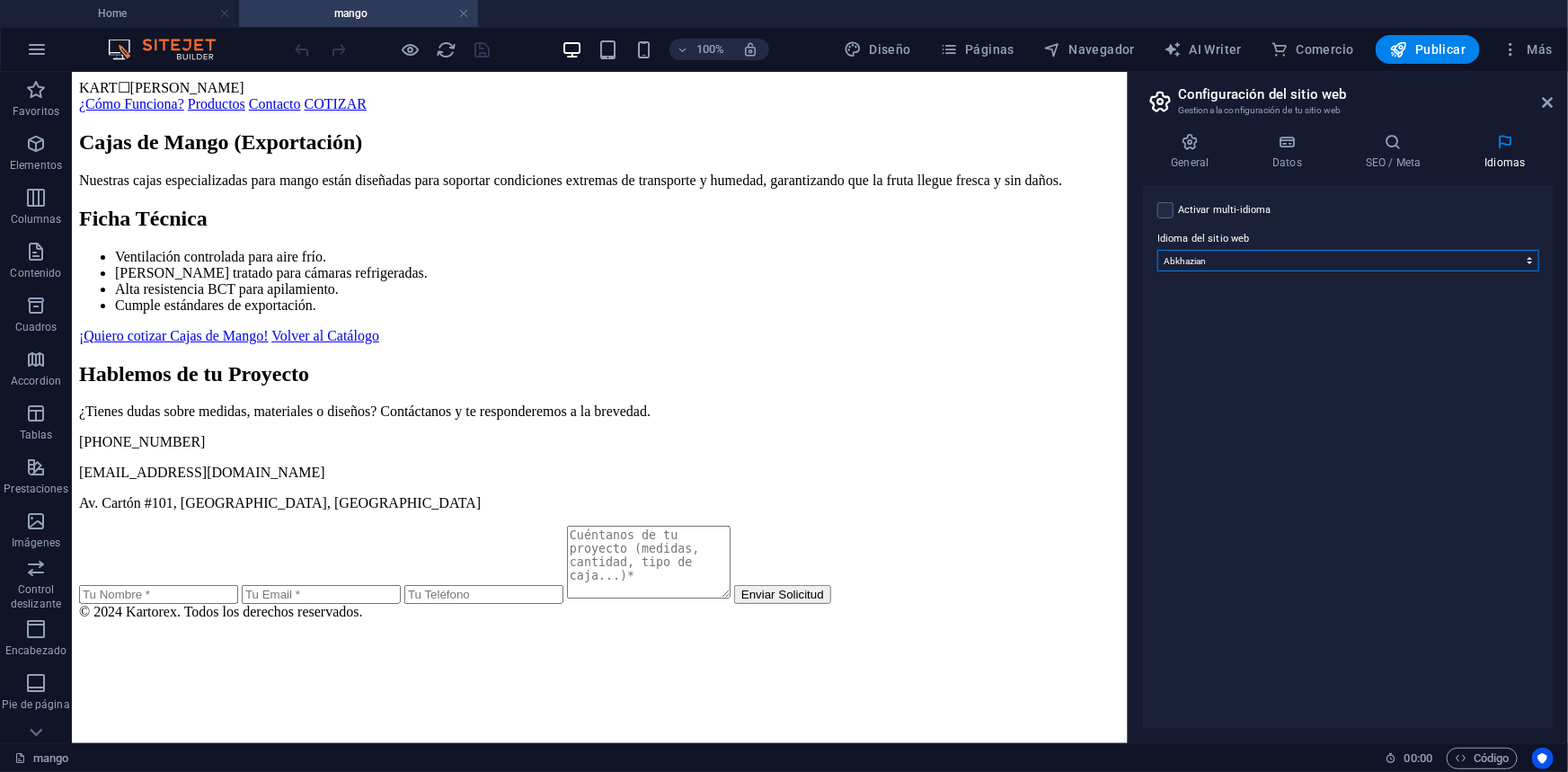
click at [1241, 269] on select "Abkhazian Afar Afrikaans Akan Albanés Alemán Amharic Árabe Aragonese Armenian A…" at bounding box center [1349, 261] width 382 height 22
select select "3"
click at [1158, 250] on select "Abkhazian Afar Afrikaans Akan Albanés Alemán Amharic Árabe Aragonese Armenian A…" at bounding box center [1349, 261] width 382 height 22
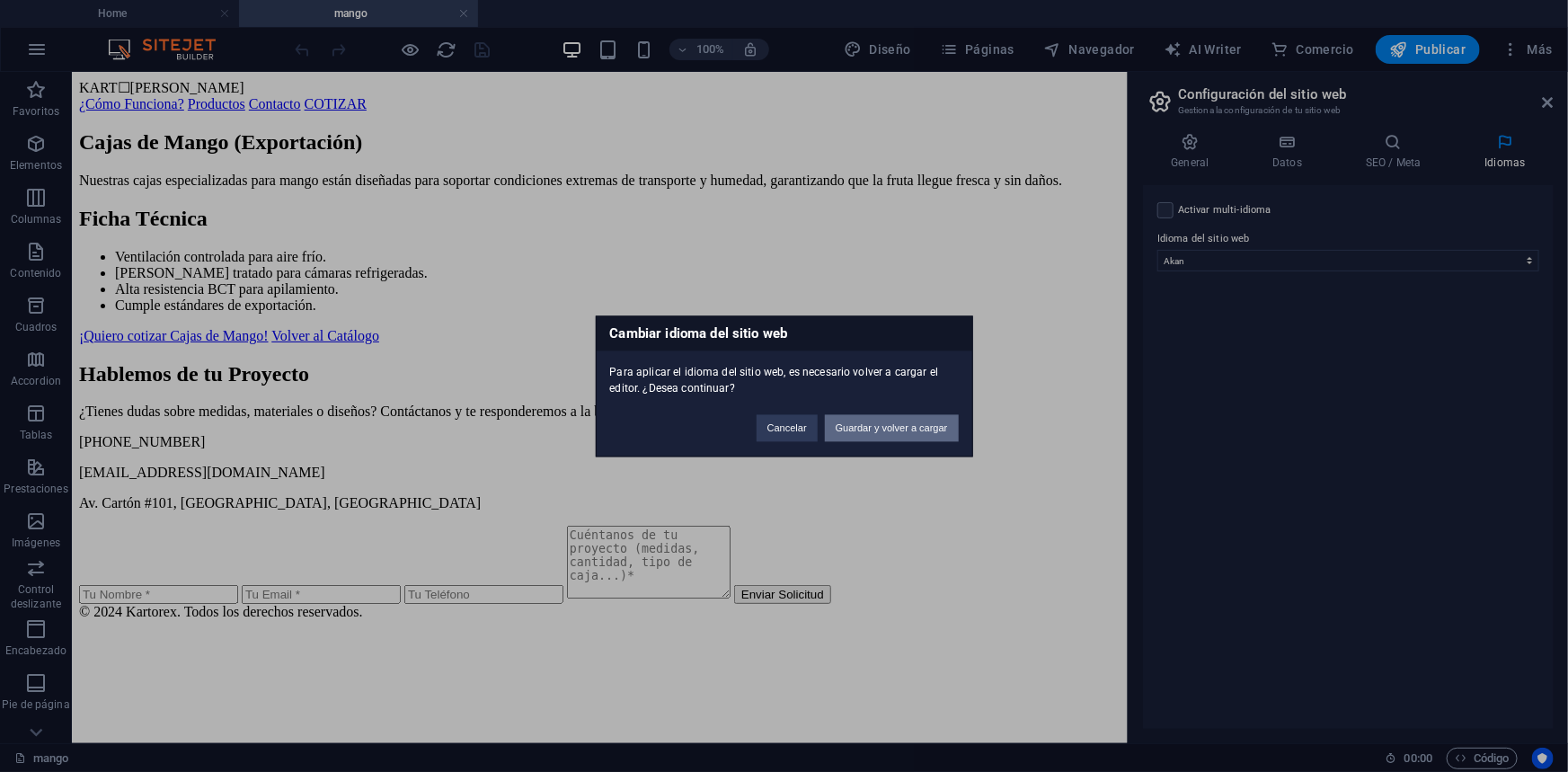
click at [860, 417] on button "Guardar y volver a cargar" at bounding box center [892, 428] width 134 height 27
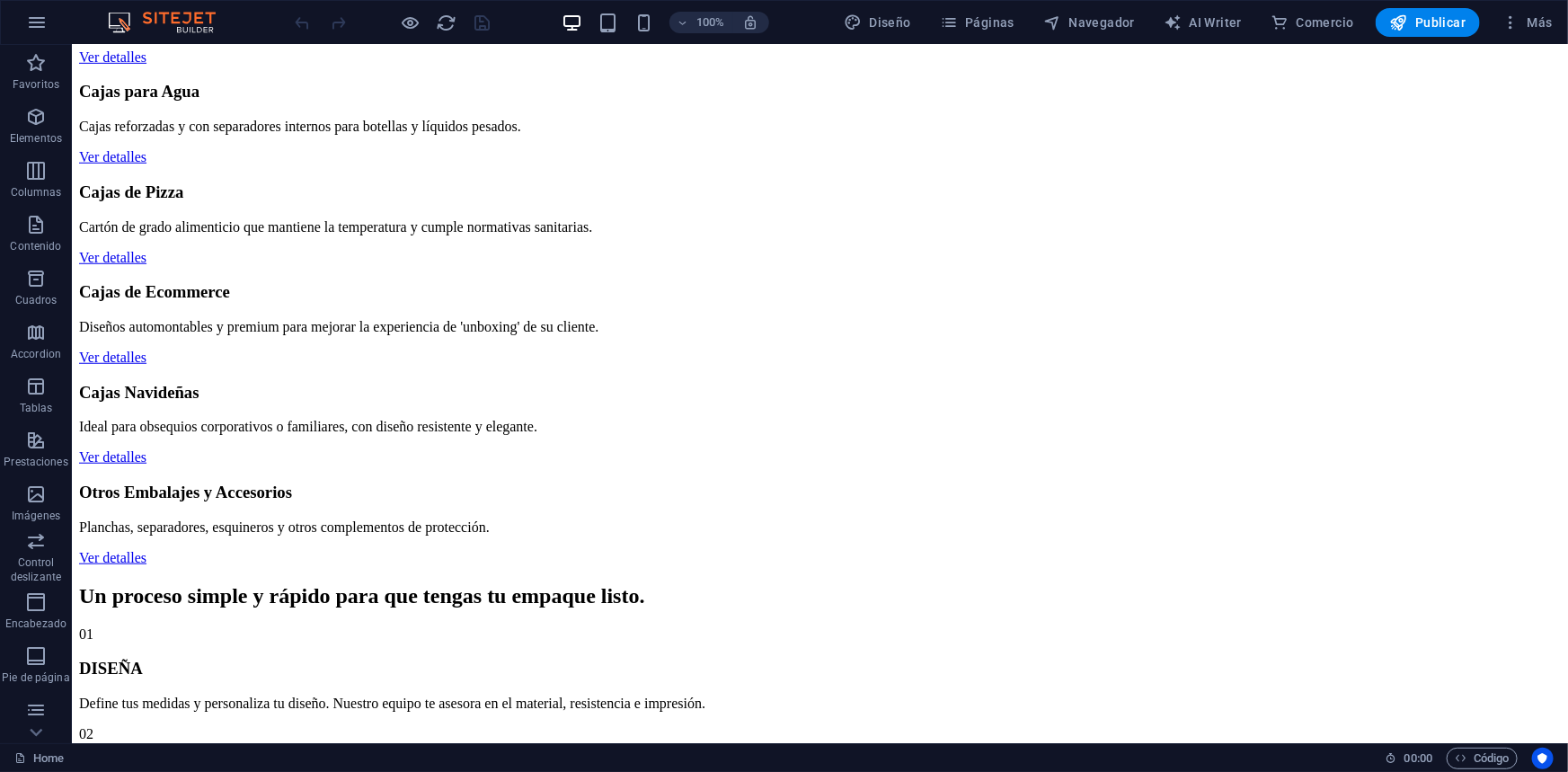
scroll to position [899, 0]
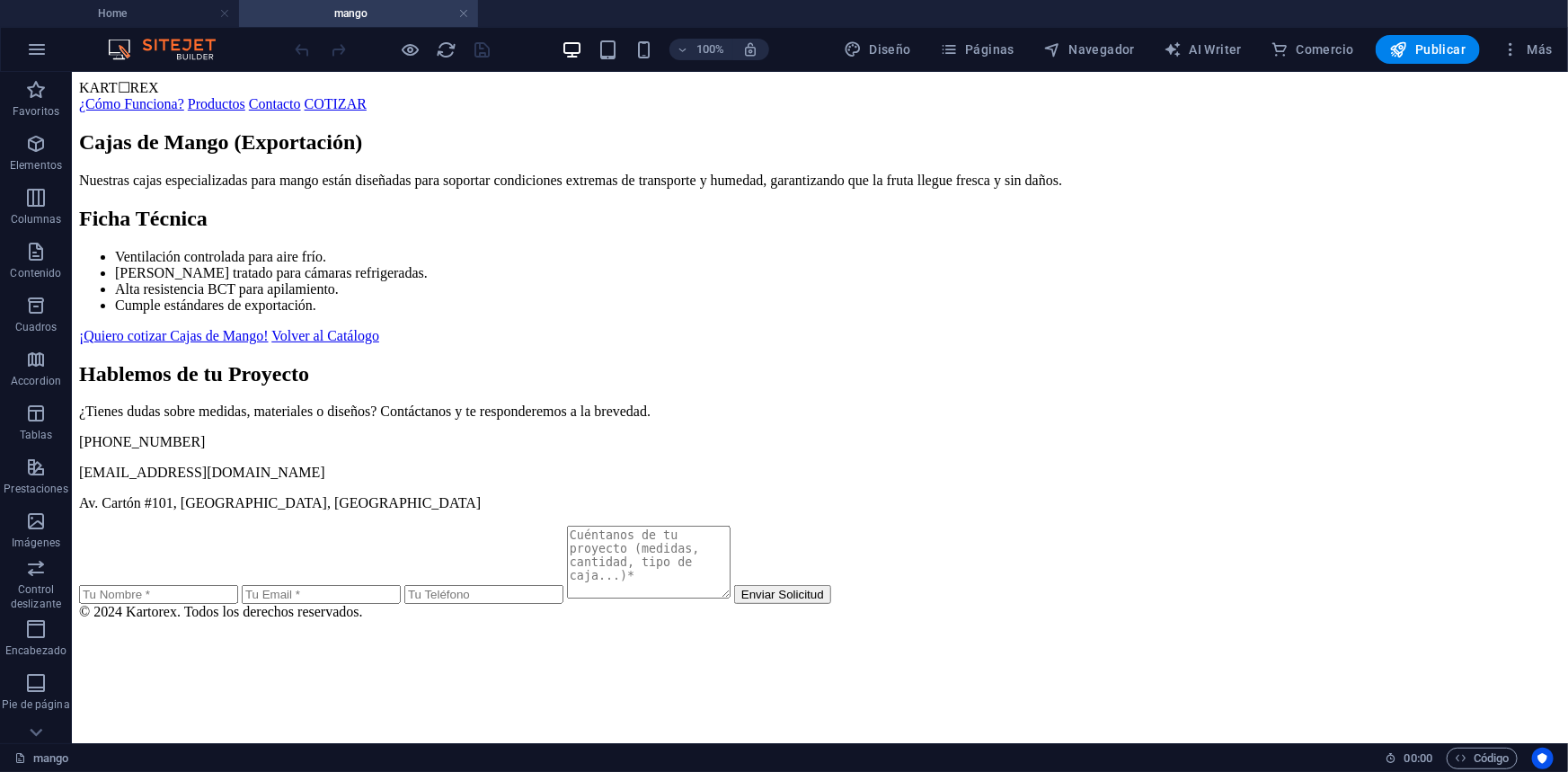
scroll to position [0, 0]
